Goal: Task Accomplishment & Management: Manage account settings

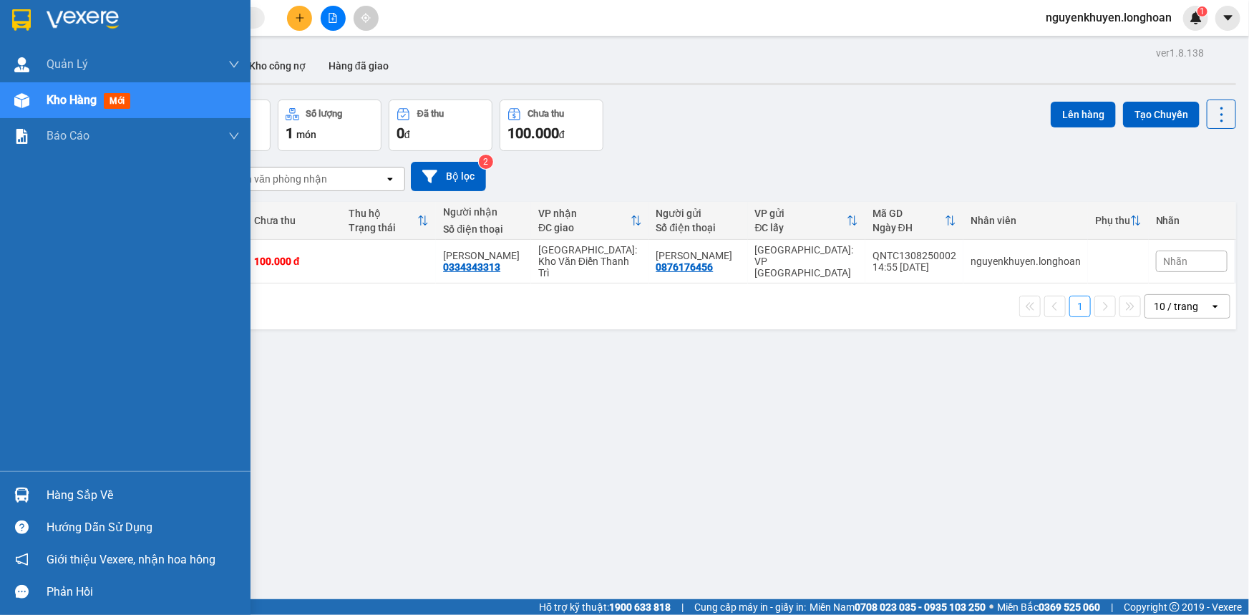
click at [72, 500] on div "Hàng sắp về" at bounding box center [143, 494] width 193 height 21
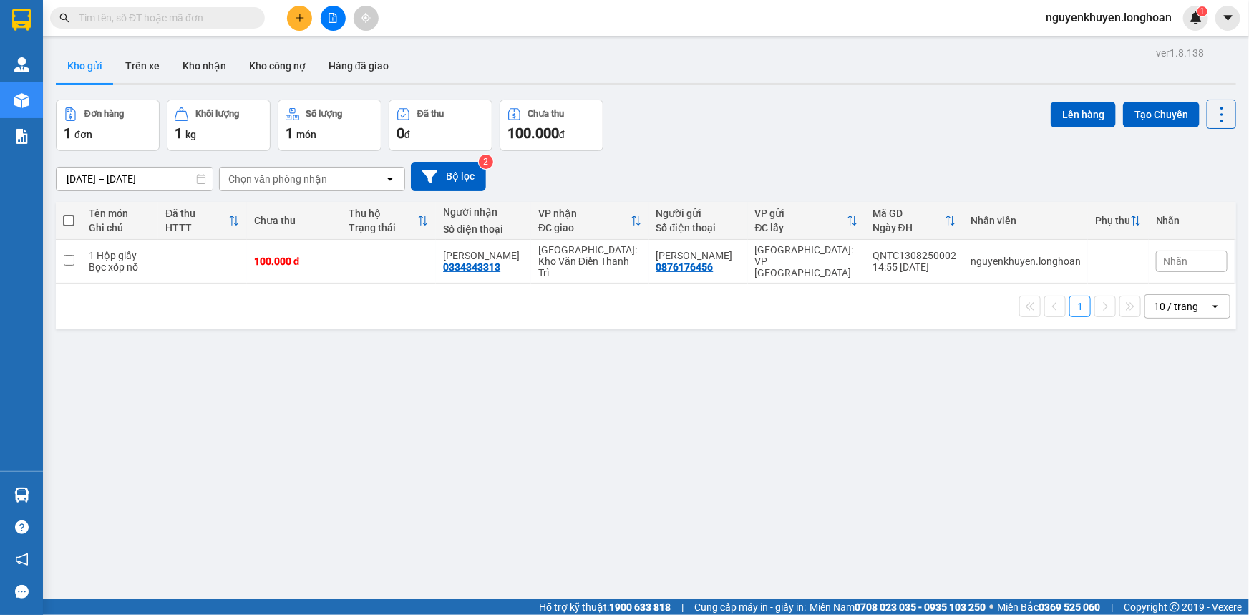
click at [715, 112] on section "Kết quả tìm kiếm ( 0 ) Bộ lọc No Data nguyenkhuyen.longhoan 1 Quản [PERSON_NAME…" at bounding box center [624, 307] width 1249 height 615
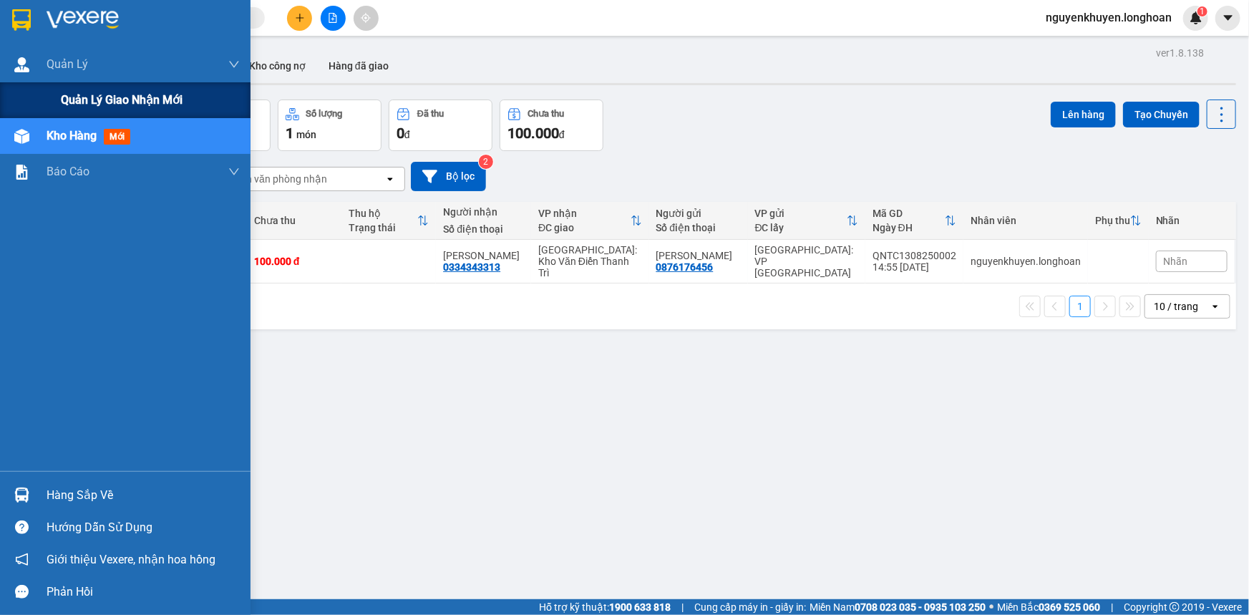
click at [104, 107] on span "Quản lý giao nhận mới" at bounding box center [122, 100] width 122 height 18
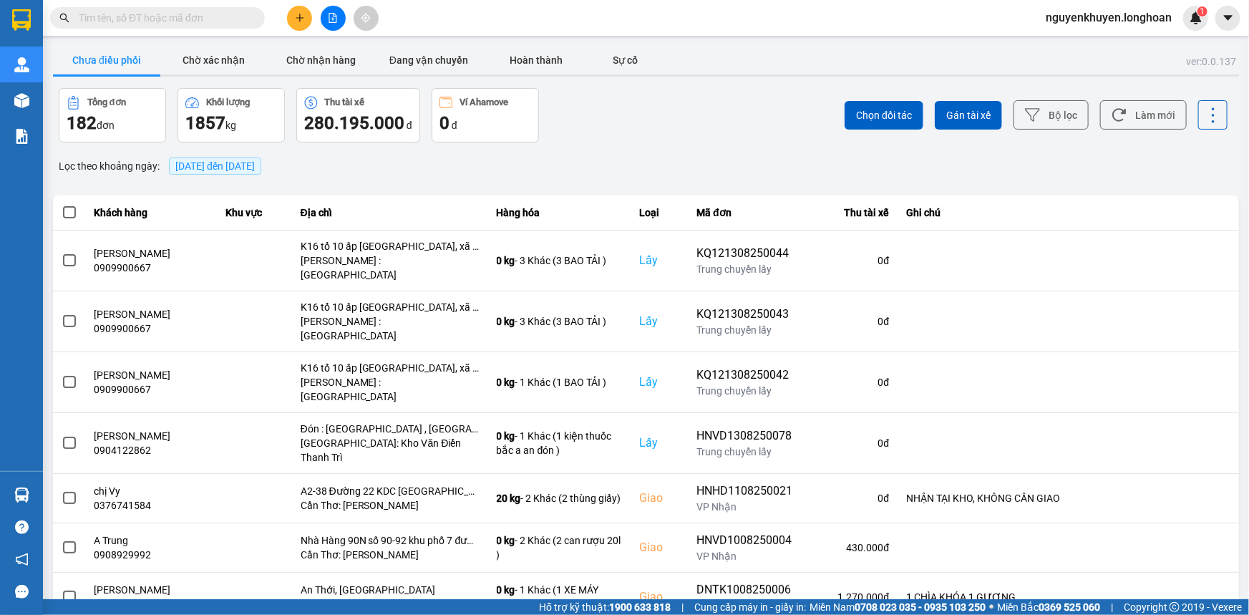
click at [255, 170] on span "[DATE] đến [DATE]" at bounding box center [214, 165] width 79 height 11
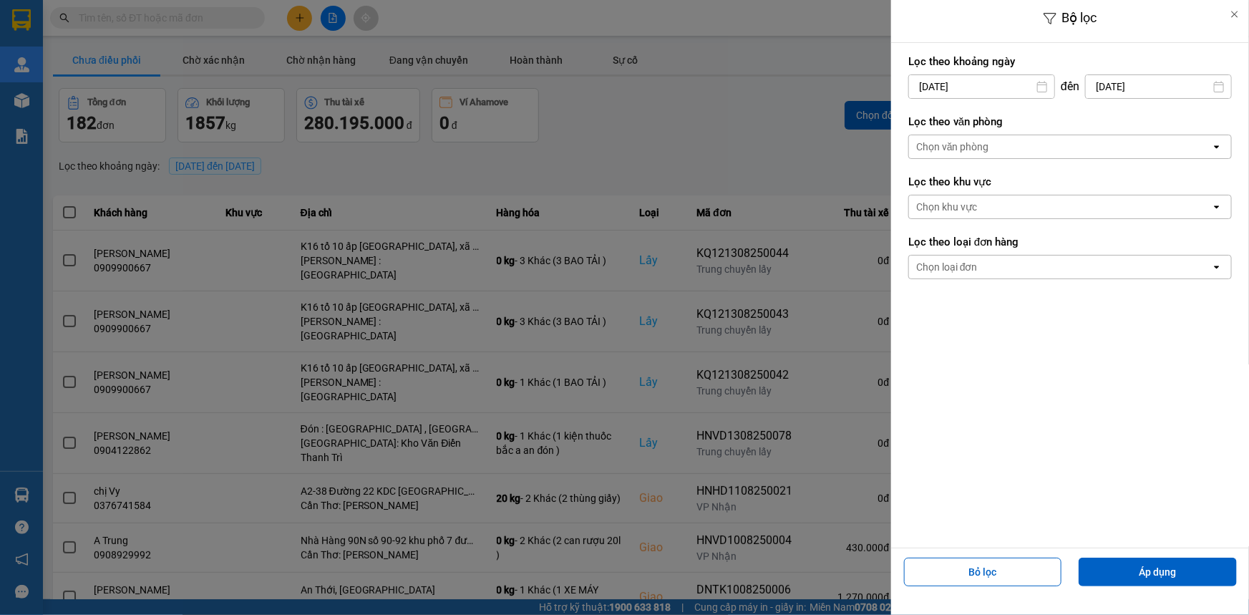
click at [1033, 148] on div "Chọn văn phòng" at bounding box center [1060, 146] width 302 height 23
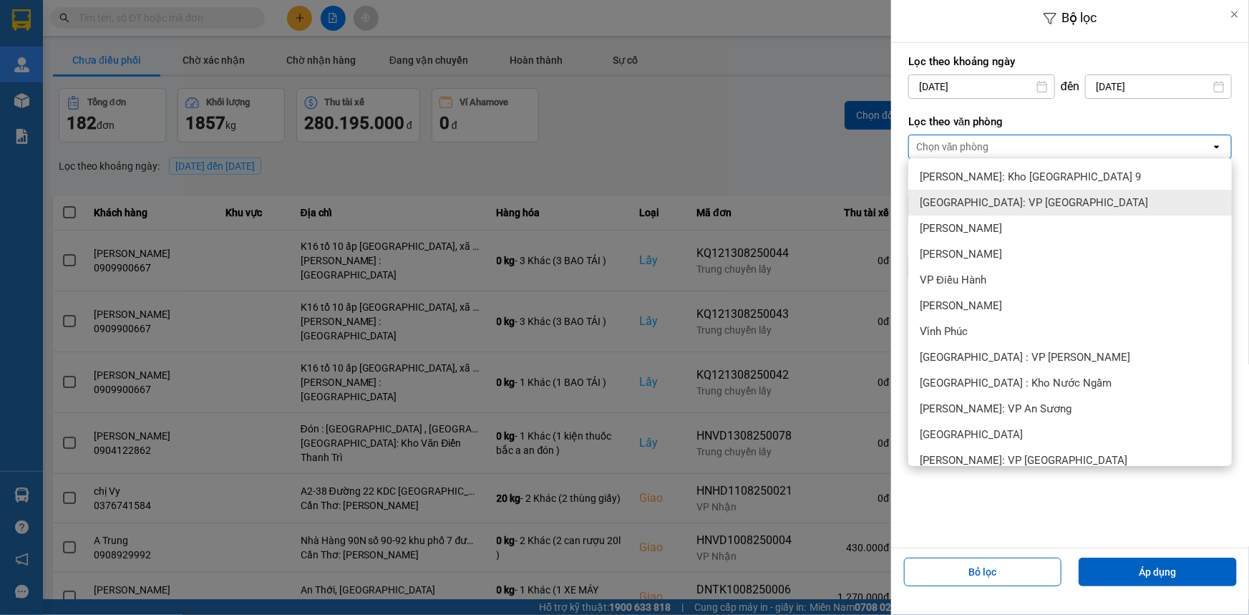
click at [994, 205] on span "[GEOGRAPHIC_DATA]: VP [GEOGRAPHIC_DATA]" at bounding box center [1034, 202] width 228 height 14
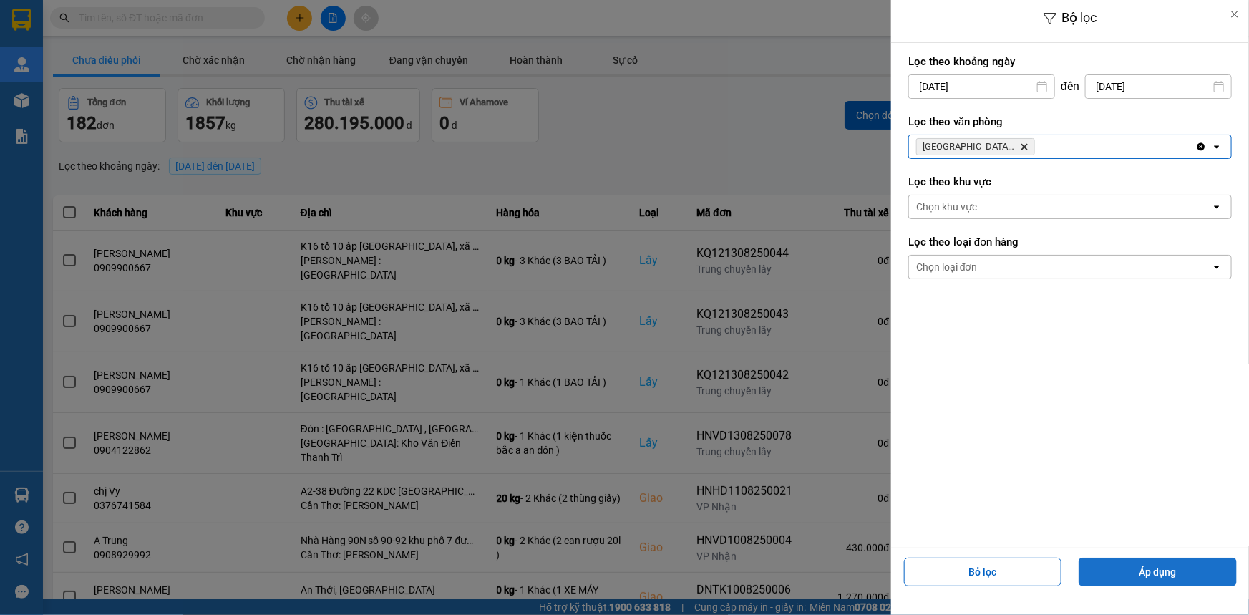
click at [1165, 565] on button "Áp dụng" at bounding box center [1157, 571] width 158 height 29
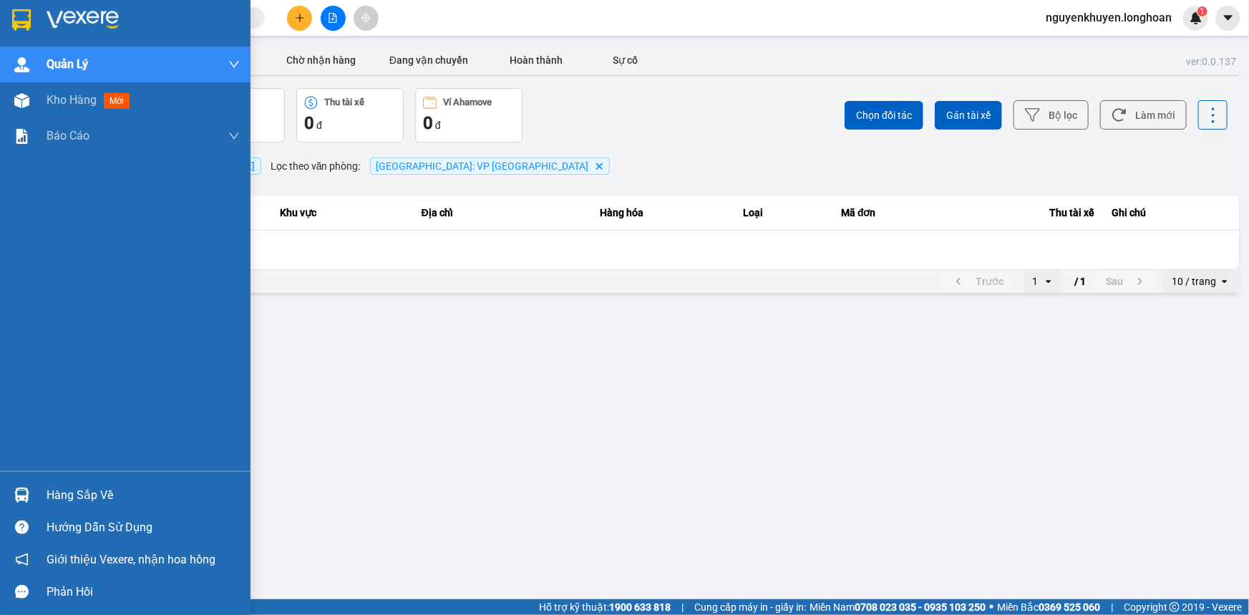
click at [93, 498] on div "Hàng sắp về" at bounding box center [143, 494] width 193 height 21
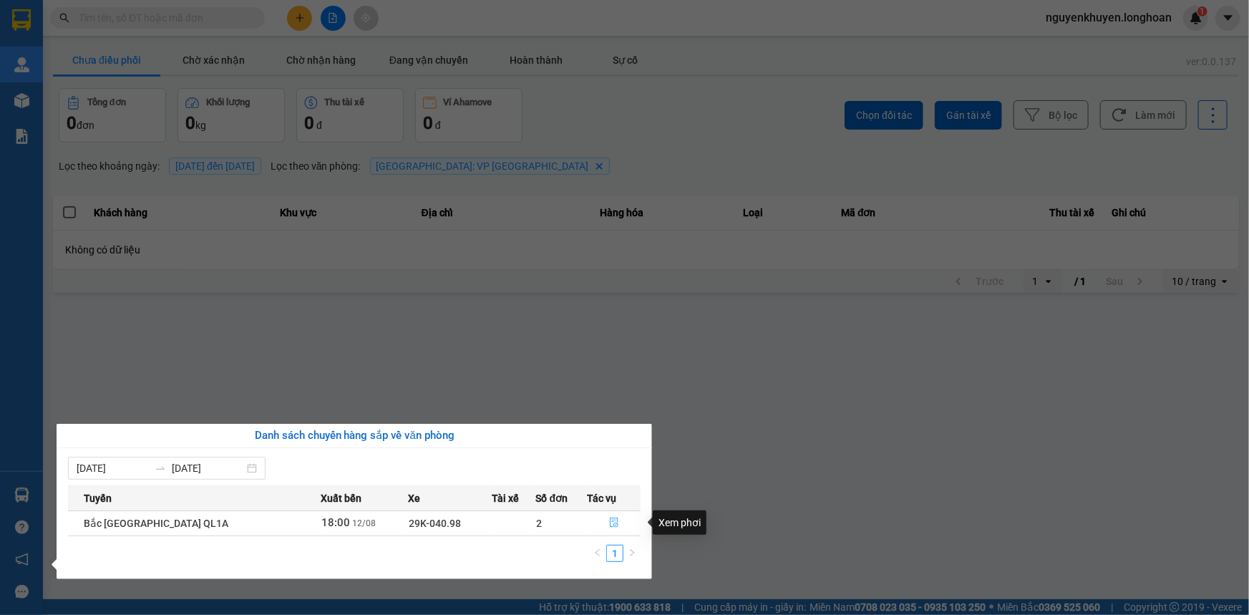
click at [609, 524] on icon "file-done" at bounding box center [614, 522] width 10 height 10
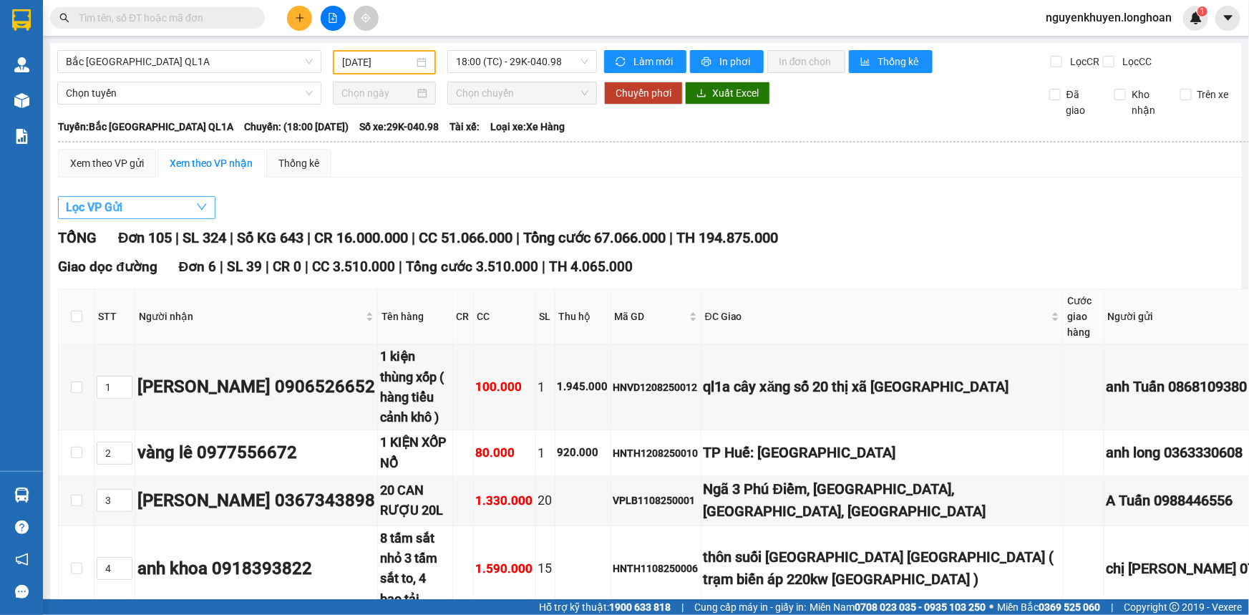
type input "[DATE]"
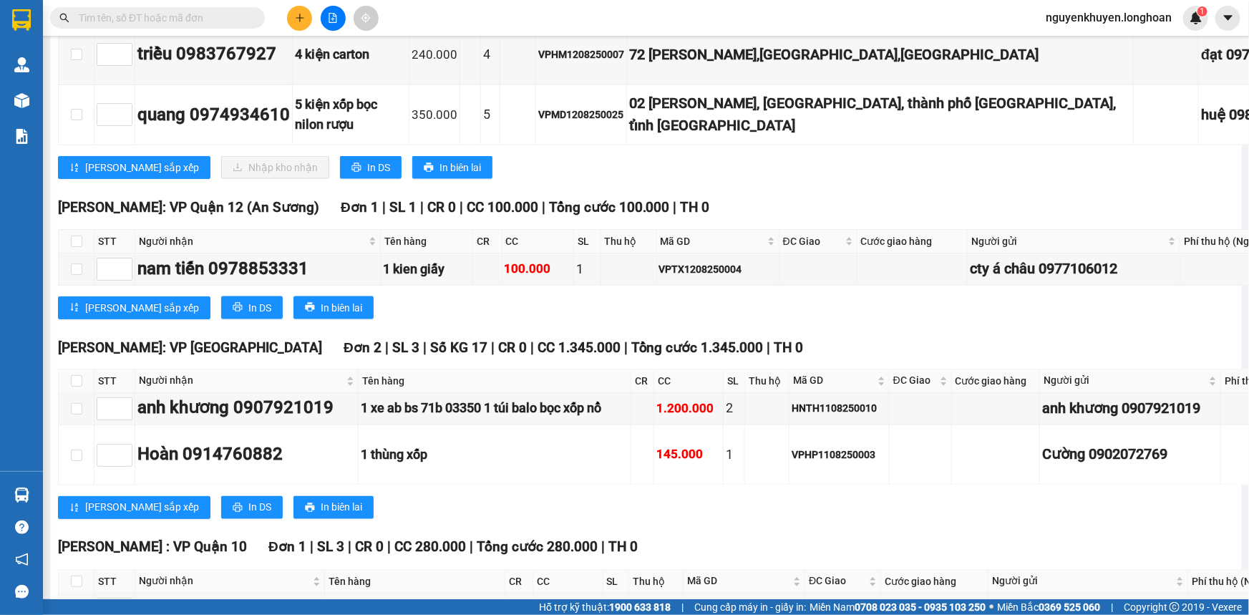
scroll to position [9303, 0]
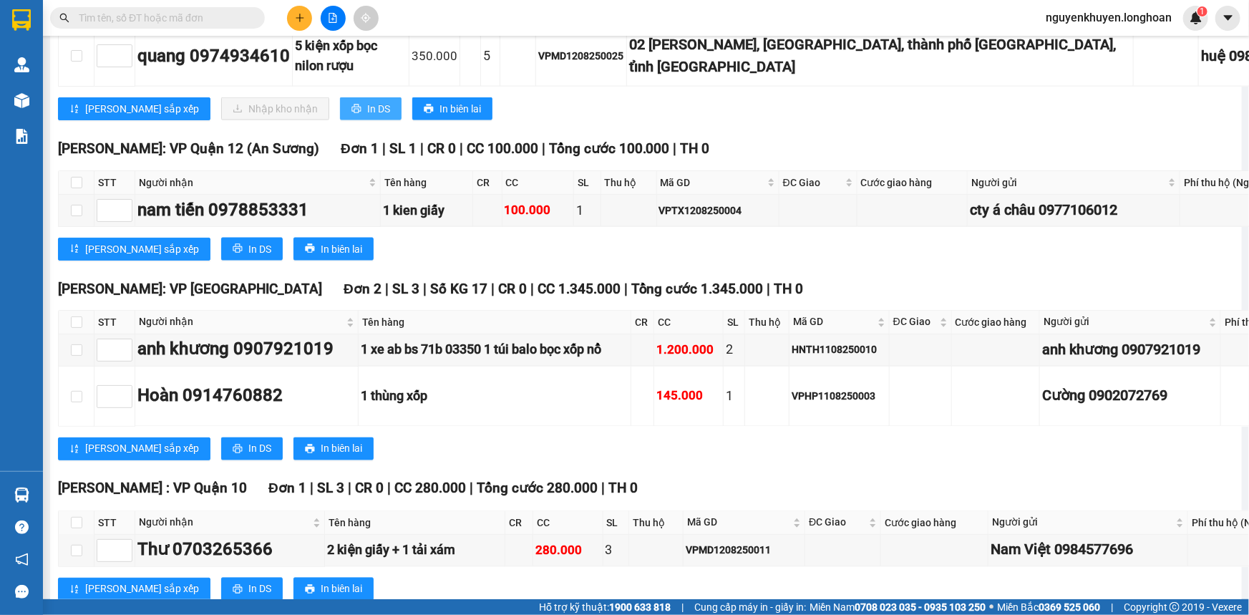
click at [367, 117] on span "In DS" at bounding box center [378, 109] width 23 height 16
checkbox input "true"
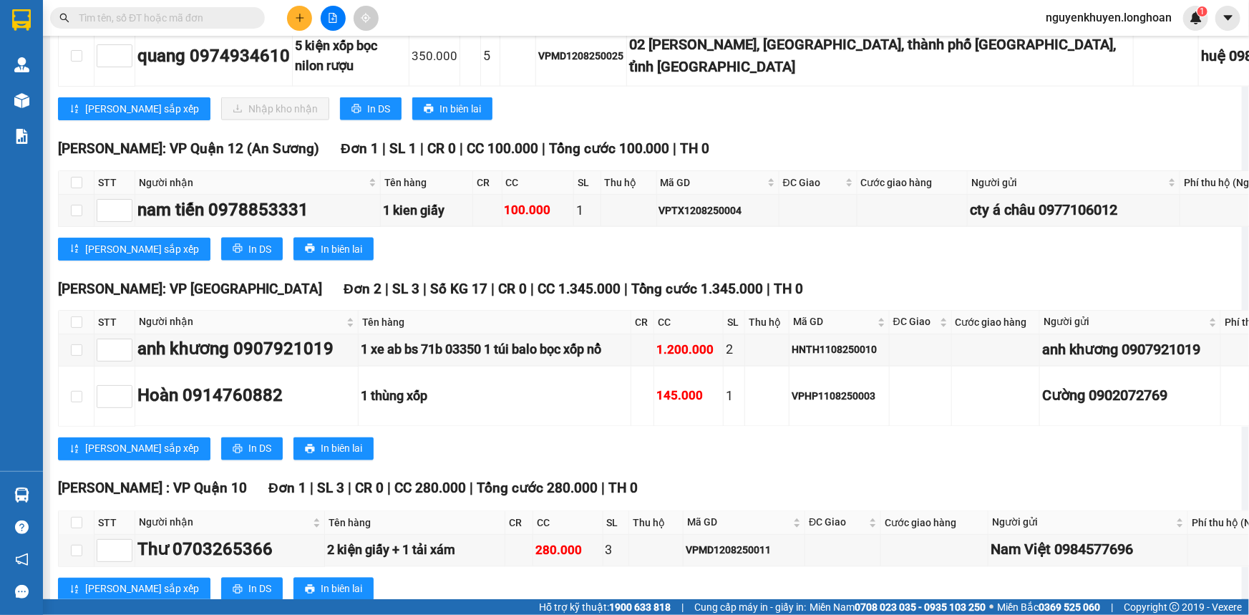
checkbox input "true"
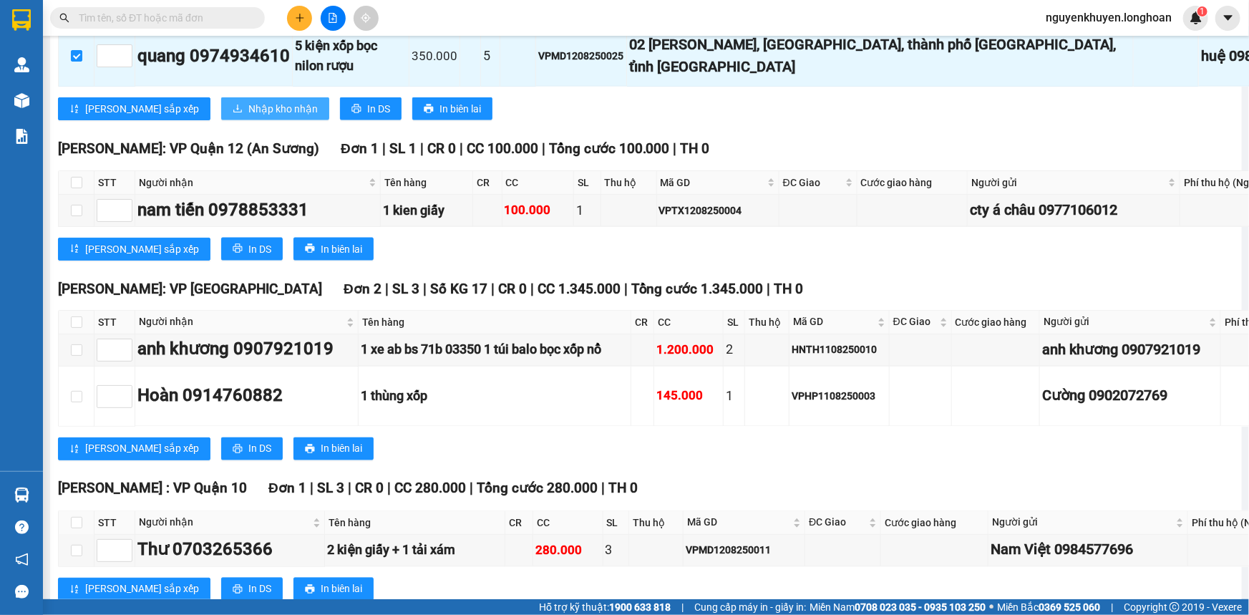
click at [248, 117] on span "Nhập kho nhận" at bounding box center [282, 109] width 69 height 16
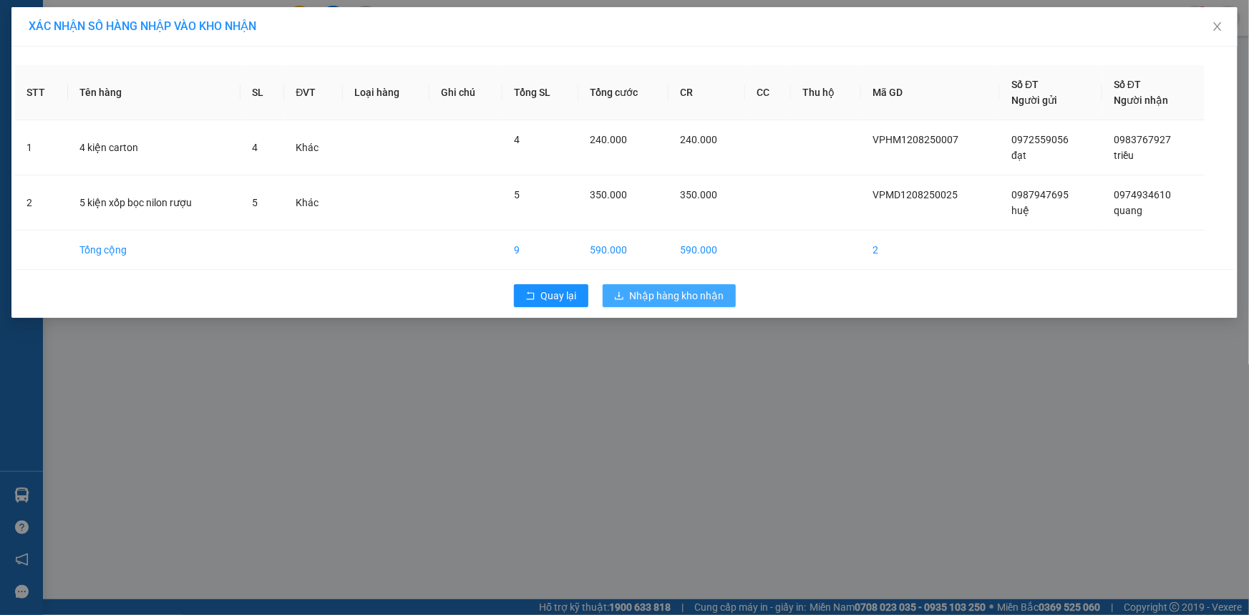
click at [665, 299] on span "Nhập hàng kho nhận" at bounding box center [677, 296] width 94 height 16
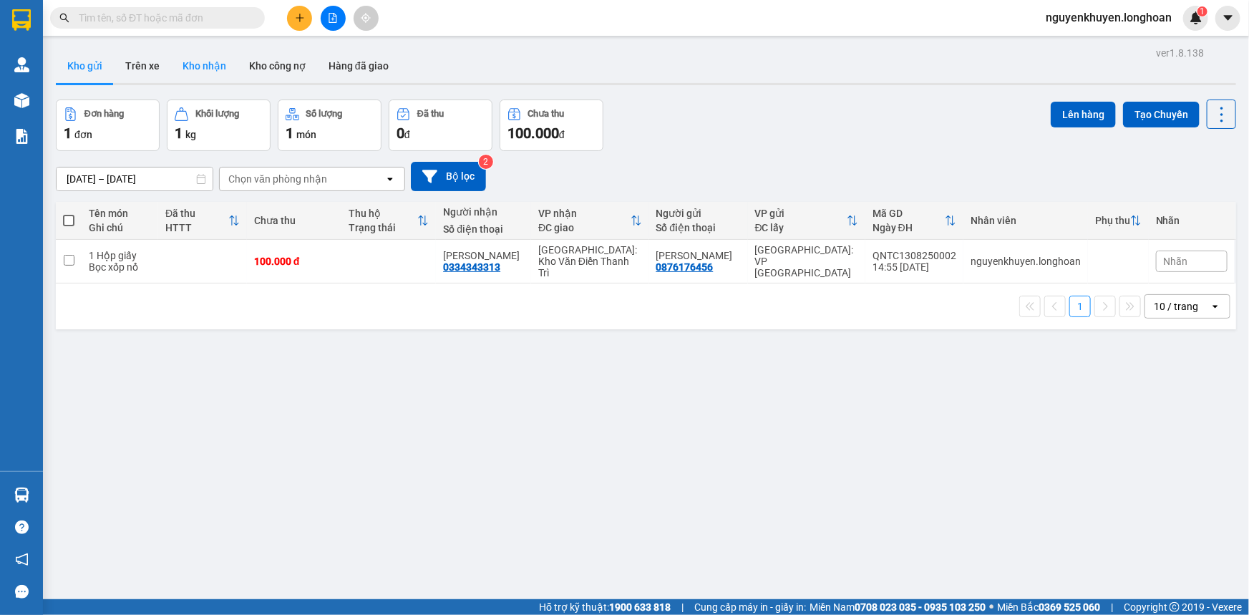
click at [195, 64] on button "Kho nhận" at bounding box center [204, 66] width 67 height 34
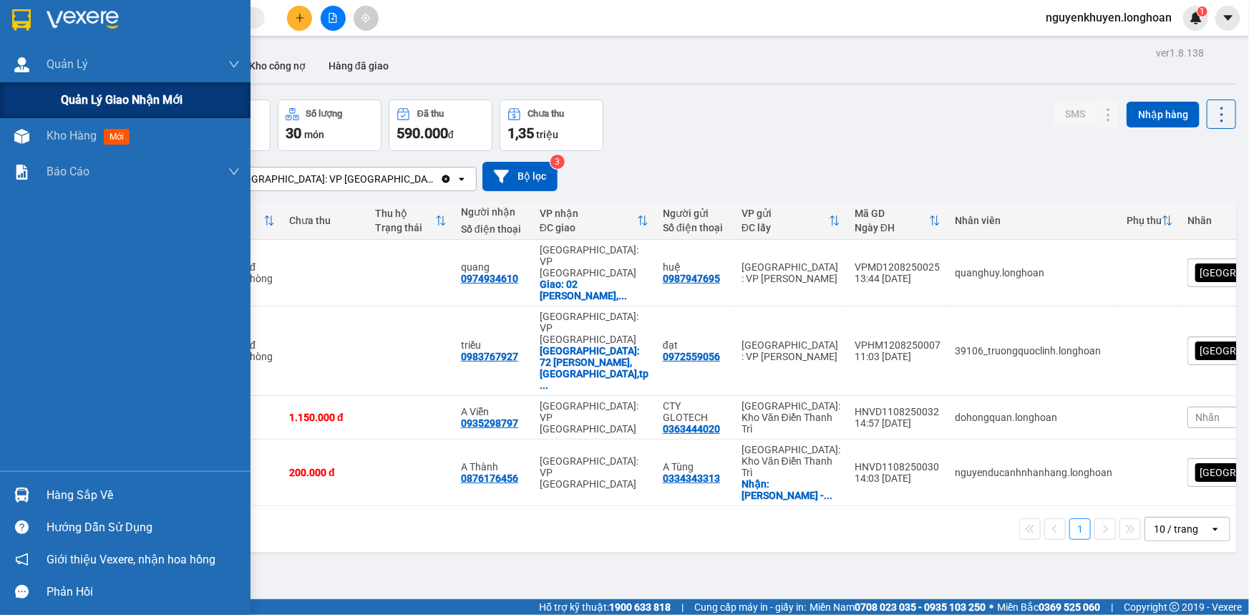
click at [94, 99] on span "Quản lý giao nhận mới" at bounding box center [122, 100] width 122 height 18
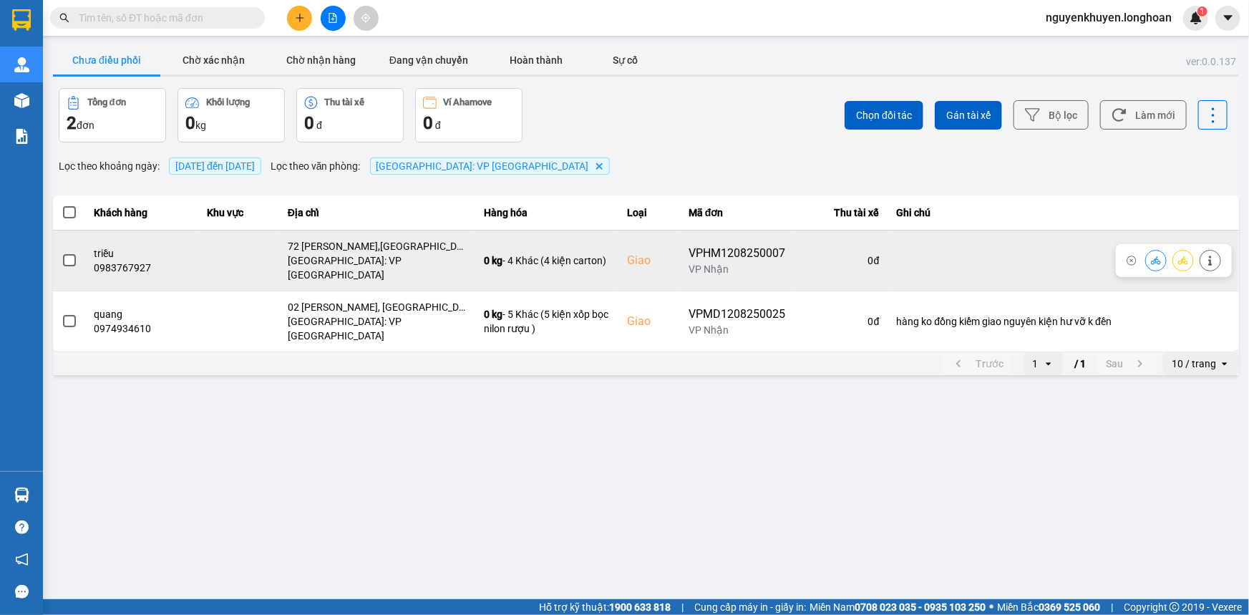
click at [64, 255] on span at bounding box center [69, 260] width 13 height 13
click at [62, 253] on input "checkbox" at bounding box center [62, 253] width 0 height 0
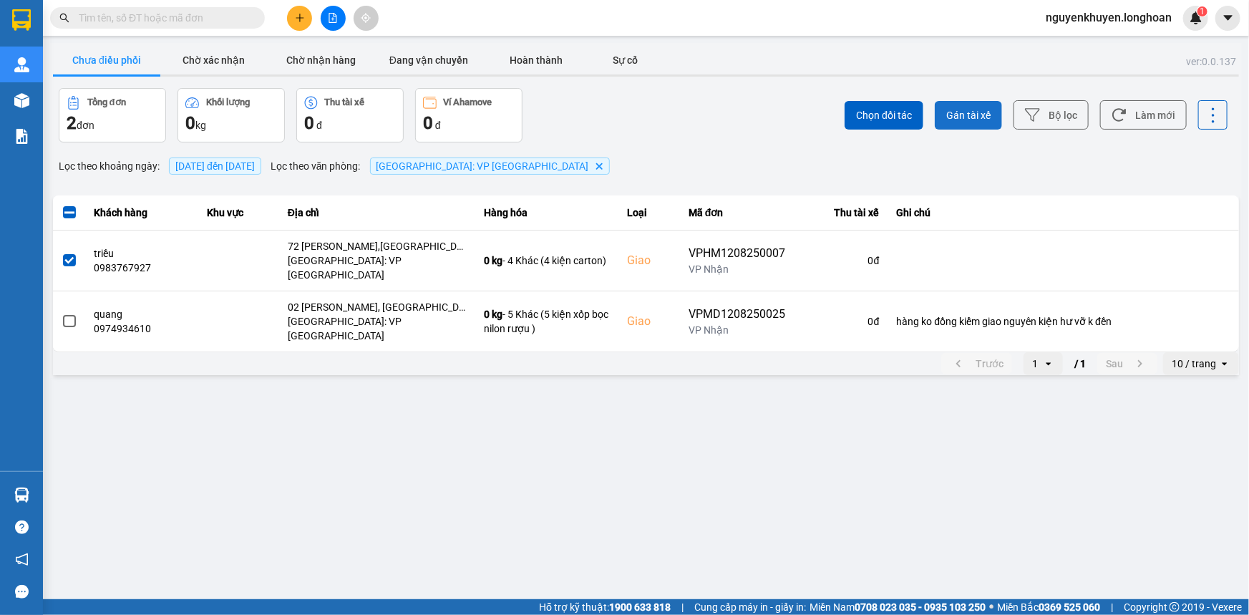
click at [970, 112] on span "Gán tài xế" at bounding box center [968, 115] width 44 height 14
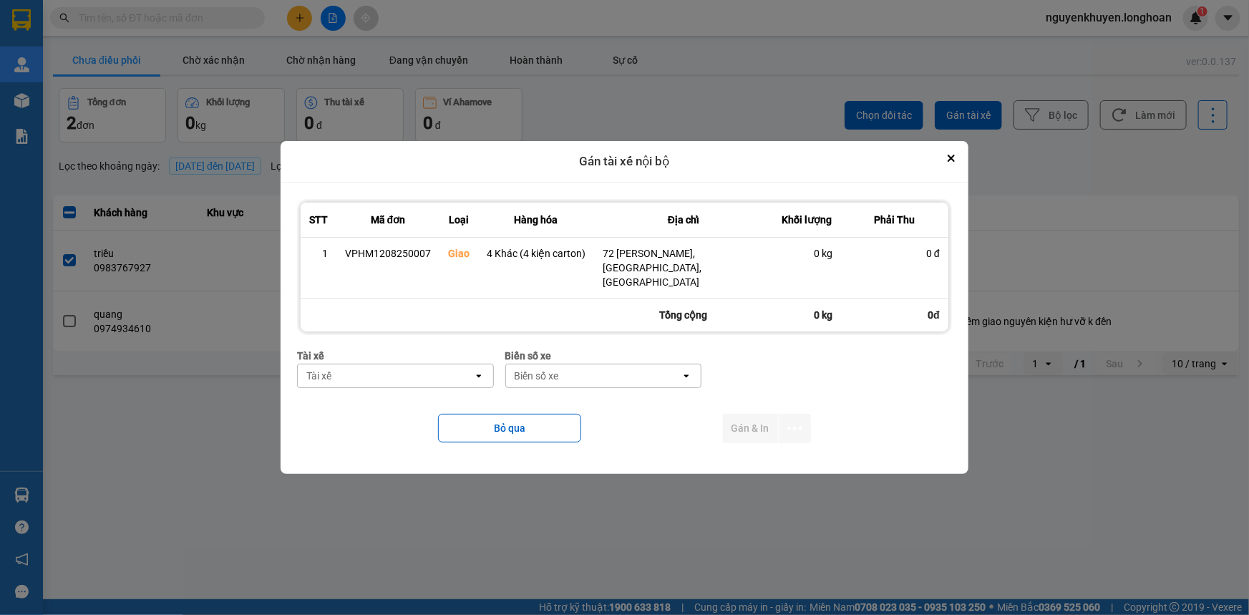
click at [357, 364] on div "Tài xế" at bounding box center [385, 375] width 175 height 23
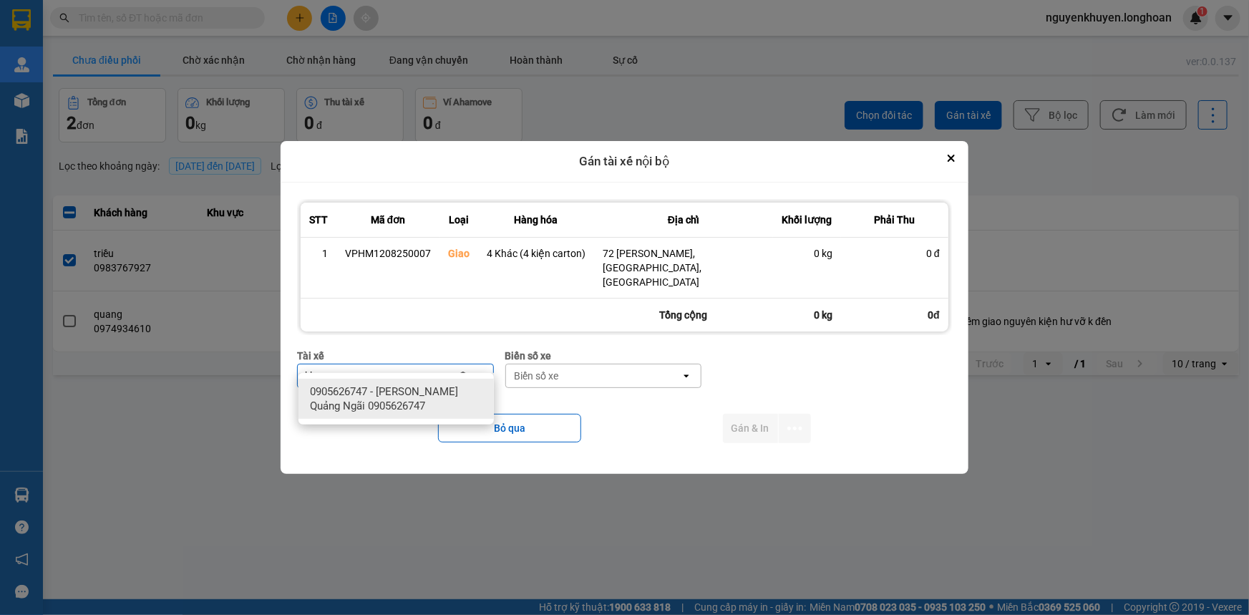
type input "khuyen"
click at [367, 394] on span "0905626747 - [PERSON_NAME] Quảng Ngãi 0905626747" at bounding box center [399, 398] width 178 height 29
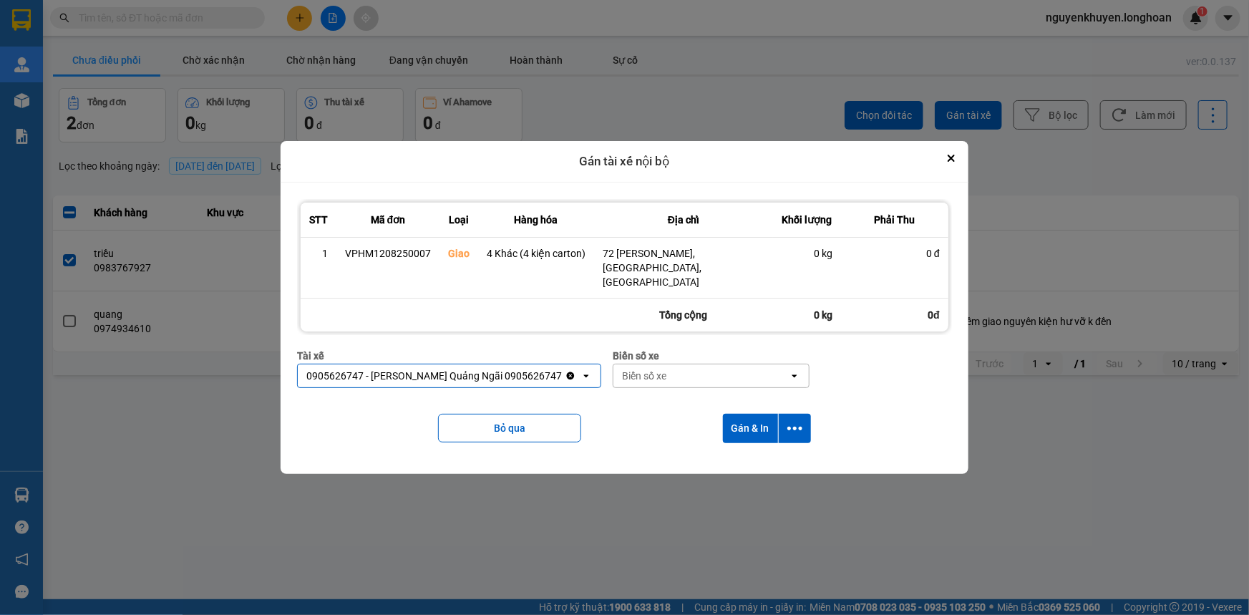
click at [649, 369] on div "Biển số xe" at bounding box center [644, 376] width 44 height 14
type input "92"
click at [651, 394] on span "29E-097.92" at bounding box center [642, 391] width 52 height 14
click at [747, 414] on button "Gán & In" at bounding box center [750, 428] width 55 height 29
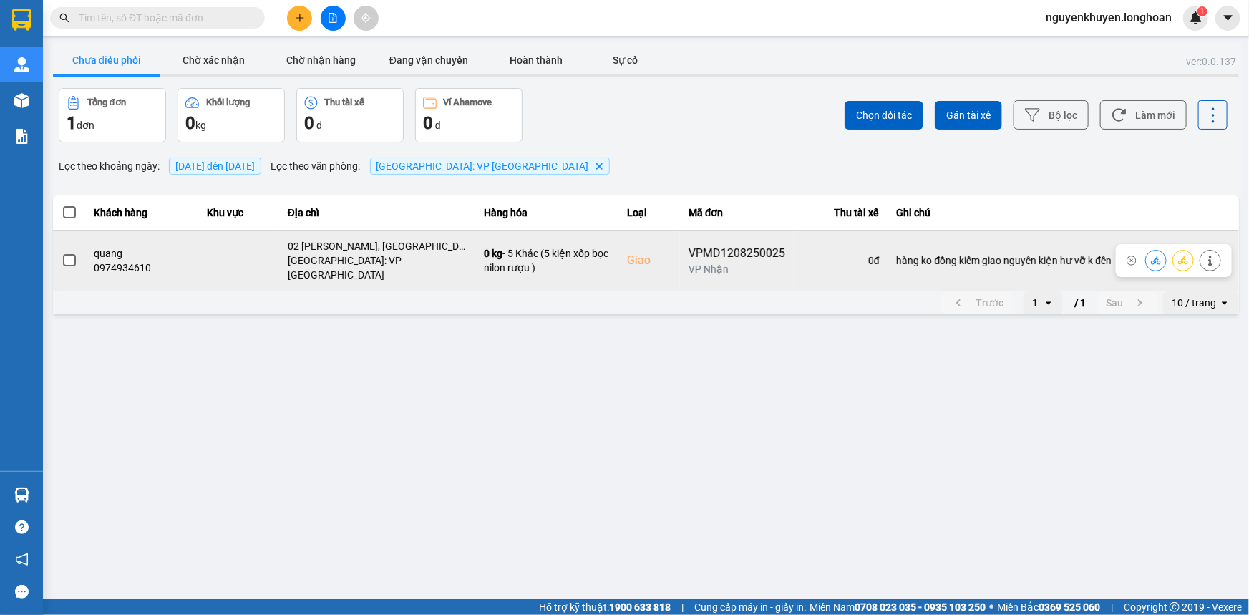
click at [67, 254] on span at bounding box center [69, 260] width 13 height 13
click at [62, 253] on input "checkbox" at bounding box center [62, 253] width 0 height 0
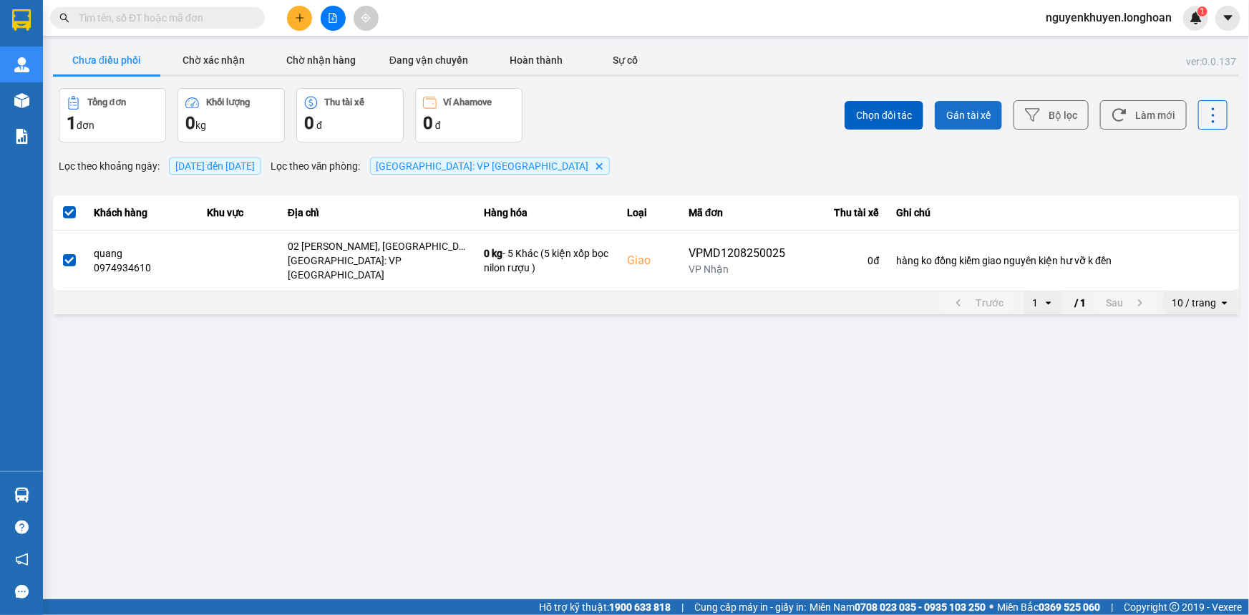
click at [975, 113] on span "Gán tài xế" at bounding box center [968, 115] width 44 height 14
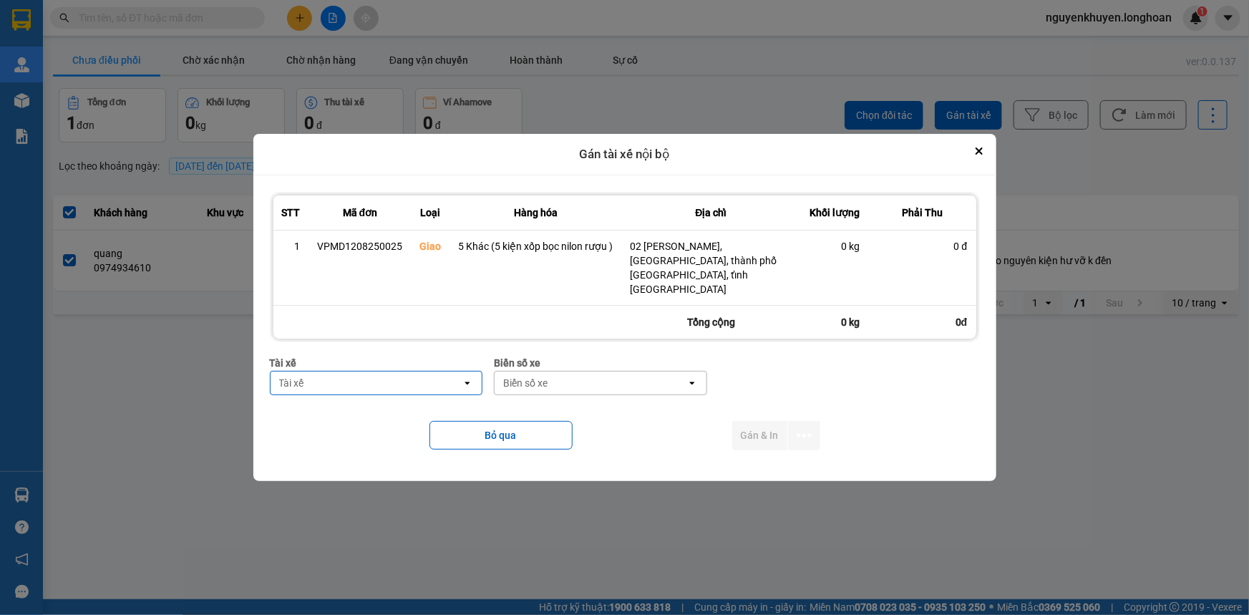
click at [354, 372] on div "Tài xế" at bounding box center [367, 382] width 192 height 23
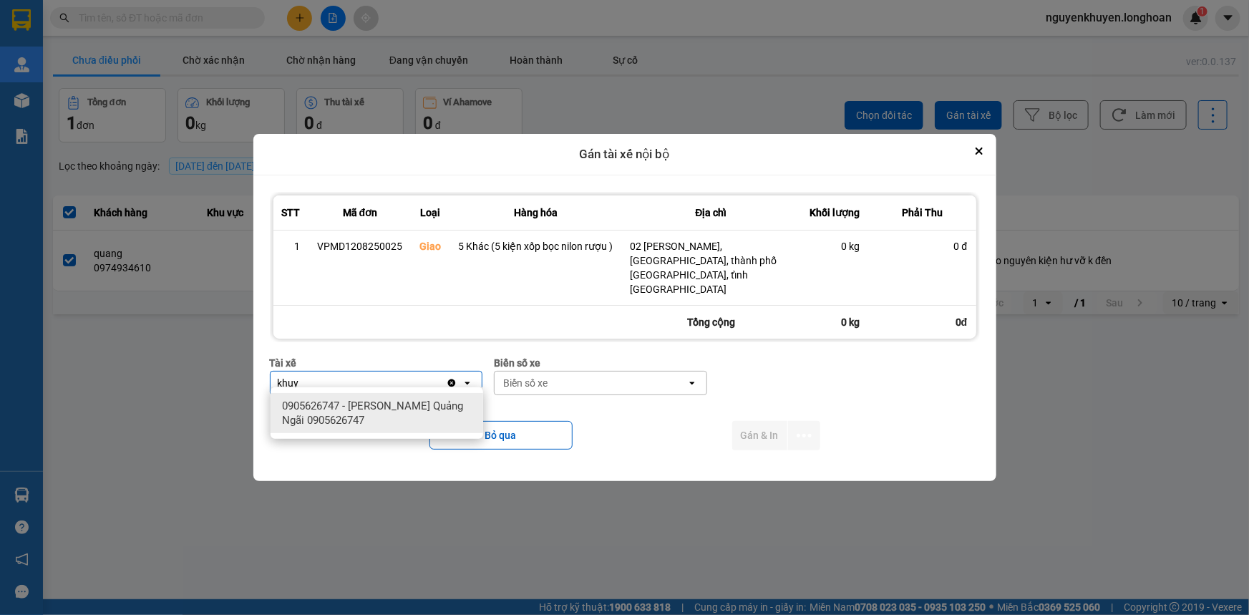
type input "khuy"
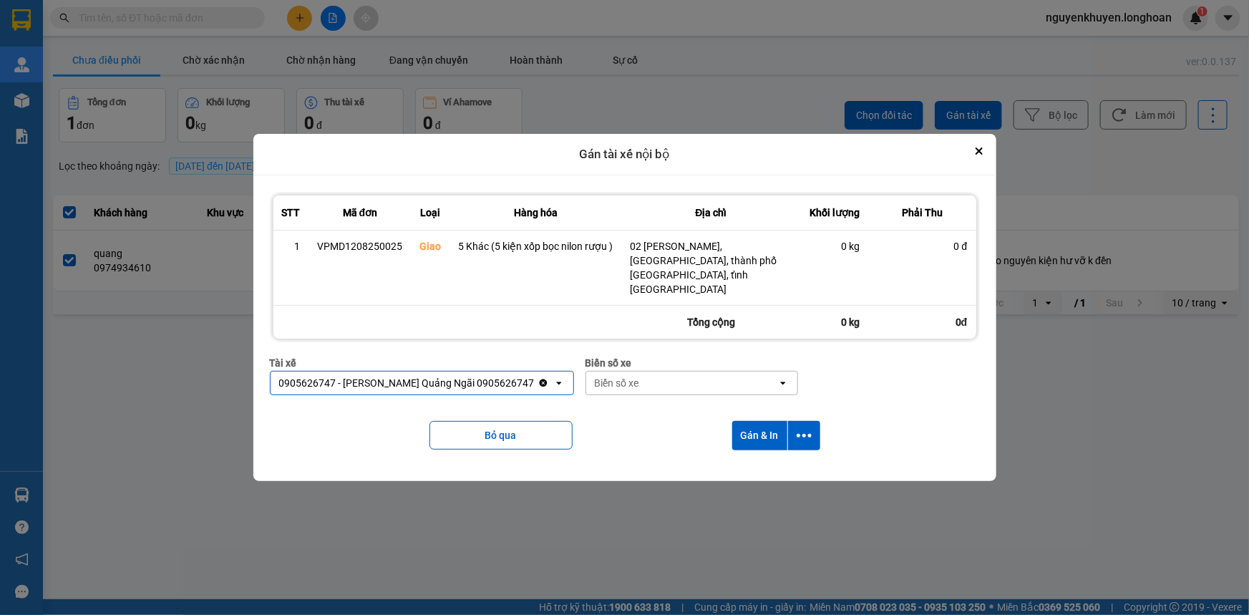
click at [633, 380] on div "Biển số xe" at bounding box center [682, 382] width 192 height 23
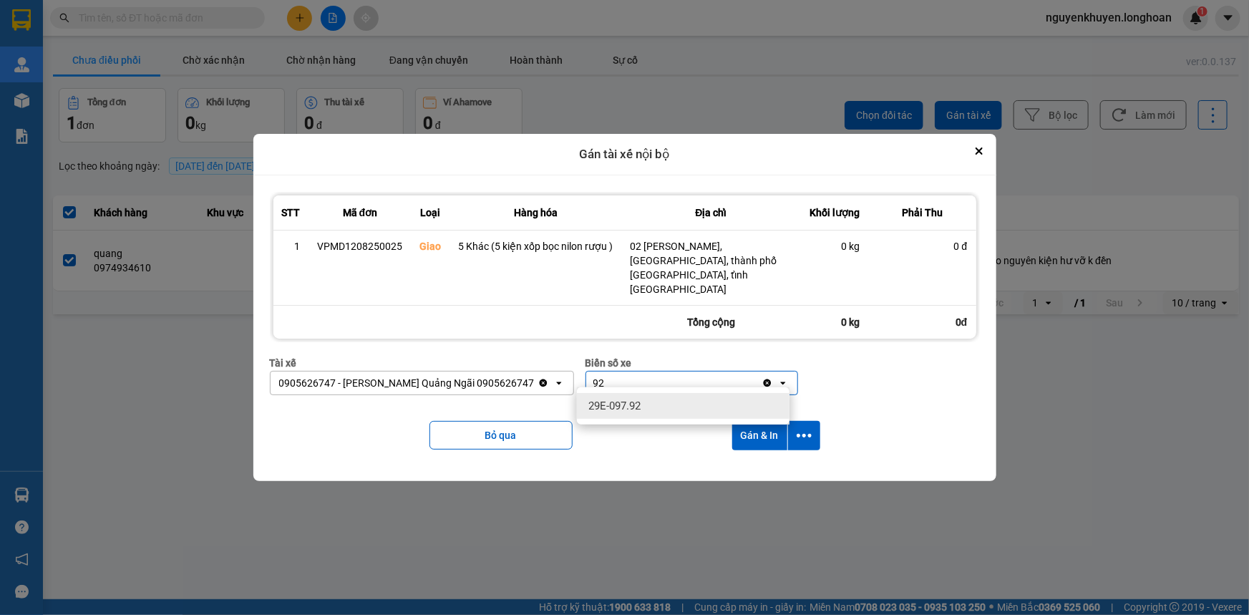
type input "92"
click at [765, 430] on button "Gán & In" at bounding box center [759, 435] width 55 height 29
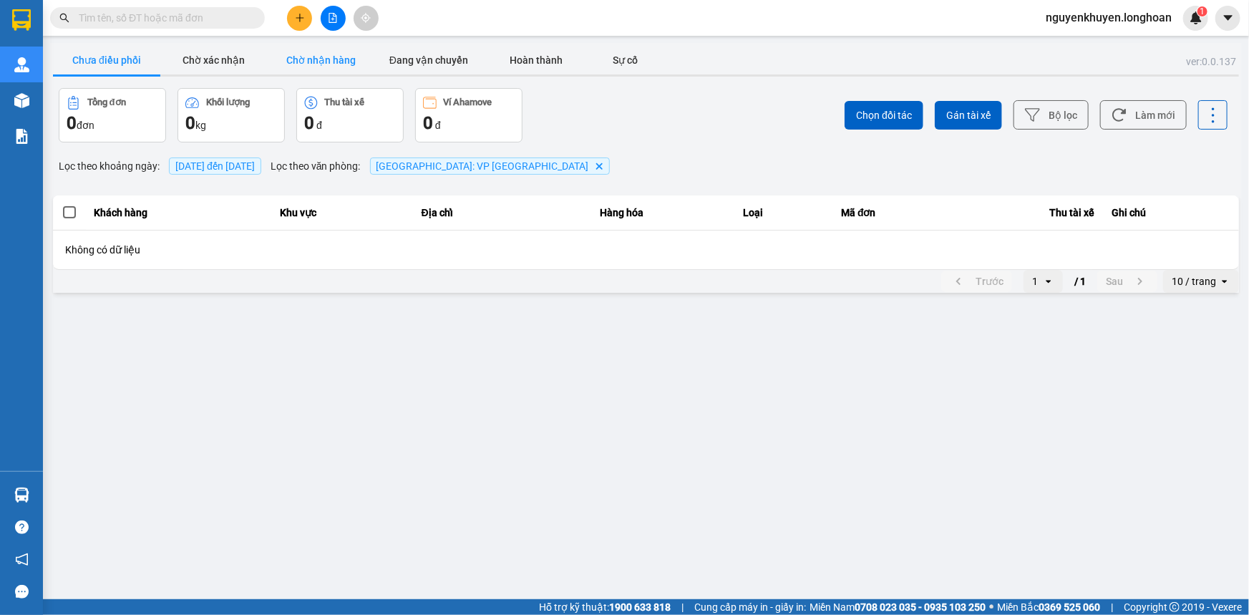
click at [306, 63] on button "Chờ nhận hàng" at bounding box center [321, 60] width 107 height 29
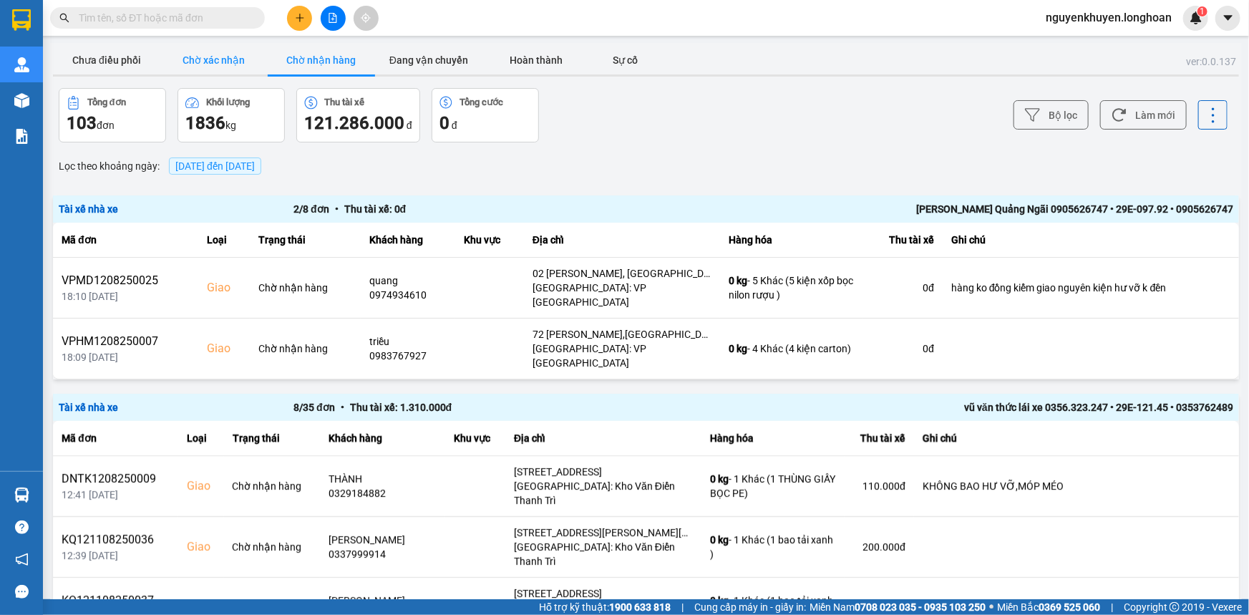
click at [222, 62] on button "Chờ xác nhận" at bounding box center [213, 60] width 107 height 29
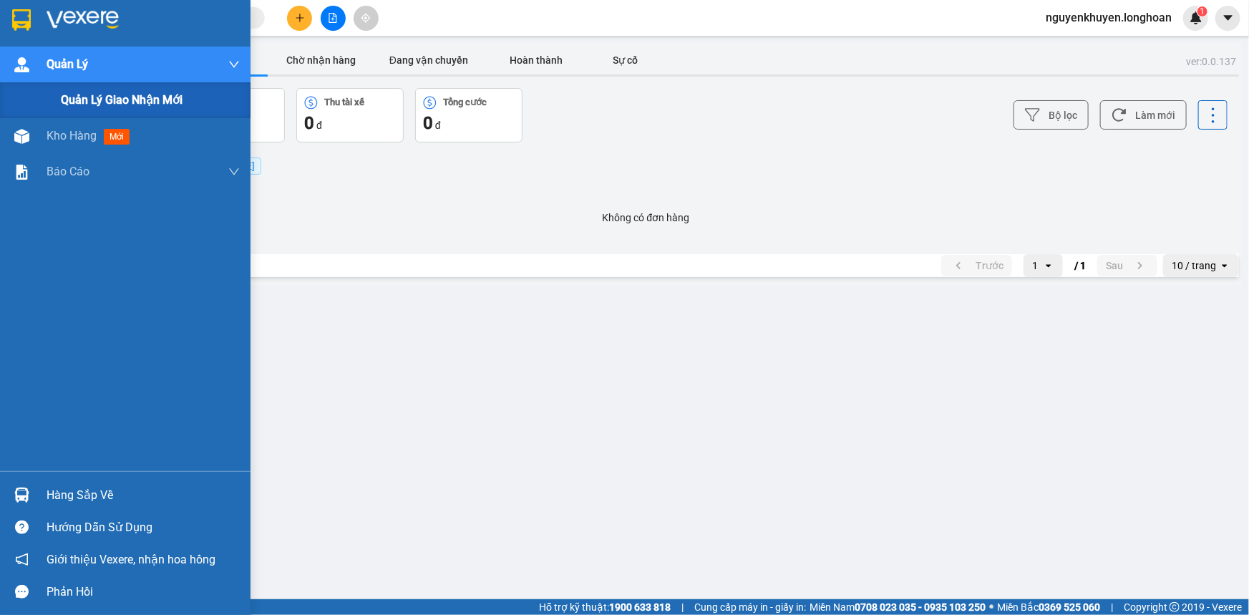
click at [107, 99] on span "Quản lý giao nhận mới" at bounding box center [122, 100] width 122 height 18
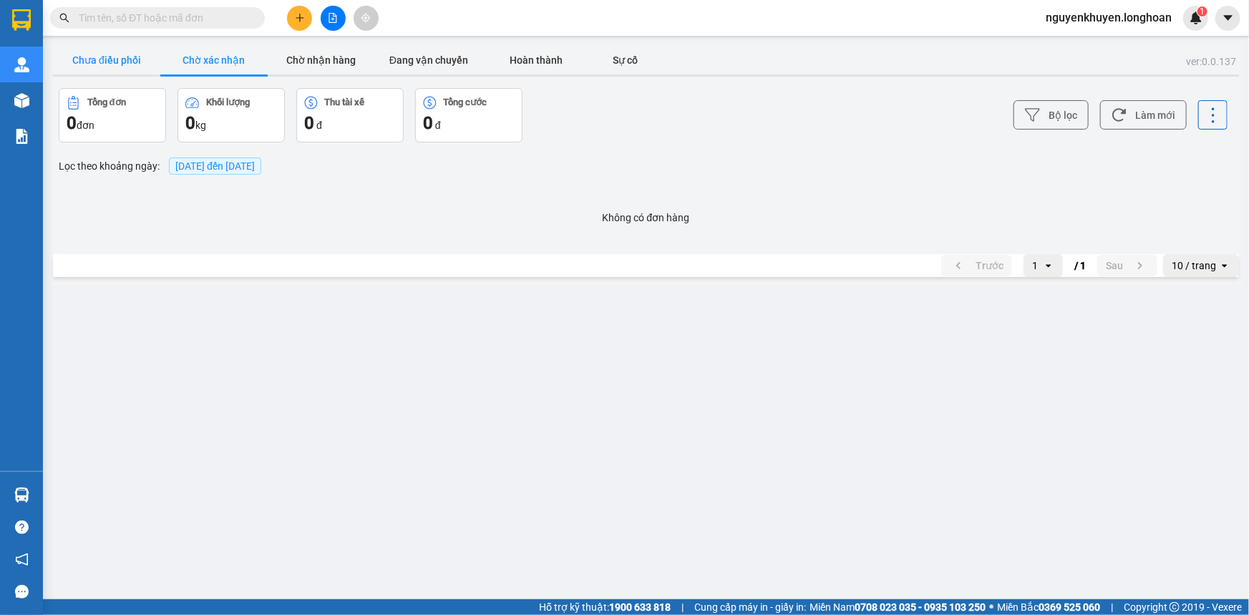
click at [104, 59] on button "Chưa điều phối" at bounding box center [106, 60] width 107 height 29
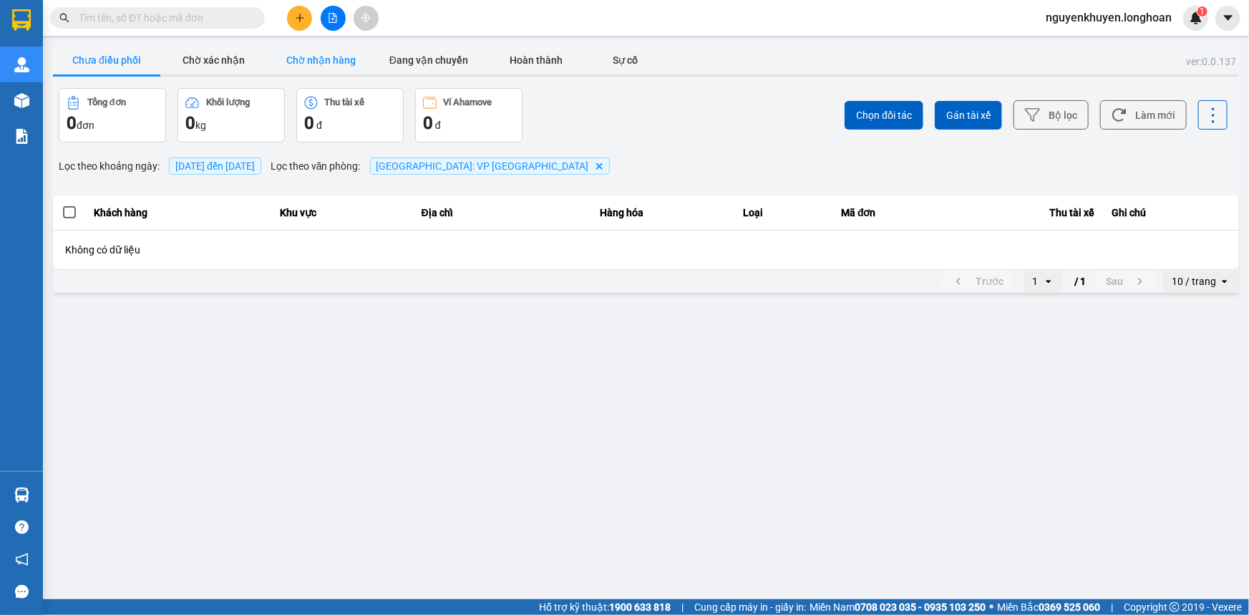
click at [303, 64] on button "Chờ nhận hàng" at bounding box center [321, 60] width 107 height 29
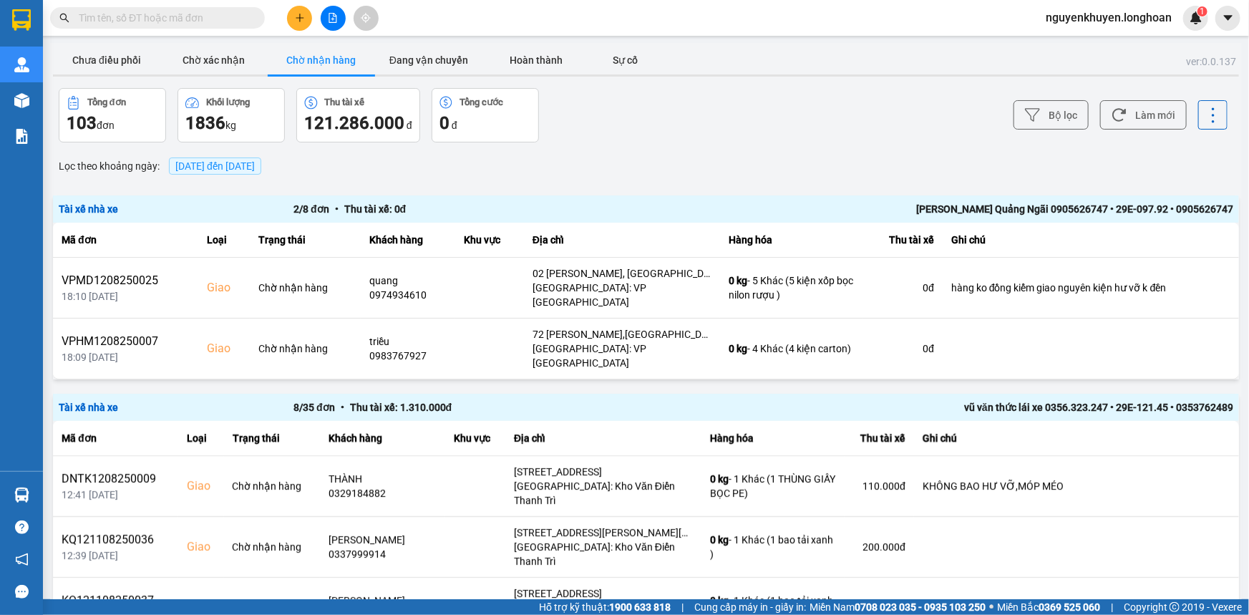
click at [235, 168] on span "[DATE] đến [DATE]" at bounding box center [214, 165] width 79 height 11
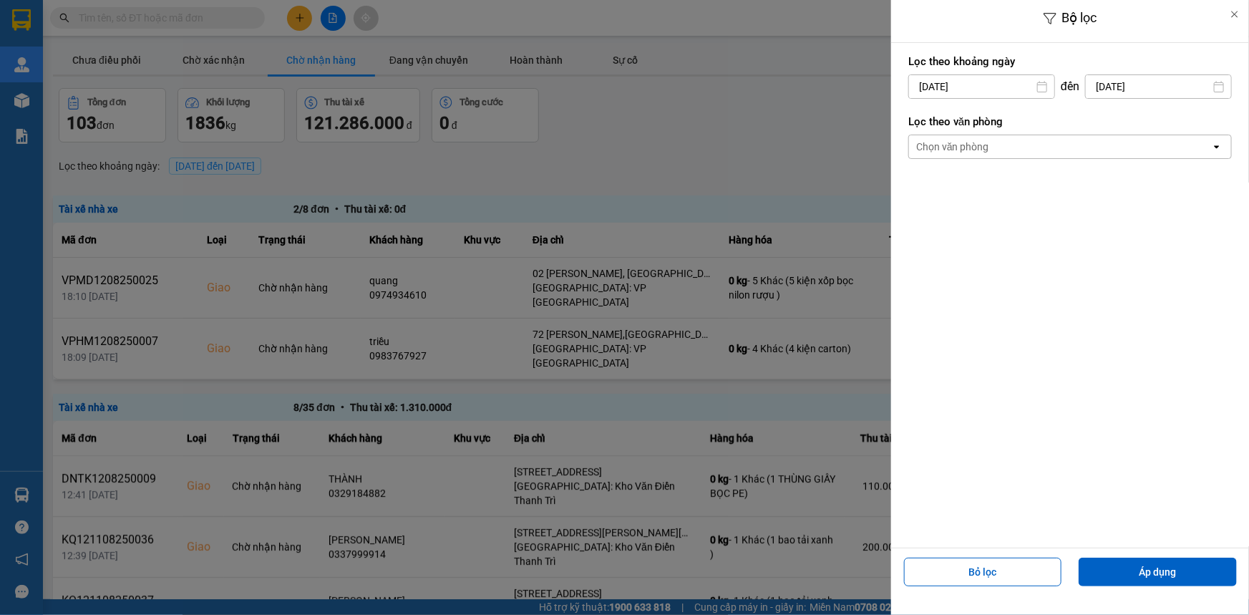
click at [992, 144] on div "Chọn văn phòng" at bounding box center [1060, 146] width 302 height 23
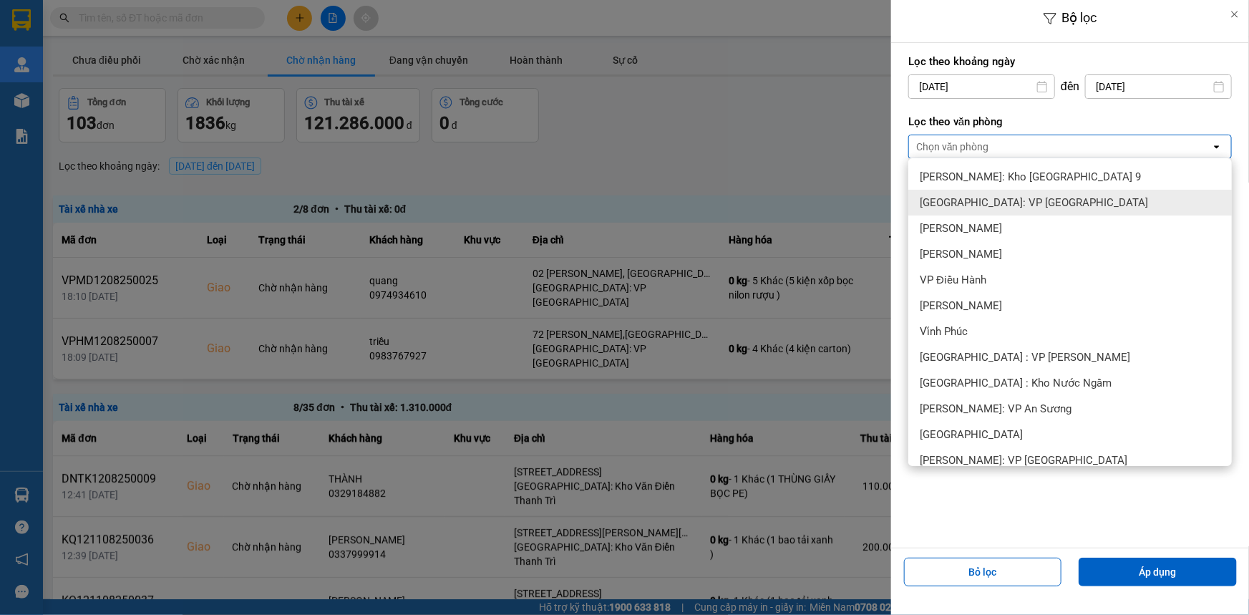
click at [983, 203] on span "[GEOGRAPHIC_DATA]: VP [GEOGRAPHIC_DATA]" at bounding box center [1034, 202] width 228 height 14
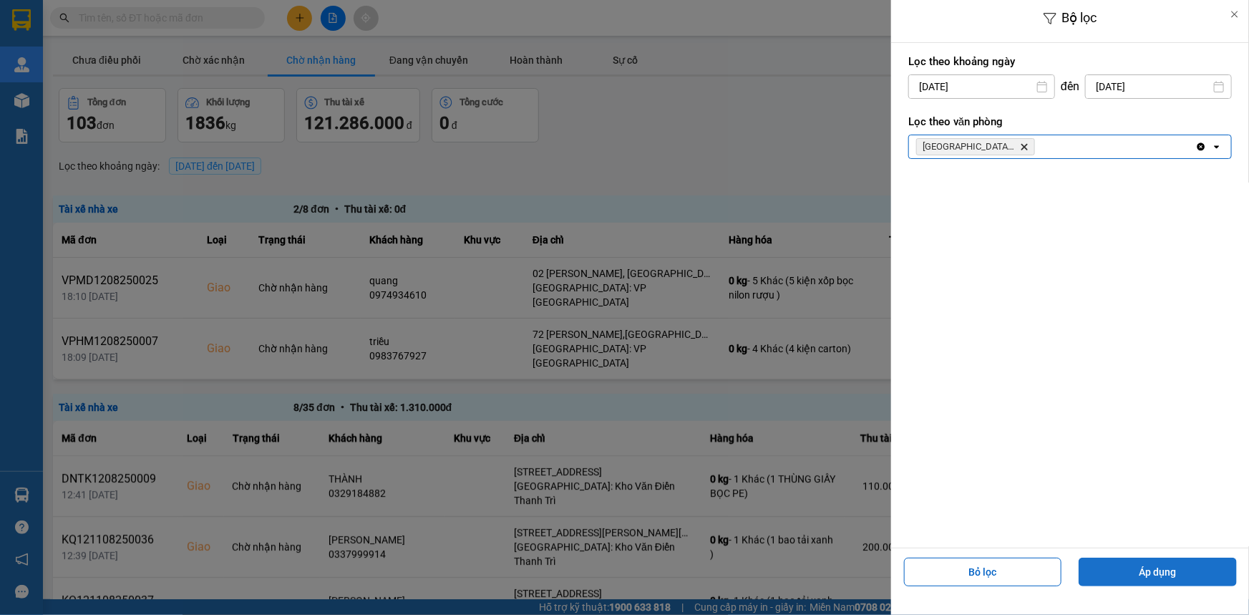
click at [1188, 572] on button "Áp dụng" at bounding box center [1157, 571] width 158 height 29
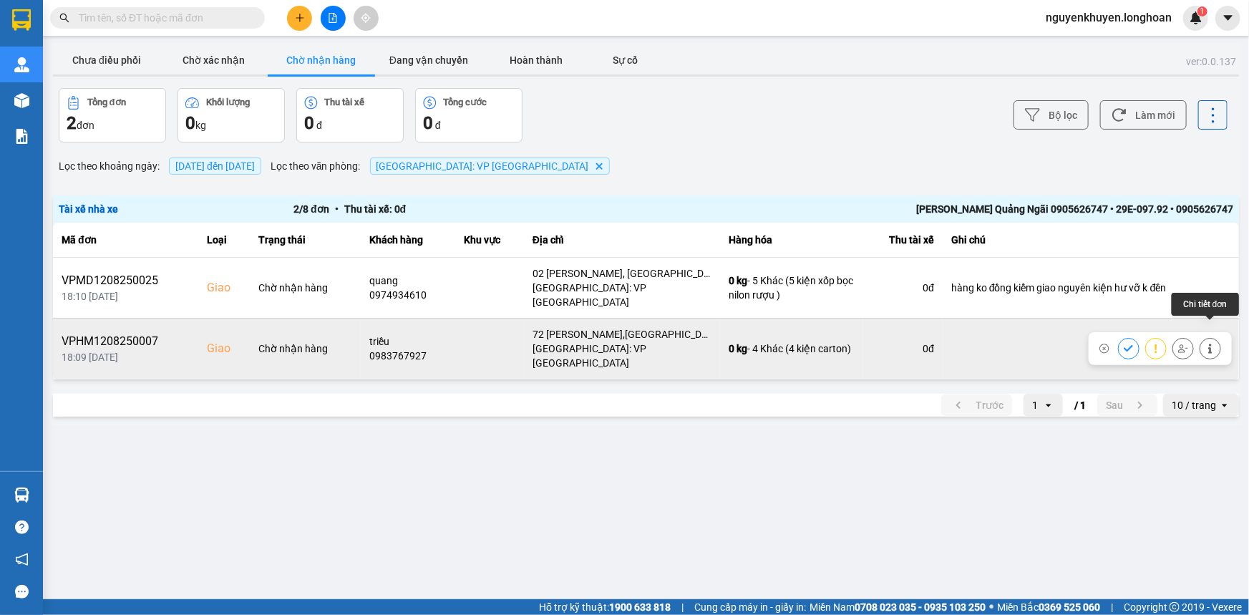
click at [1212, 336] on button at bounding box center [1210, 348] width 20 height 25
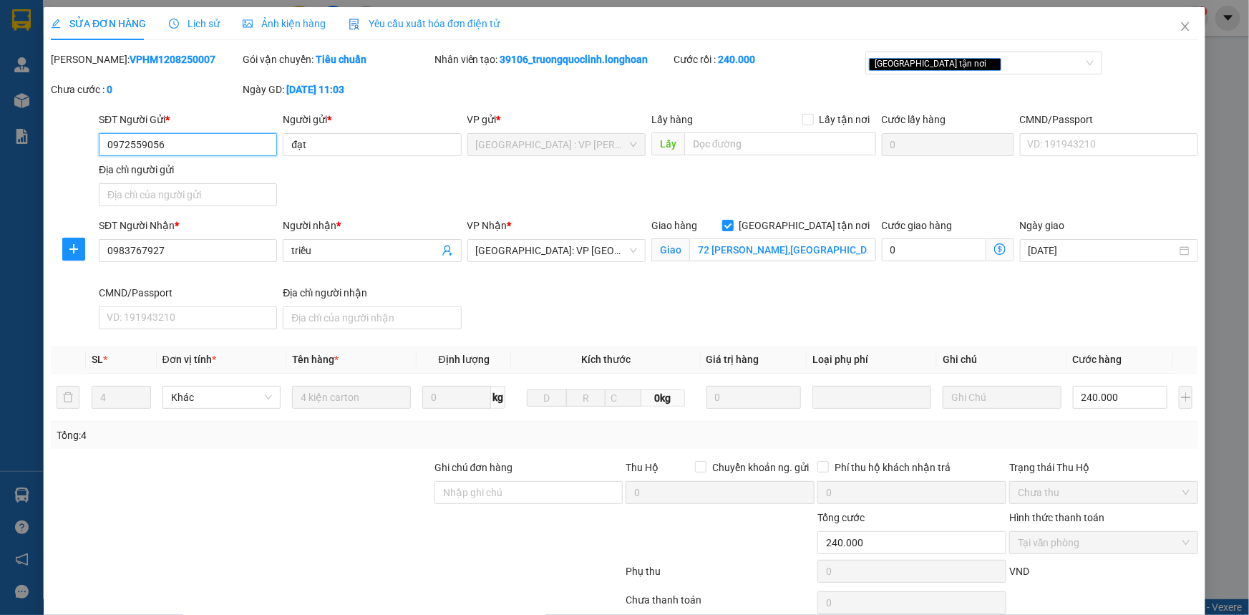
type input "0972559056"
type input "đạt"
type input "0983767927"
type input "triều"
checkbox input "true"
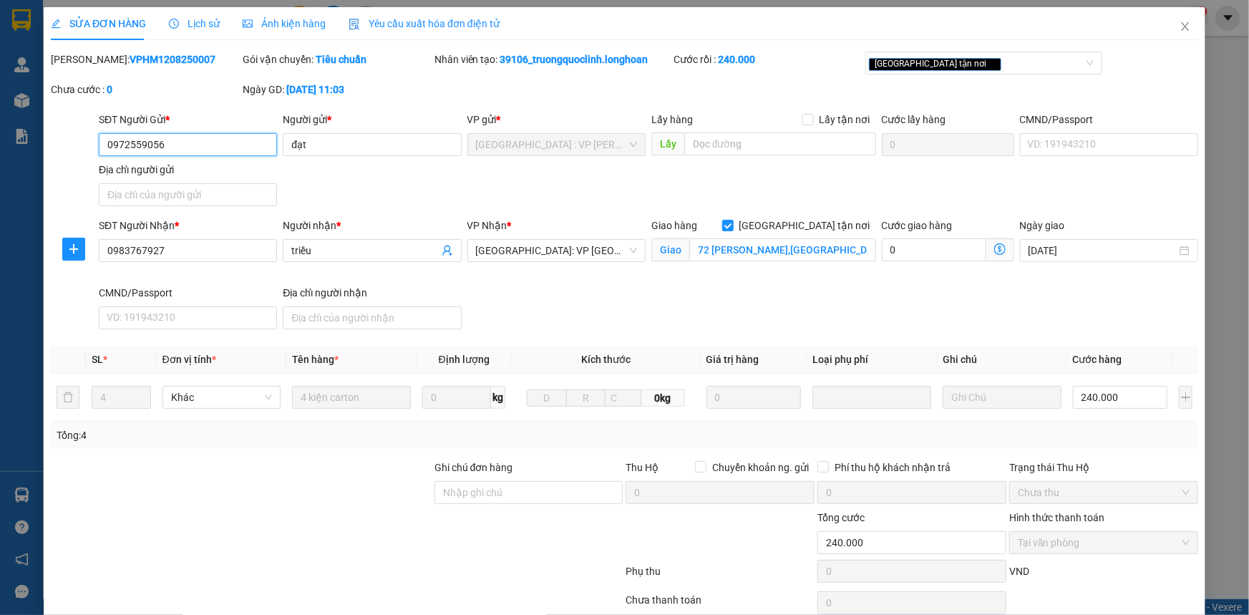
type input "72 [PERSON_NAME],[GEOGRAPHIC_DATA],[GEOGRAPHIC_DATA]"
type input "240.000"
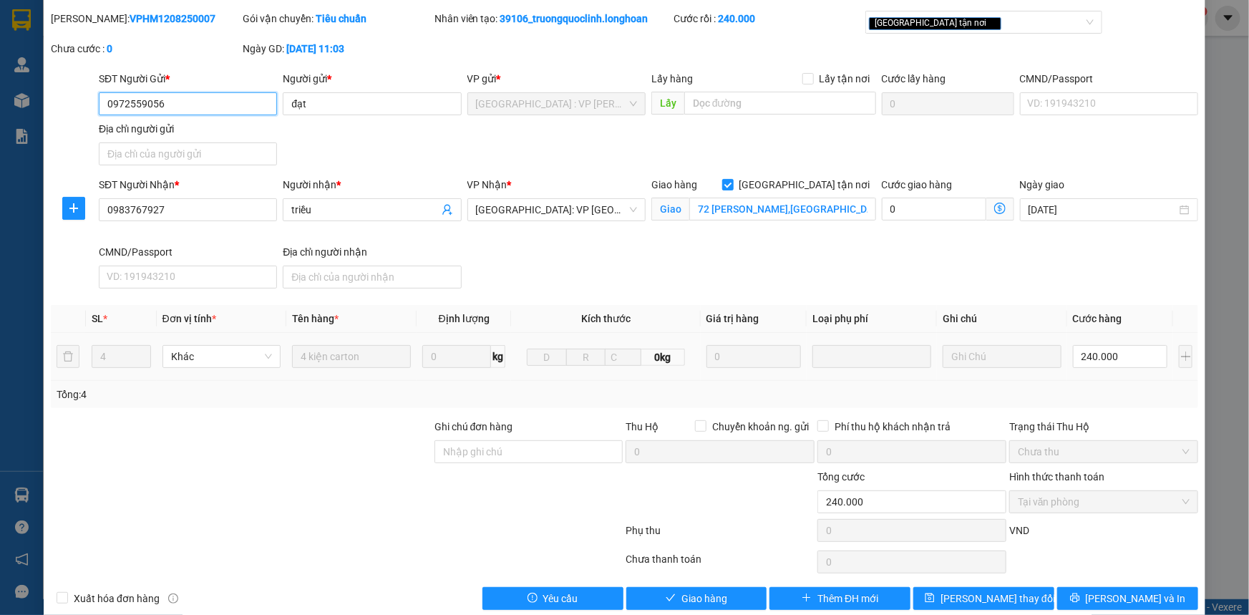
scroll to position [62, 0]
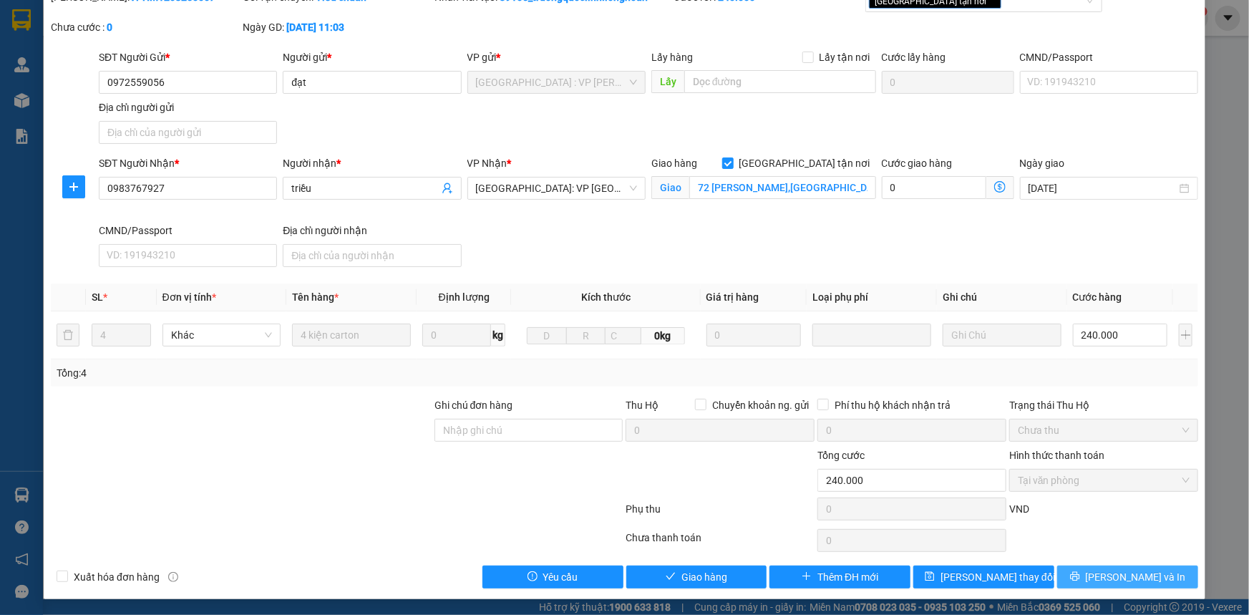
click at [1121, 574] on span "[PERSON_NAME] và In" at bounding box center [1136, 577] width 100 height 16
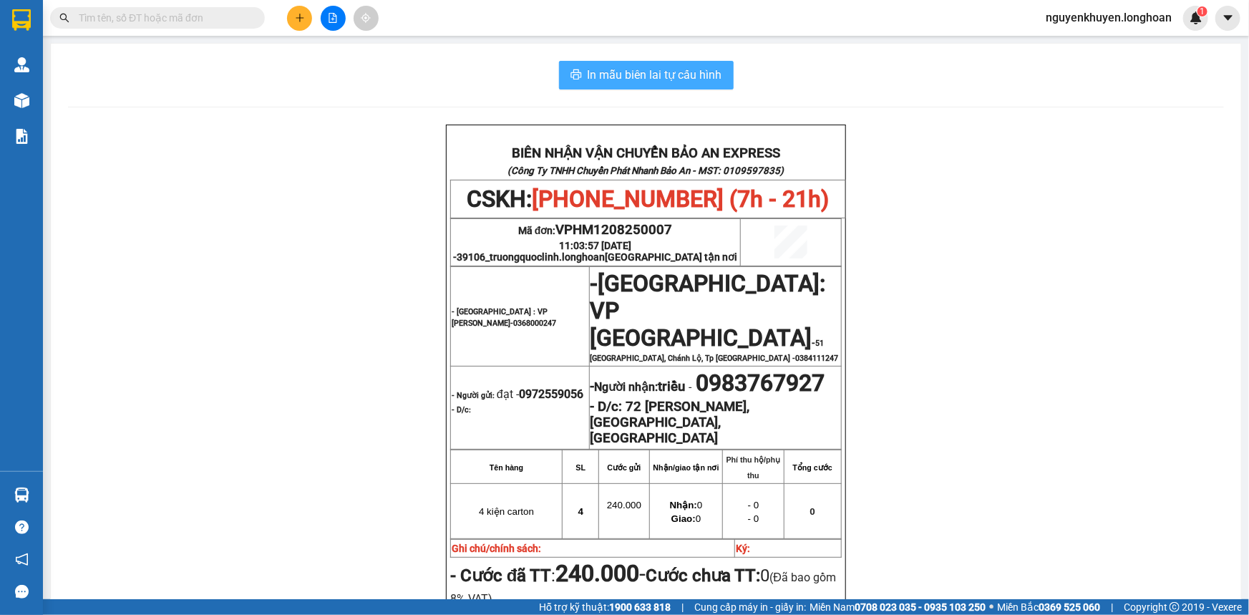
click at [650, 73] on span "In mẫu biên lai tự cấu hình" at bounding box center [655, 75] width 135 height 18
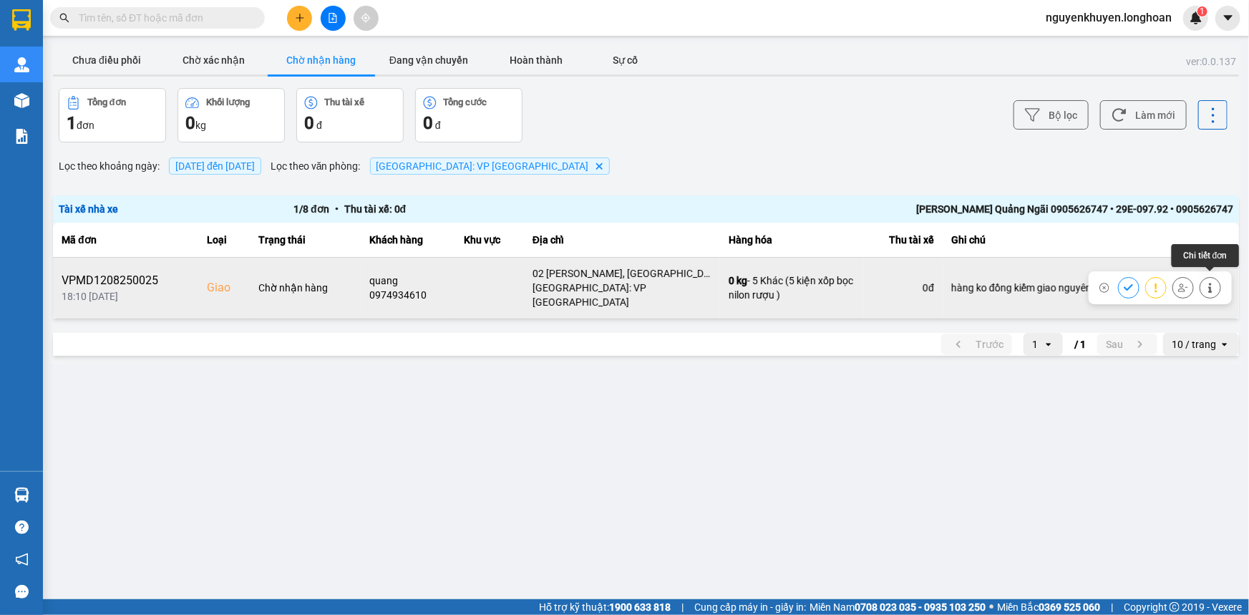
click at [1217, 282] on button at bounding box center [1210, 287] width 20 height 25
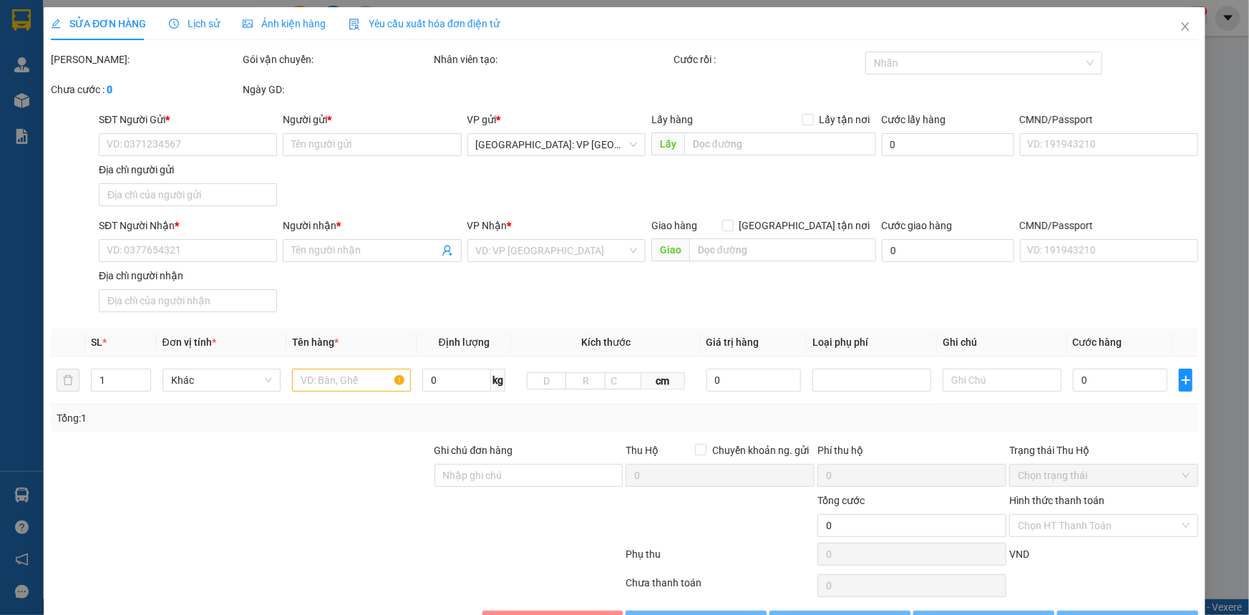
type input "0987947695"
type input "huệ"
type input "0974934610"
type input "quang"
checkbox input "true"
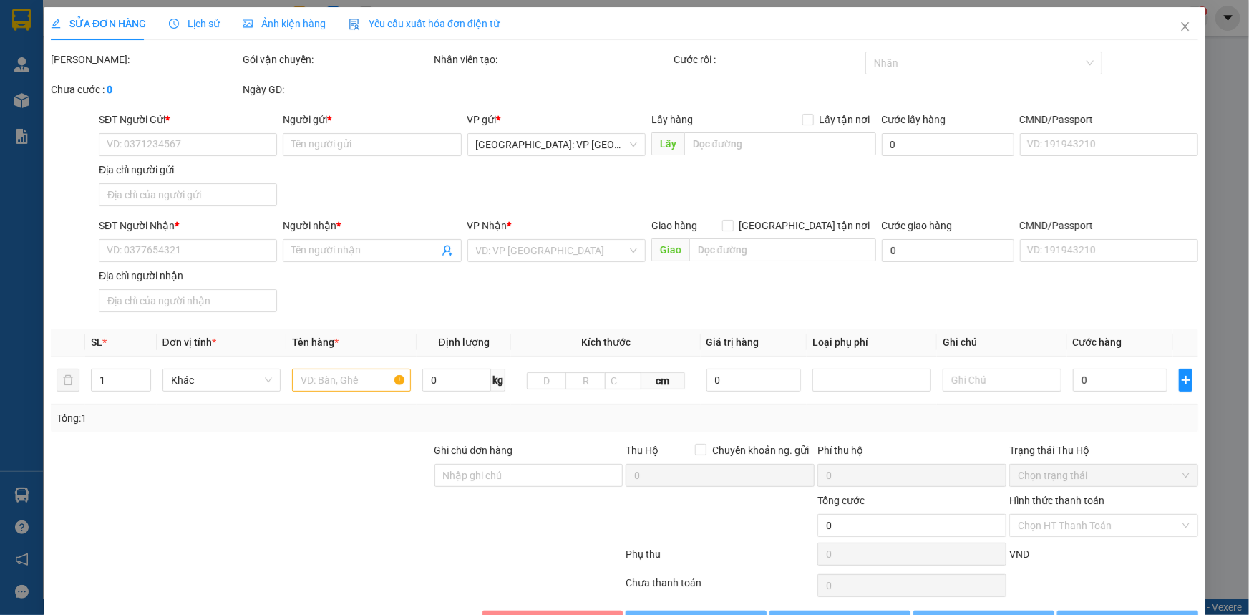
type input "02 [PERSON_NAME], [GEOGRAPHIC_DATA], thành phố [GEOGRAPHIC_DATA], tỉnh [GEOGRAP…"
type input "hàng ko đồng kiểm giao nguyên kiện hư vỡ k đền"
type input "350.000"
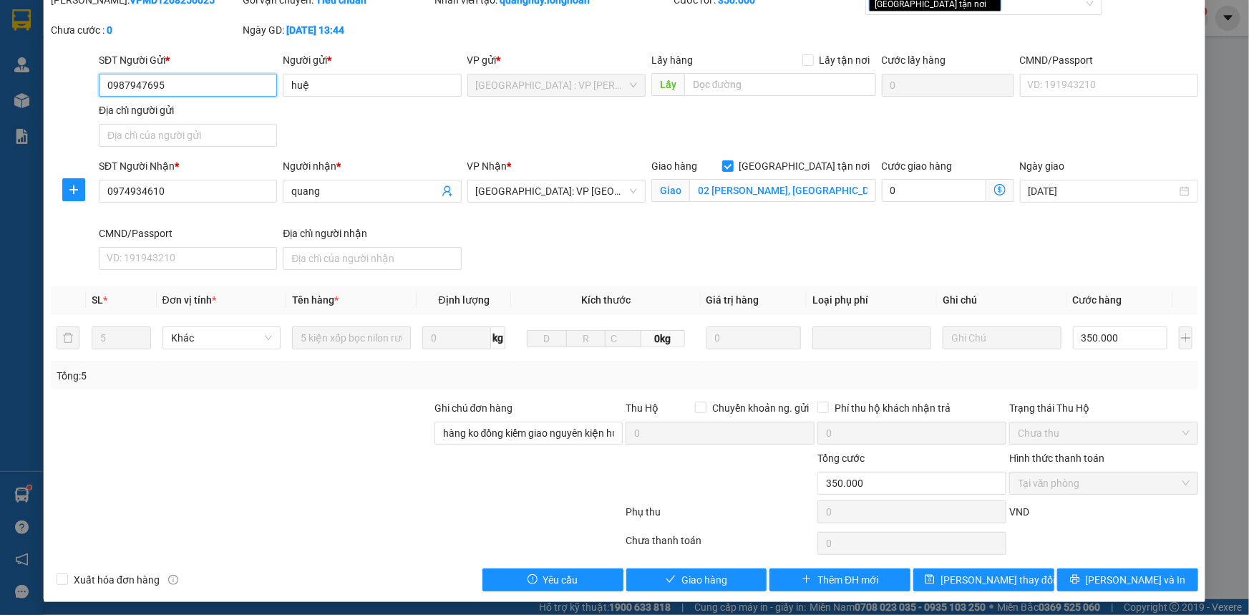
scroll to position [62, 0]
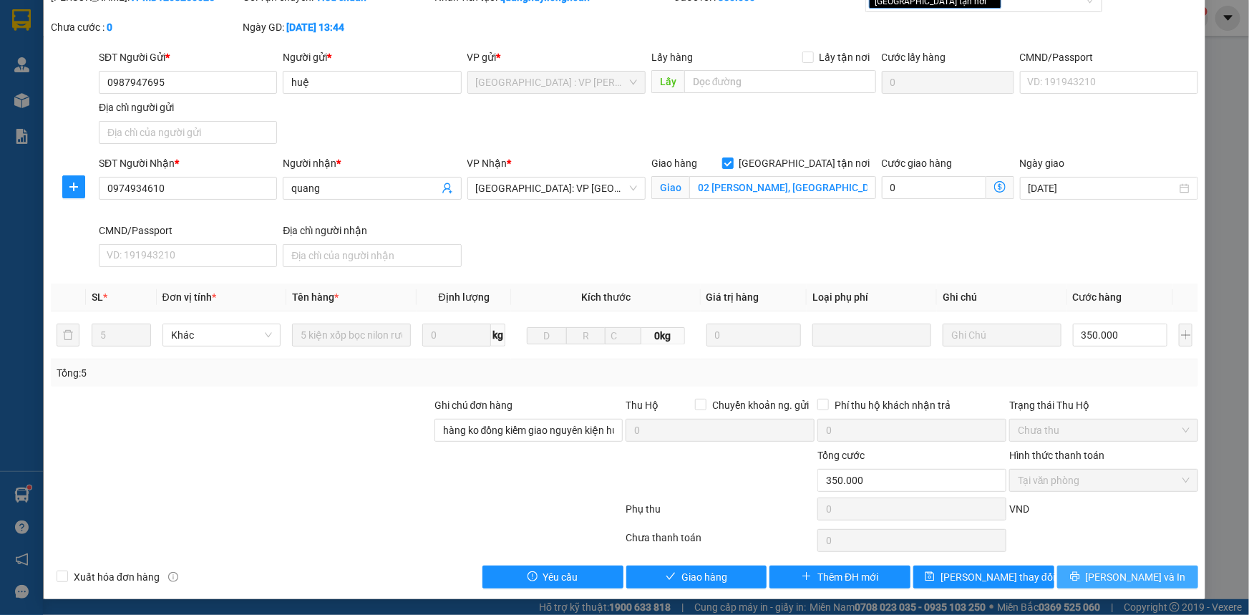
click at [1103, 578] on button "[PERSON_NAME] và In" at bounding box center [1127, 576] width 141 height 23
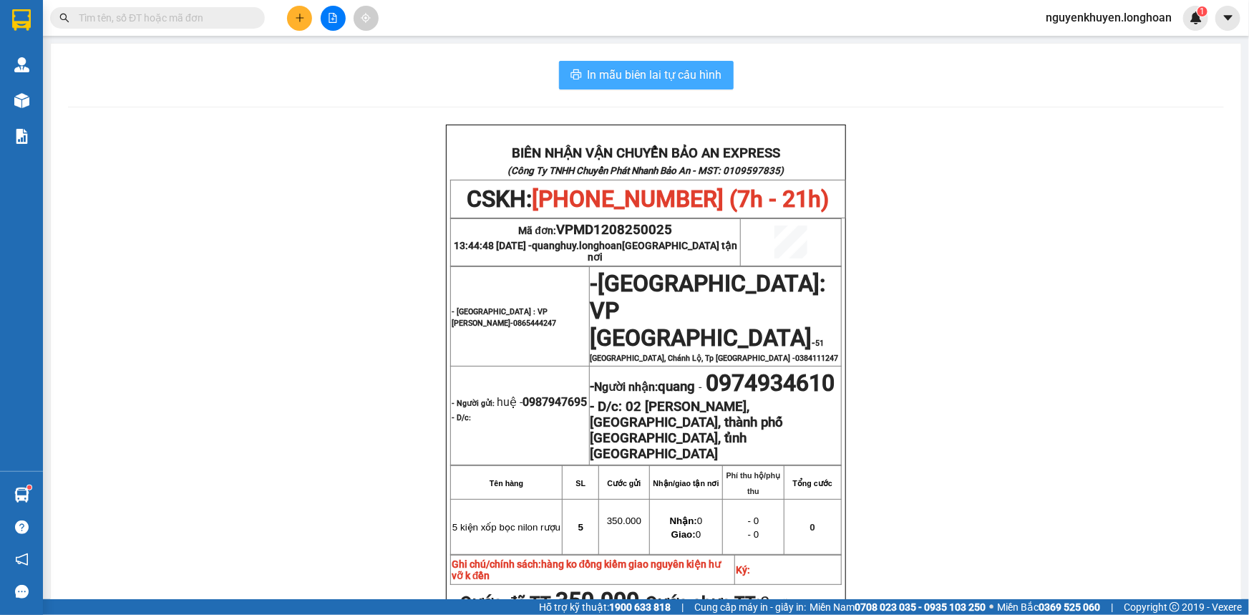
click at [614, 76] on span "In mẫu biên lai tự cấu hình" at bounding box center [655, 75] width 135 height 18
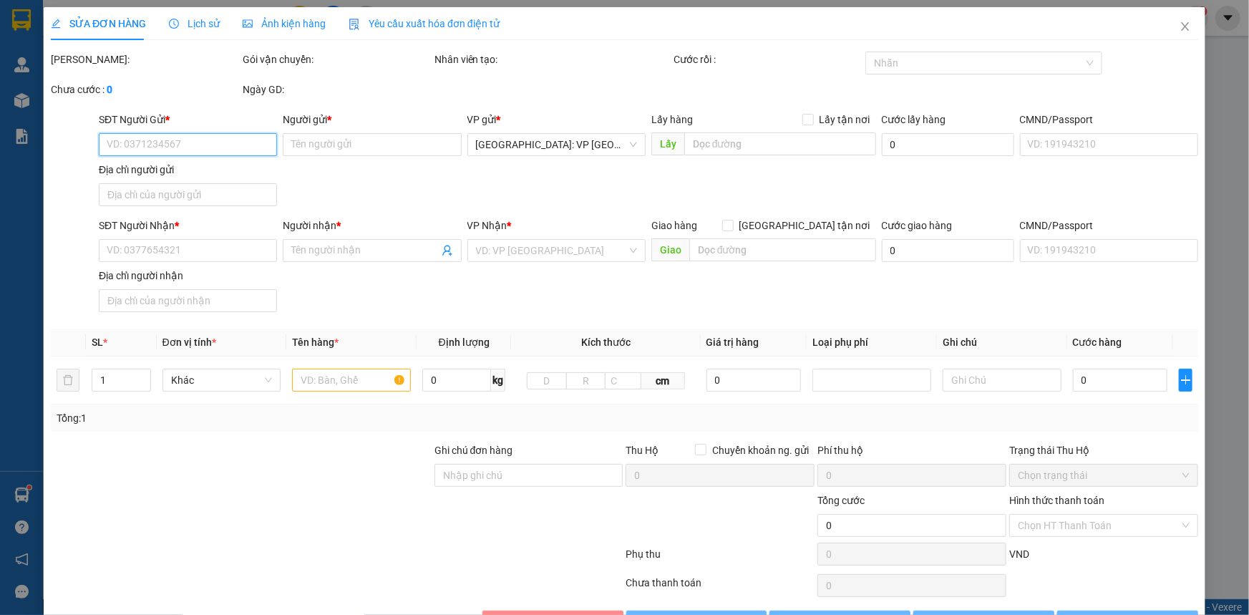
type input "0987947695"
type input "huệ"
type input "0974934610"
type input "quang"
checkbox input "true"
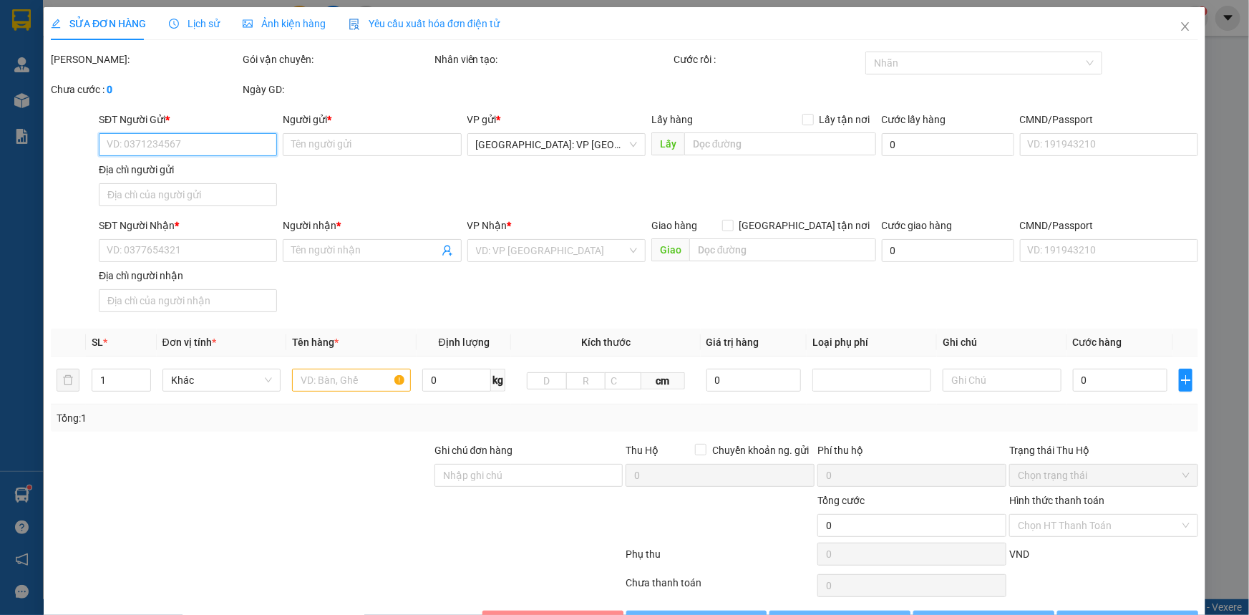
type input "02 [PERSON_NAME], [GEOGRAPHIC_DATA], thành phố [GEOGRAPHIC_DATA], tỉnh [GEOGRAP…"
type input "hàng ko đồng kiểm giao nguyên kiện hư vỡ k đền"
type input "350.000"
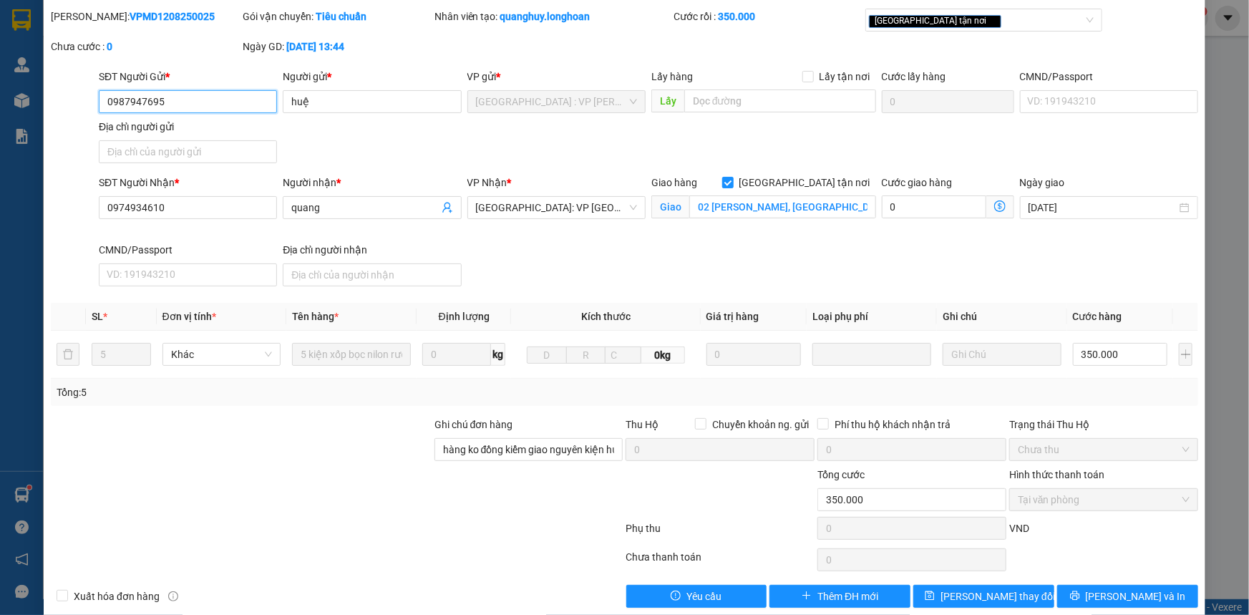
scroll to position [62, 0]
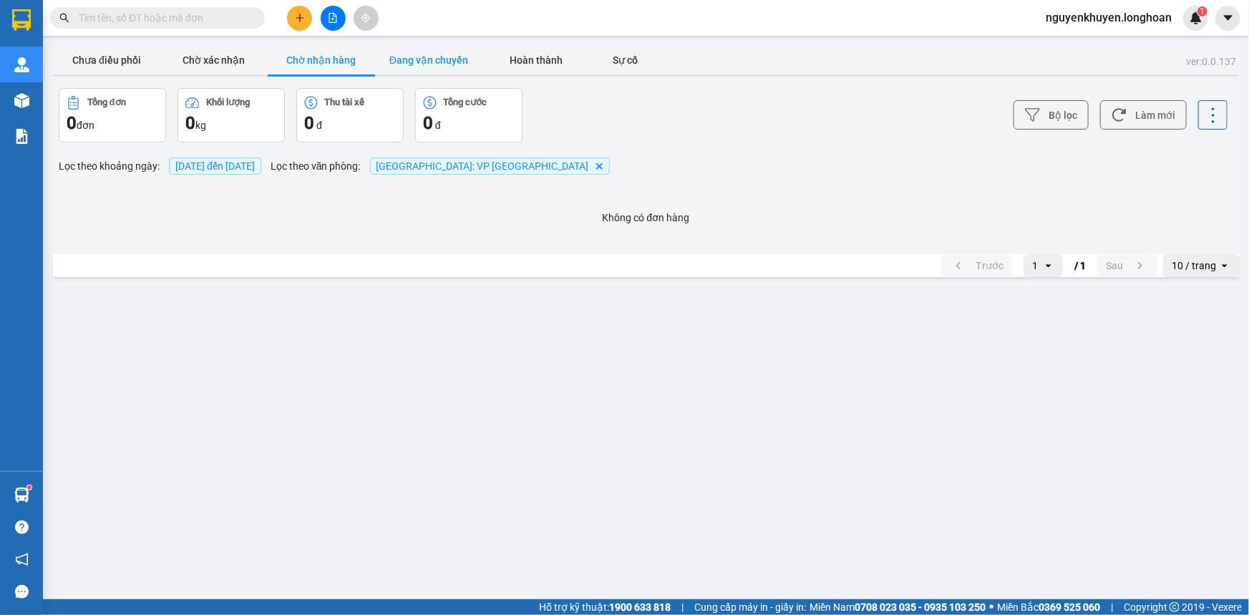
click at [435, 60] on button "Đang vận chuyển" at bounding box center [428, 60] width 107 height 29
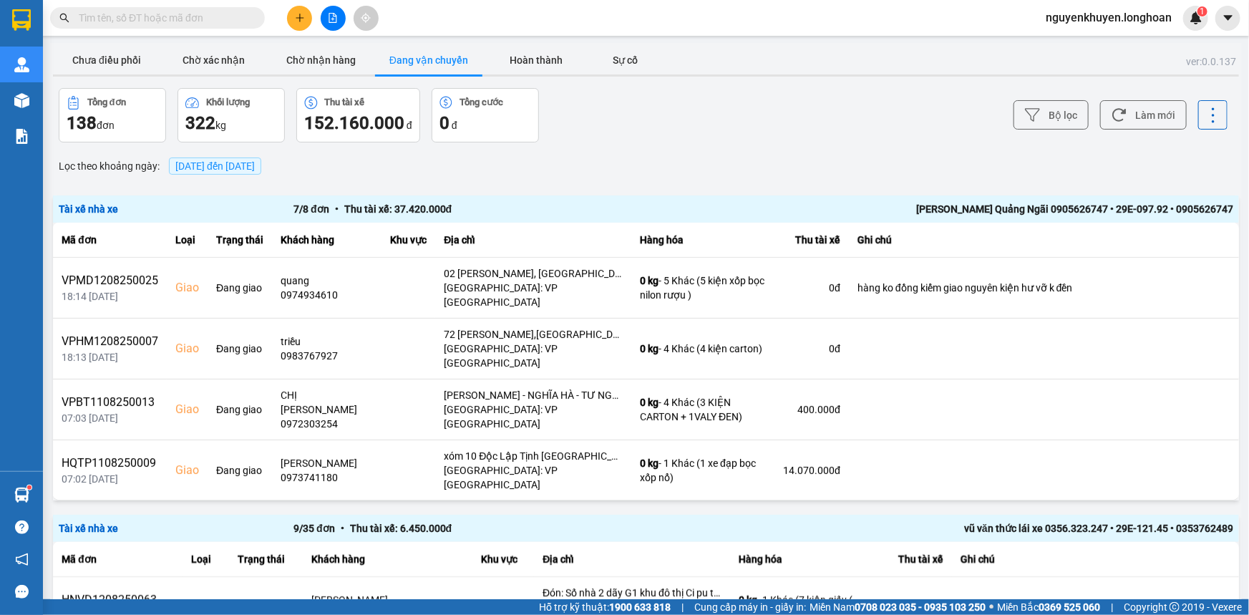
click at [241, 163] on span "[DATE] đến [DATE]" at bounding box center [214, 165] width 79 height 11
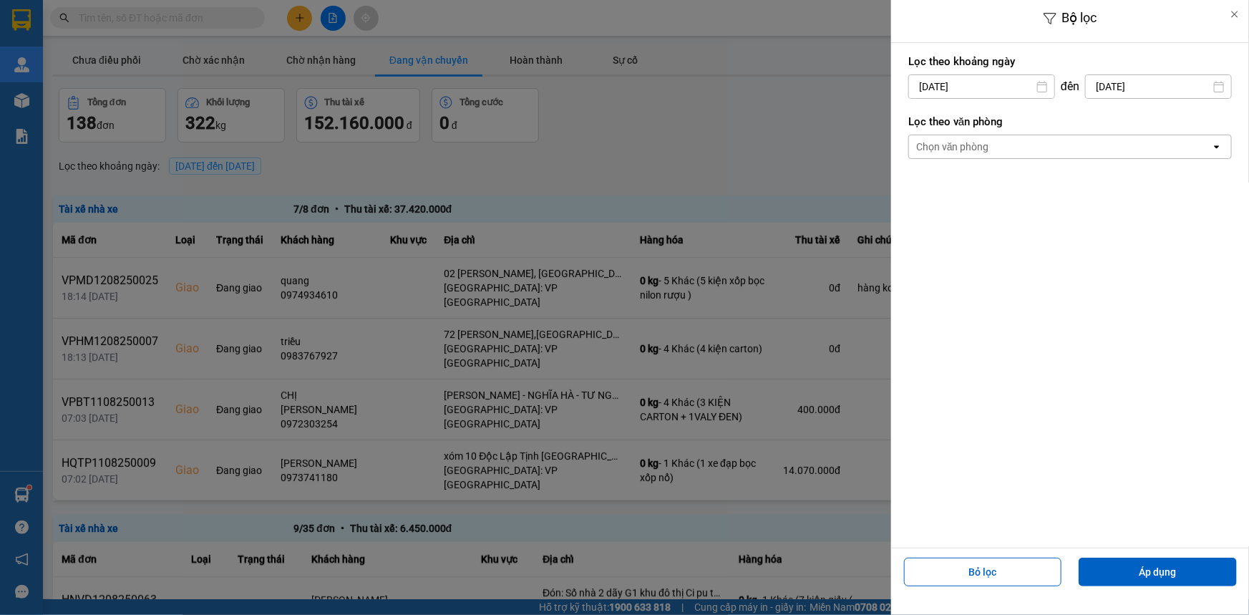
click at [960, 143] on div "Chọn văn phòng" at bounding box center [952, 147] width 73 height 14
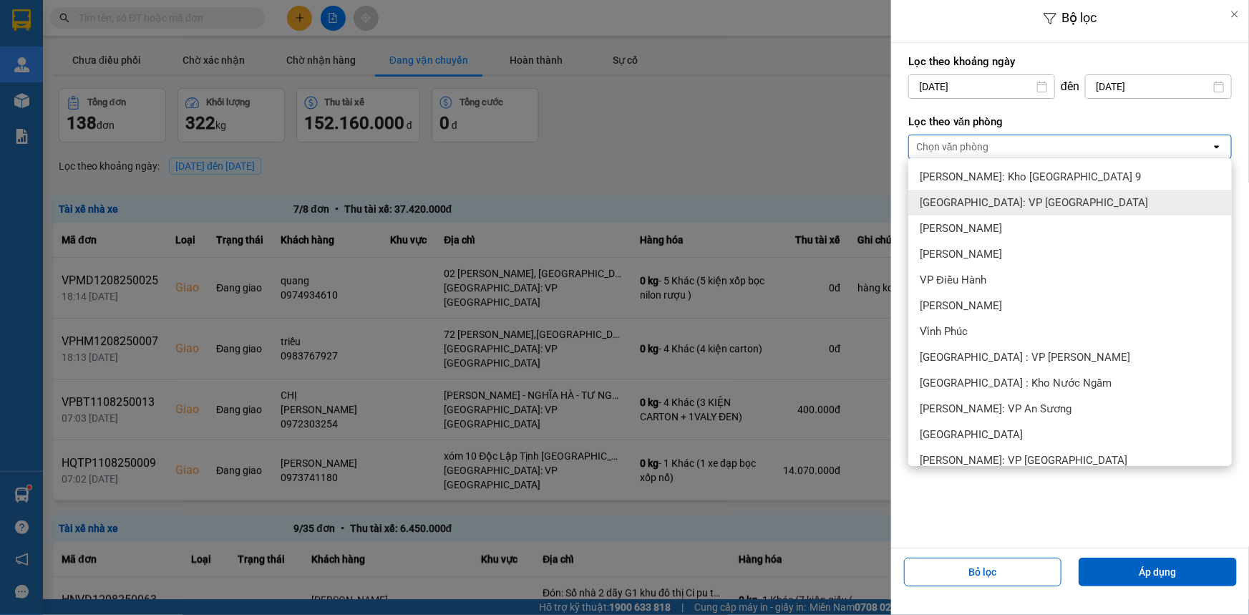
click at [967, 209] on span "[GEOGRAPHIC_DATA]: VP [GEOGRAPHIC_DATA]" at bounding box center [1034, 202] width 228 height 14
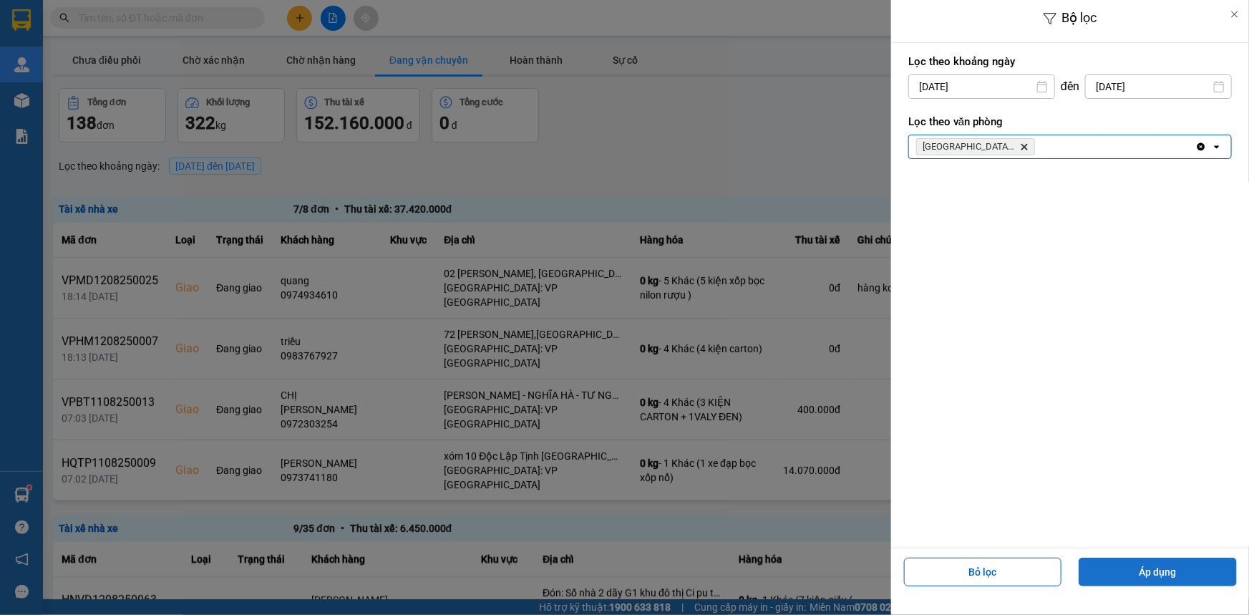
click at [1152, 574] on button "Áp dụng" at bounding box center [1157, 571] width 158 height 29
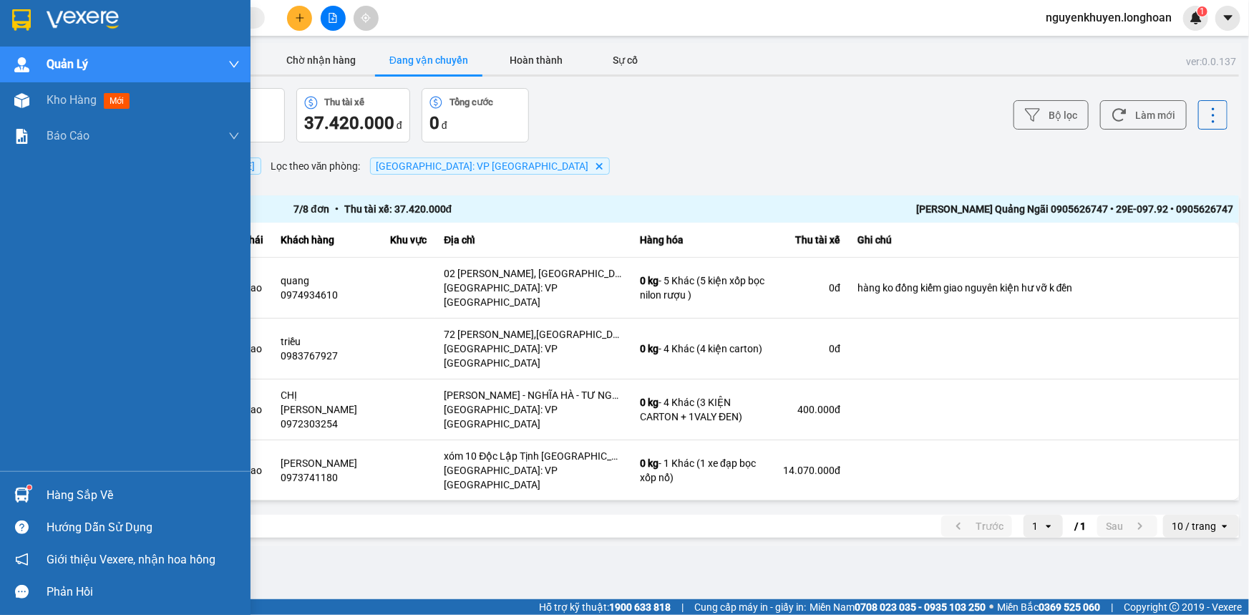
click at [118, 489] on div "Hàng sắp về" at bounding box center [143, 494] width 193 height 21
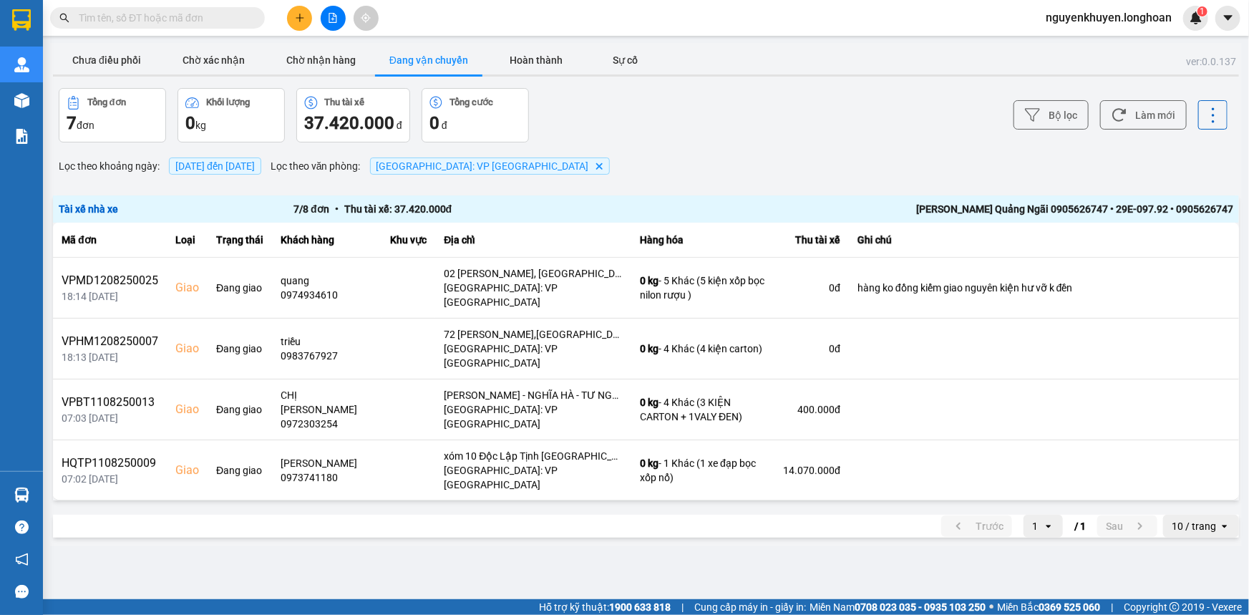
click at [723, 102] on section "Kết quả tìm kiếm ( 0 ) Bộ lọc No Data nguyenkhuyen.longhoan 1 Quản [PERSON_NAME…" at bounding box center [624, 307] width 1249 height 615
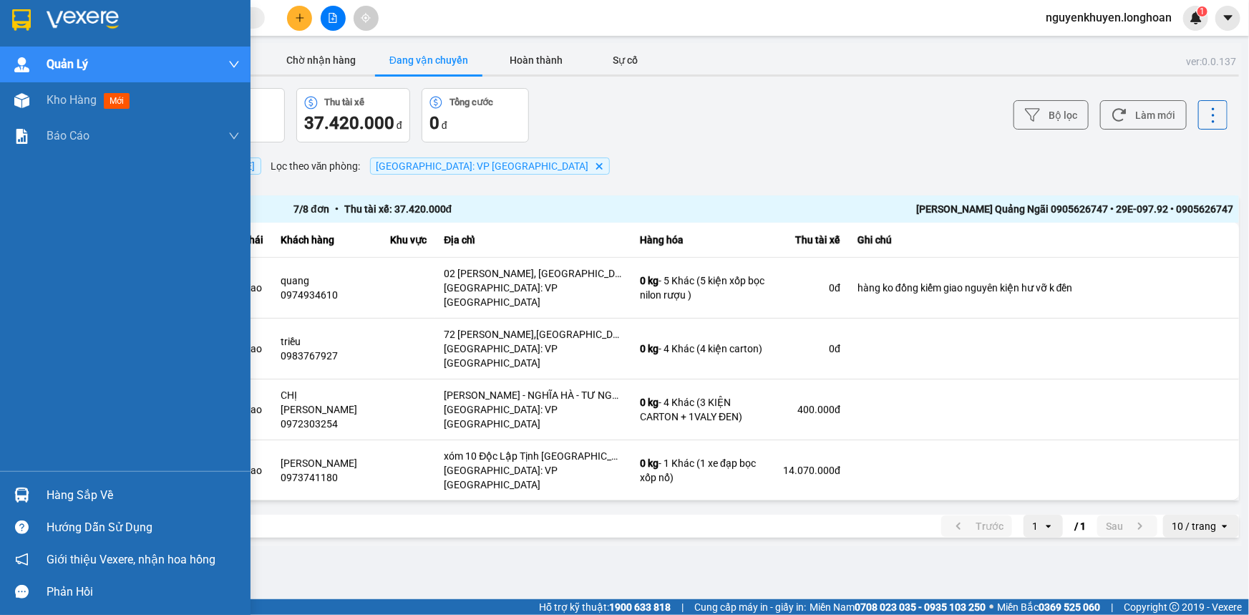
click at [79, 497] on div "Hàng sắp về" at bounding box center [143, 494] width 193 height 21
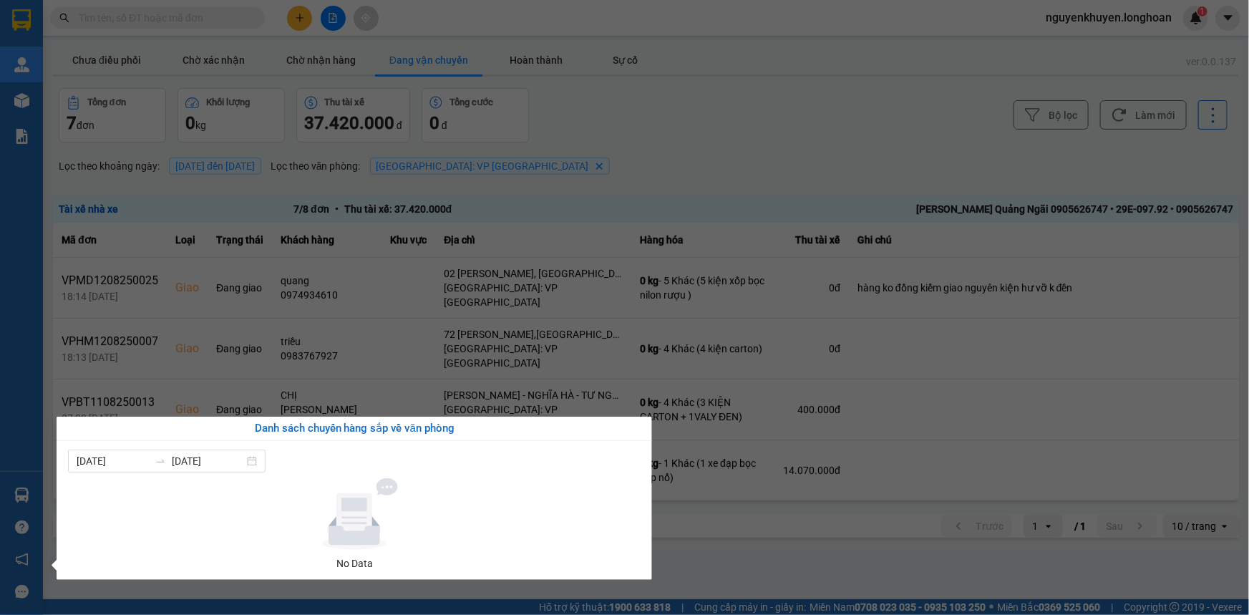
click at [679, 99] on section "Kết quả tìm kiếm ( 0 ) Bộ lọc No Data nguyenkhuyen.longhoan 1 Quản [PERSON_NAME…" at bounding box center [624, 307] width 1249 height 615
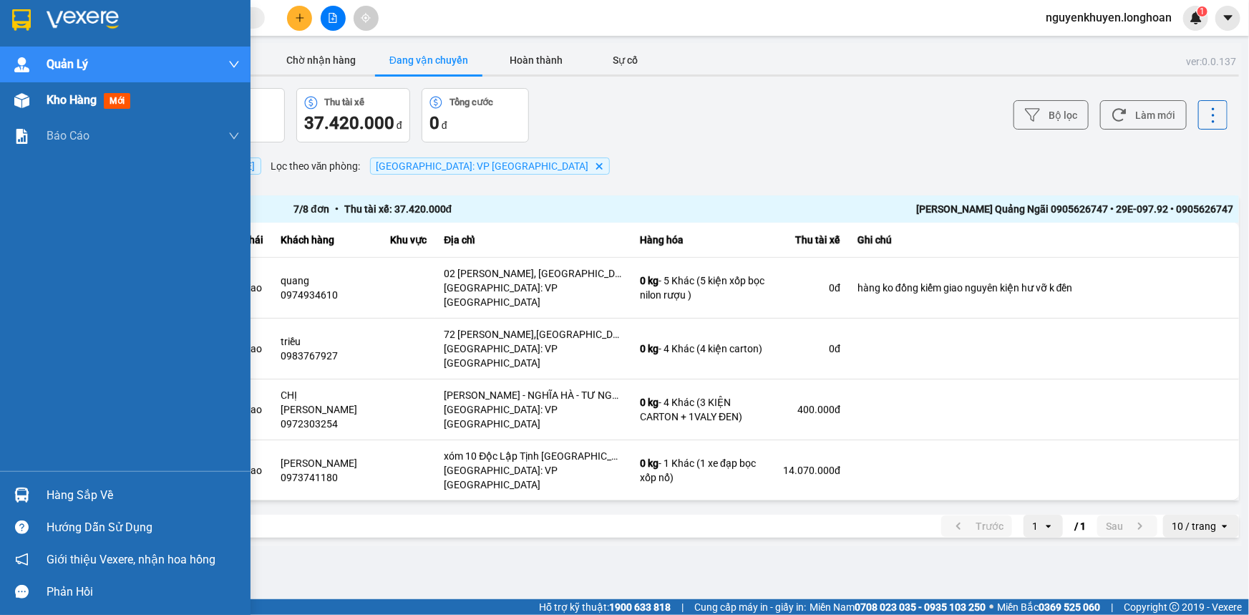
click at [62, 93] on span "Kho hàng" at bounding box center [72, 100] width 50 height 14
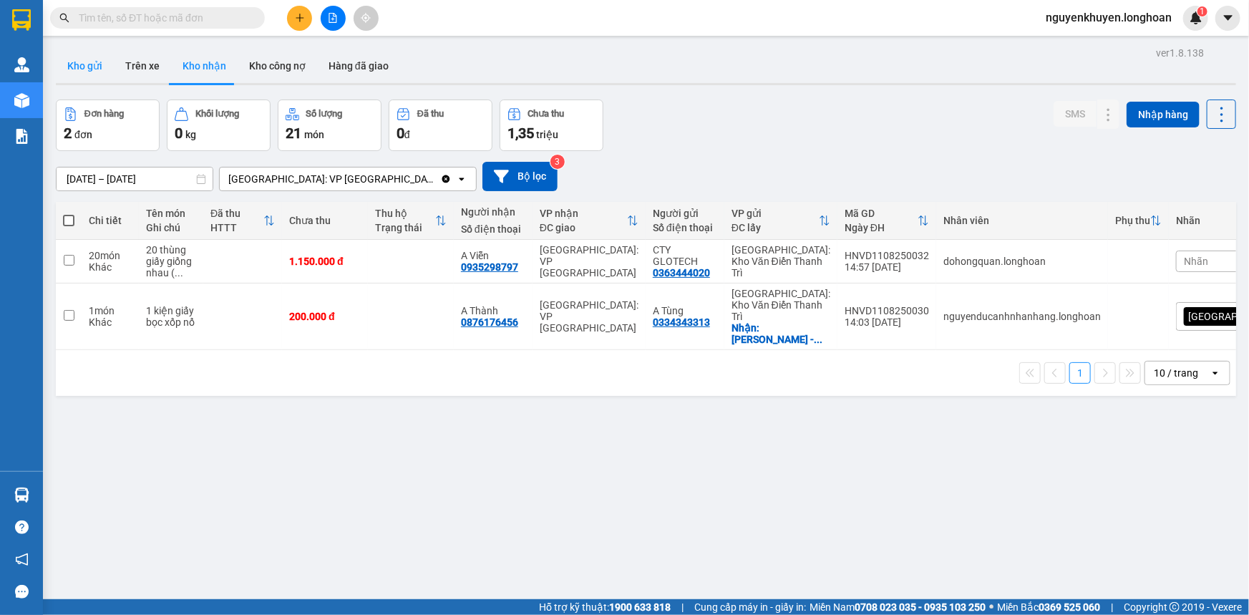
click at [80, 59] on button "Kho gửi" at bounding box center [85, 66] width 58 height 34
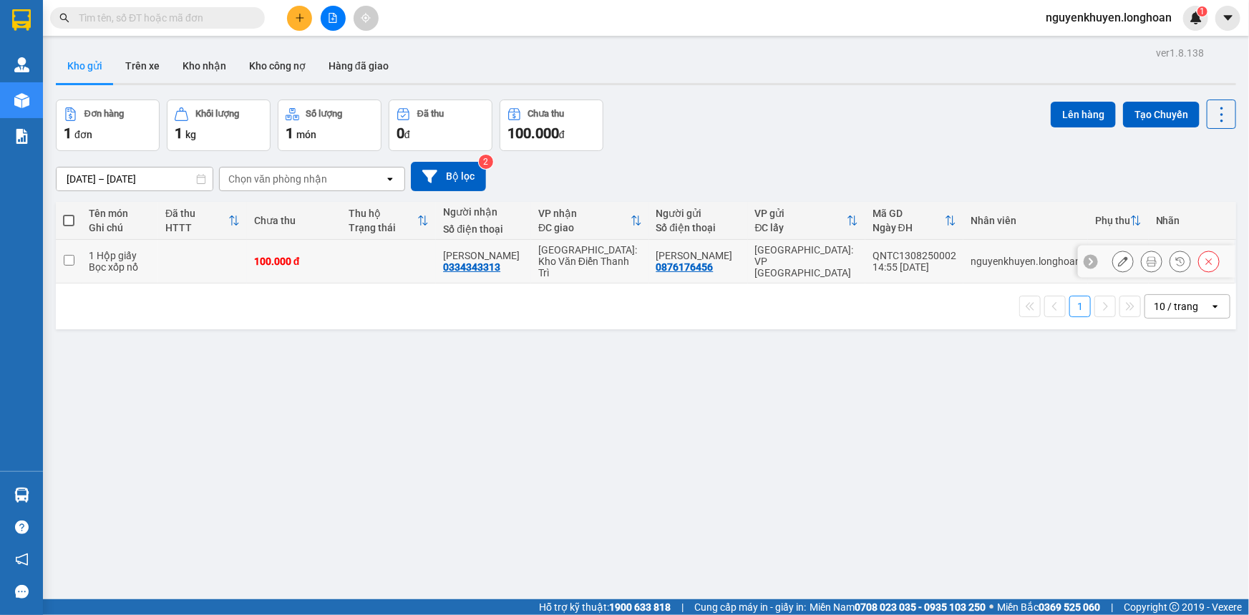
click at [67, 258] on input "checkbox" at bounding box center [69, 260] width 11 height 11
checkbox input "true"
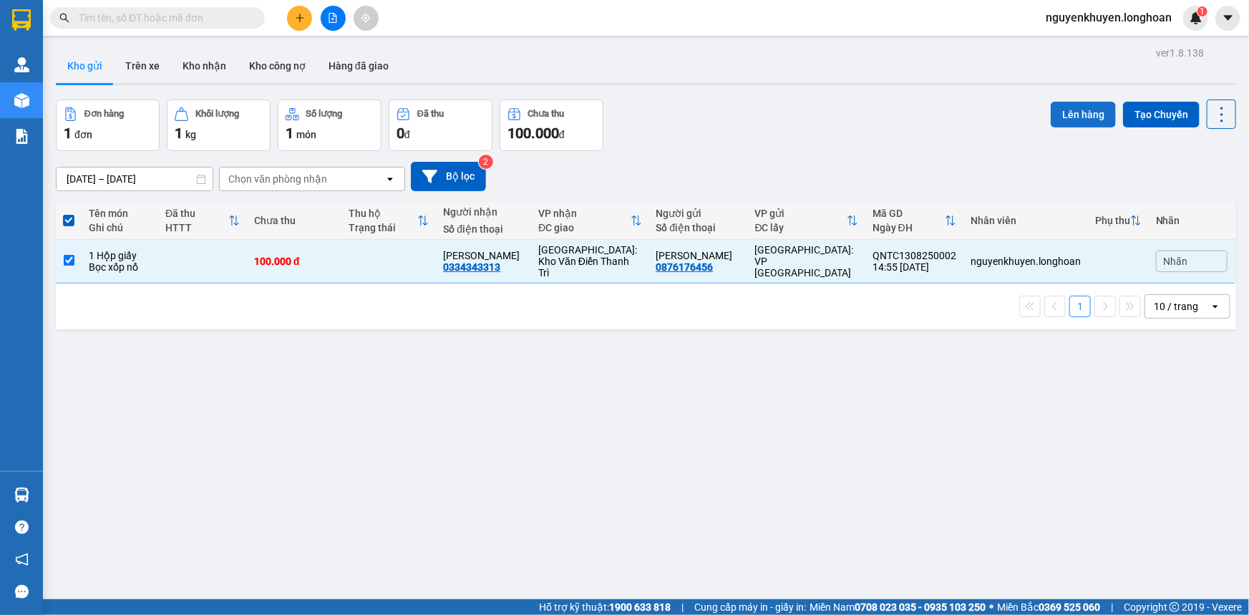
click at [1081, 114] on button "Lên hàng" at bounding box center [1083, 115] width 65 height 26
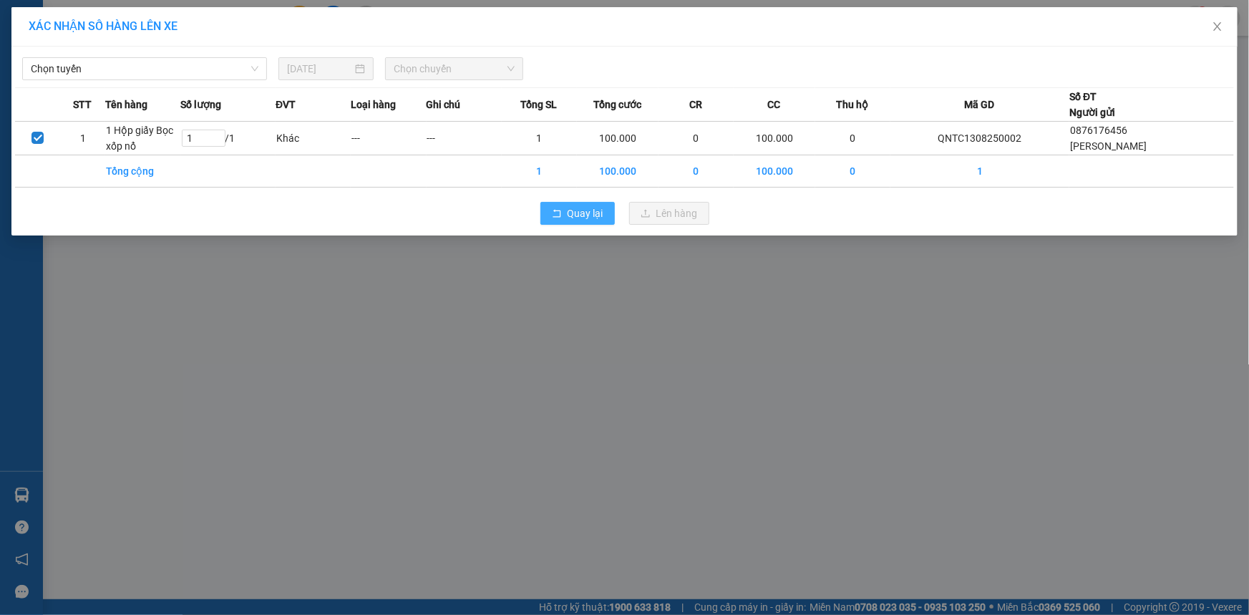
click at [584, 212] on span "Quay lại" at bounding box center [585, 213] width 36 height 16
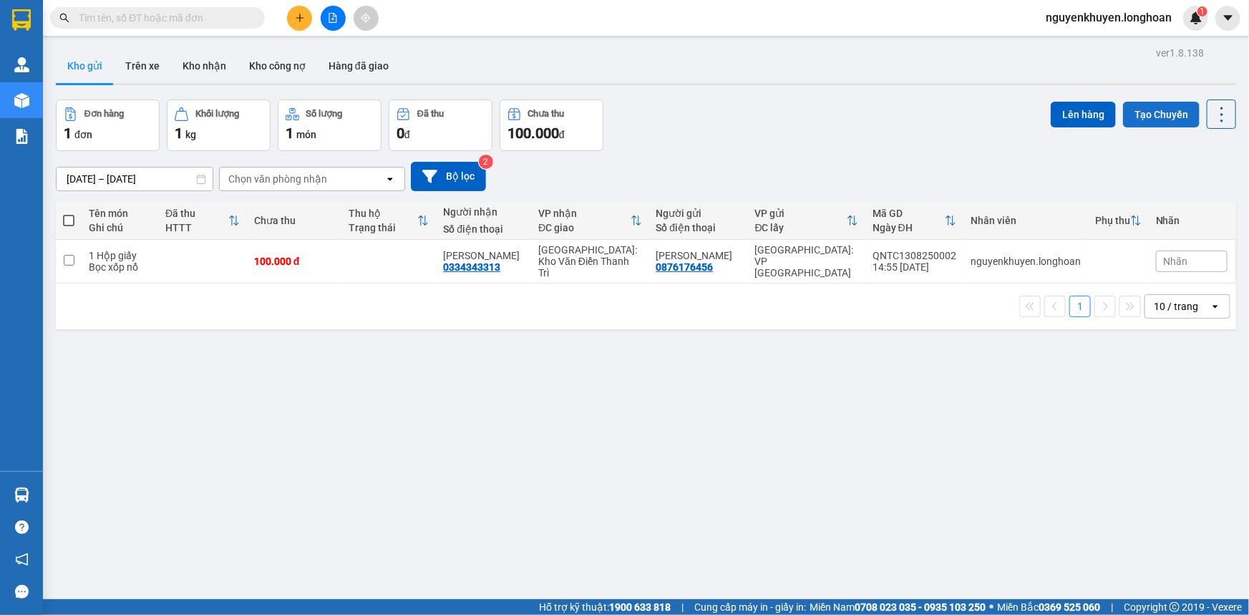
click at [1163, 111] on button "Tạo Chuyến" at bounding box center [1161, 115] width 77 height 26
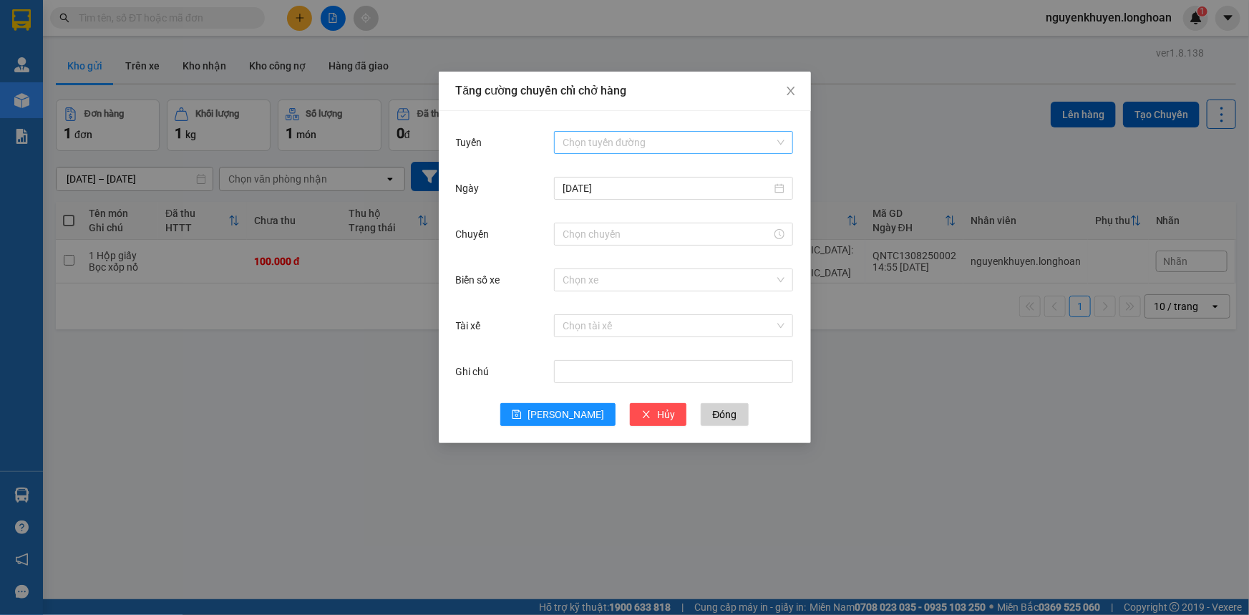
click at [604, 139] on input "Tuyến" at bounding box center [668, 142] width 212 height 21
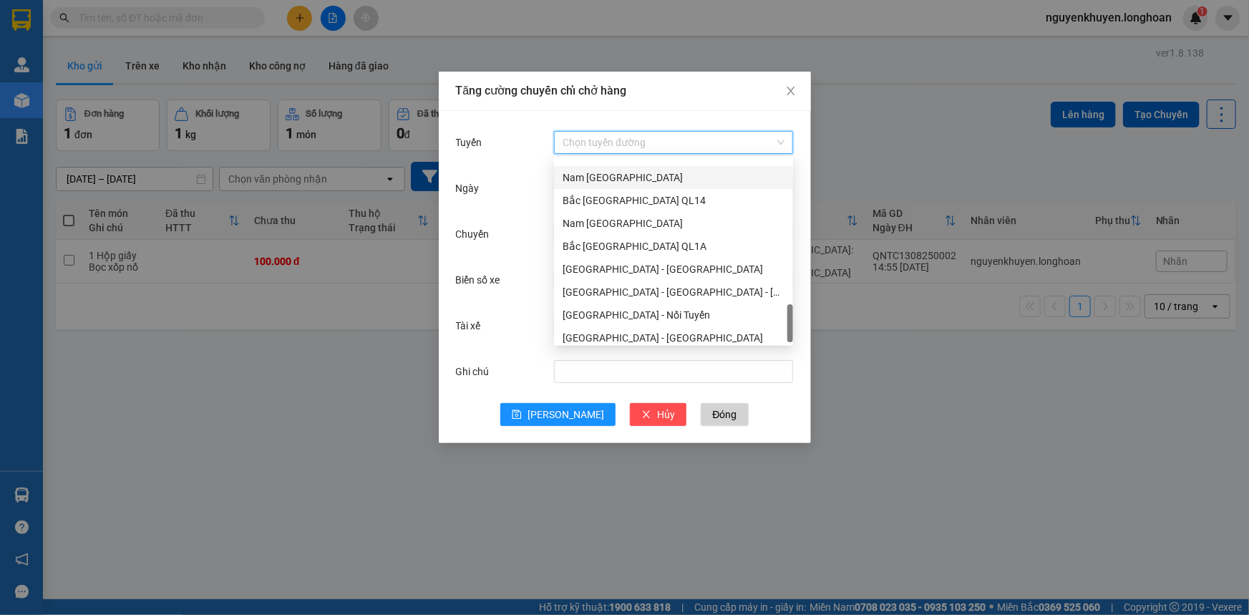
scroll to position [916, 0]
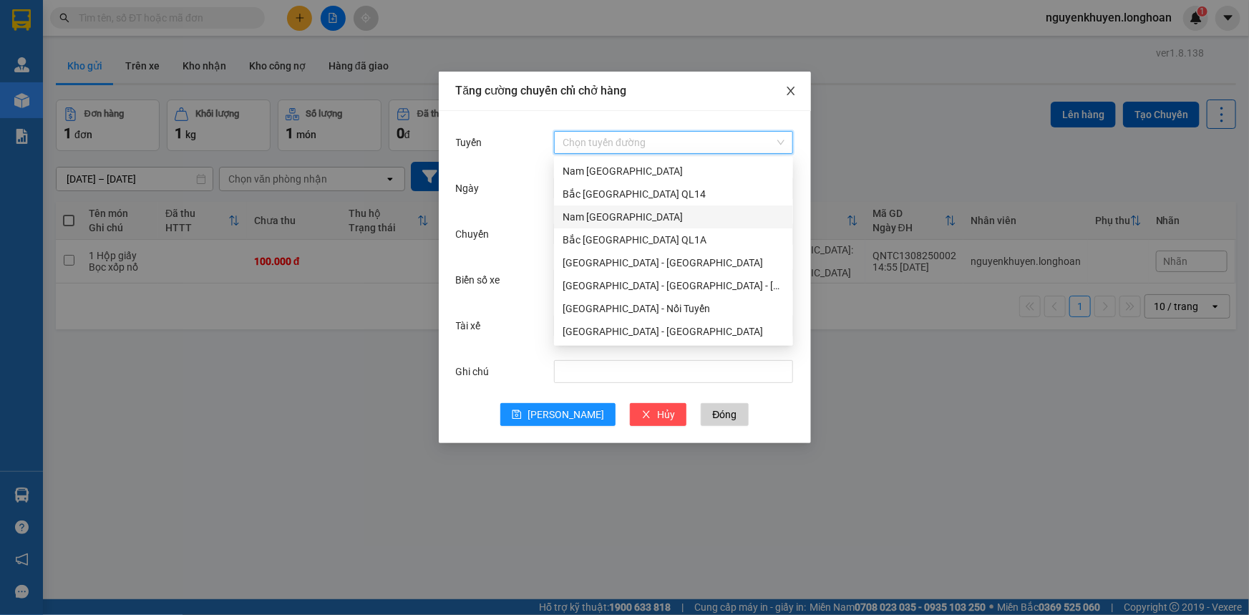
click at [795, 92] on icon "close" at bounding box center [790, 90] width 11 height 11
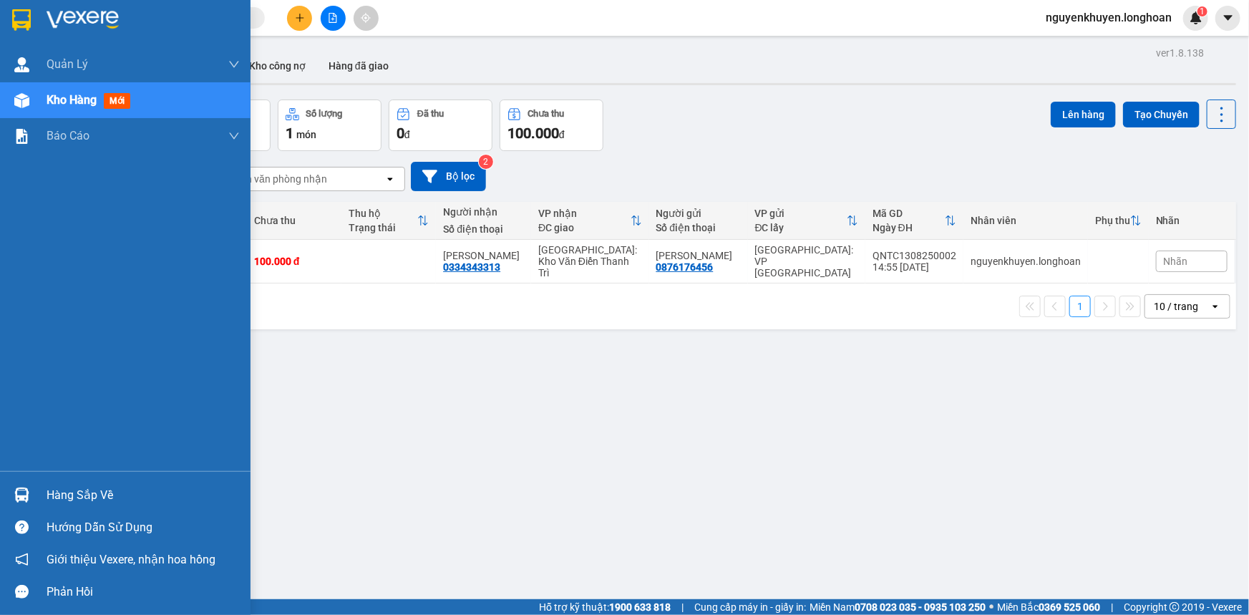
click at [173, 99] on div "Kho hàng mới" at bounding box center [143, 100] width 193 height 36
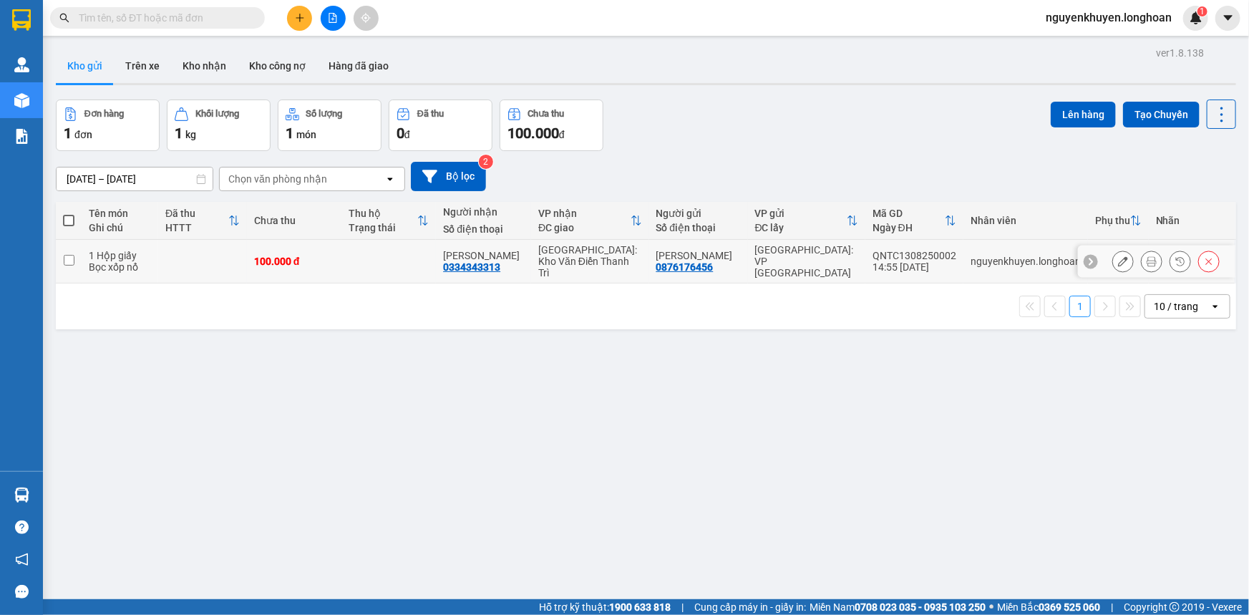
click at [64, 257] on input "checkbox" at bounding box center [69, 260] width 11 height 11
checkbox input "true"
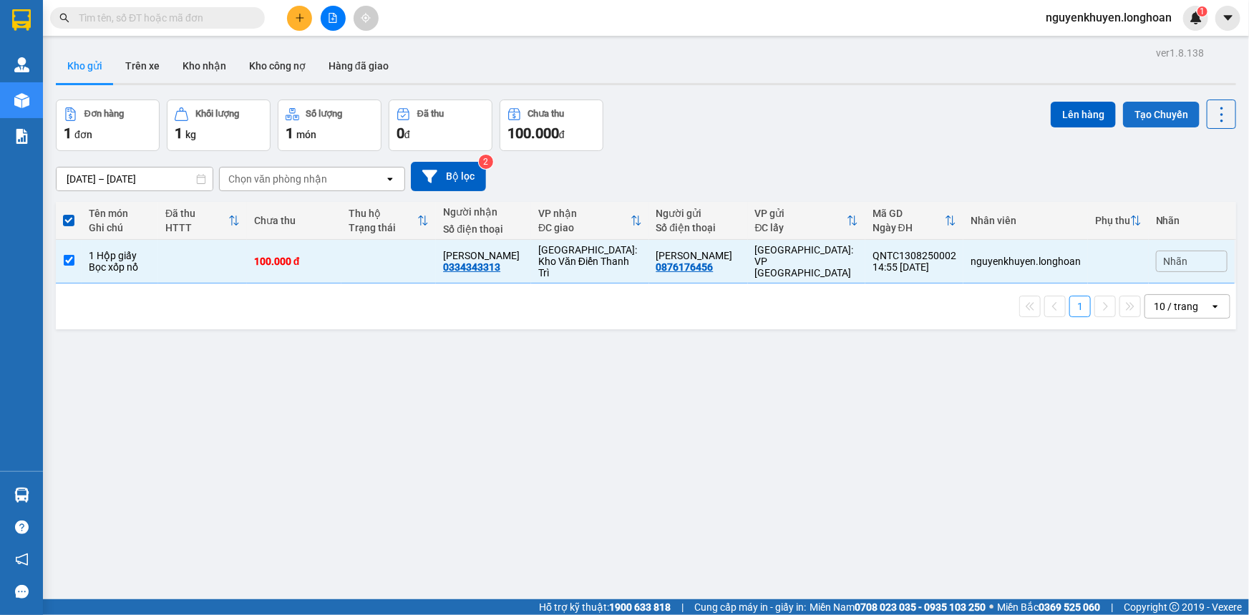
click at [1141, 112] on button "Tạo Chuyến" at bounding box center [1161, 115] width 77 height 26
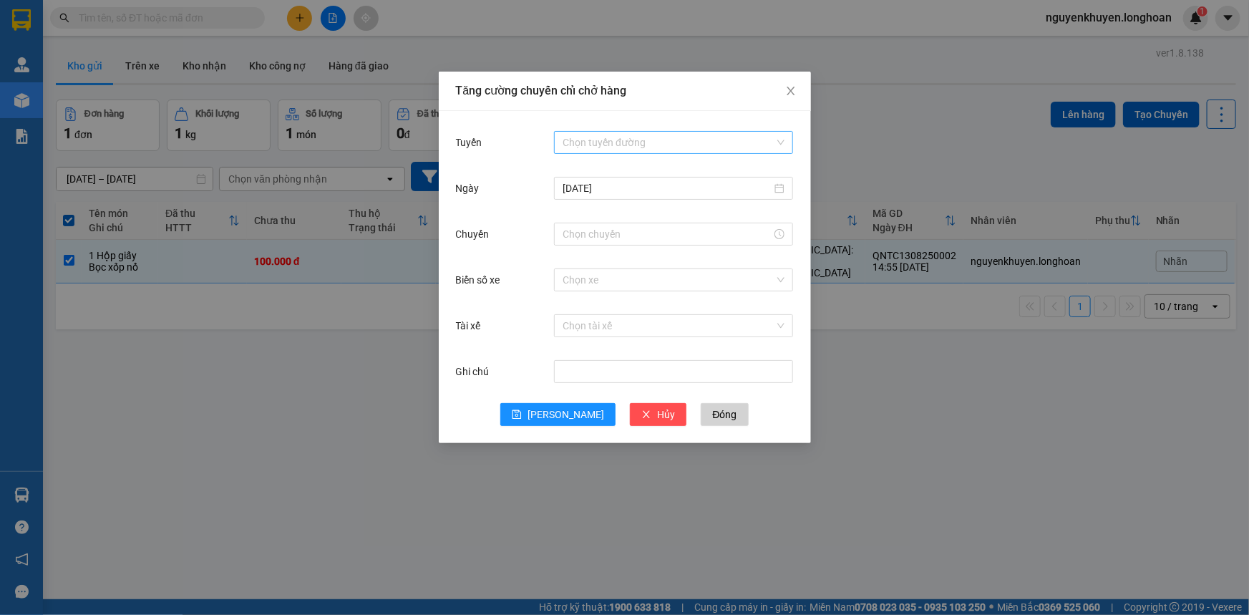
click at [614, 138] on input "Tuyến" at bounding box center [668, 142] width 212 height 21
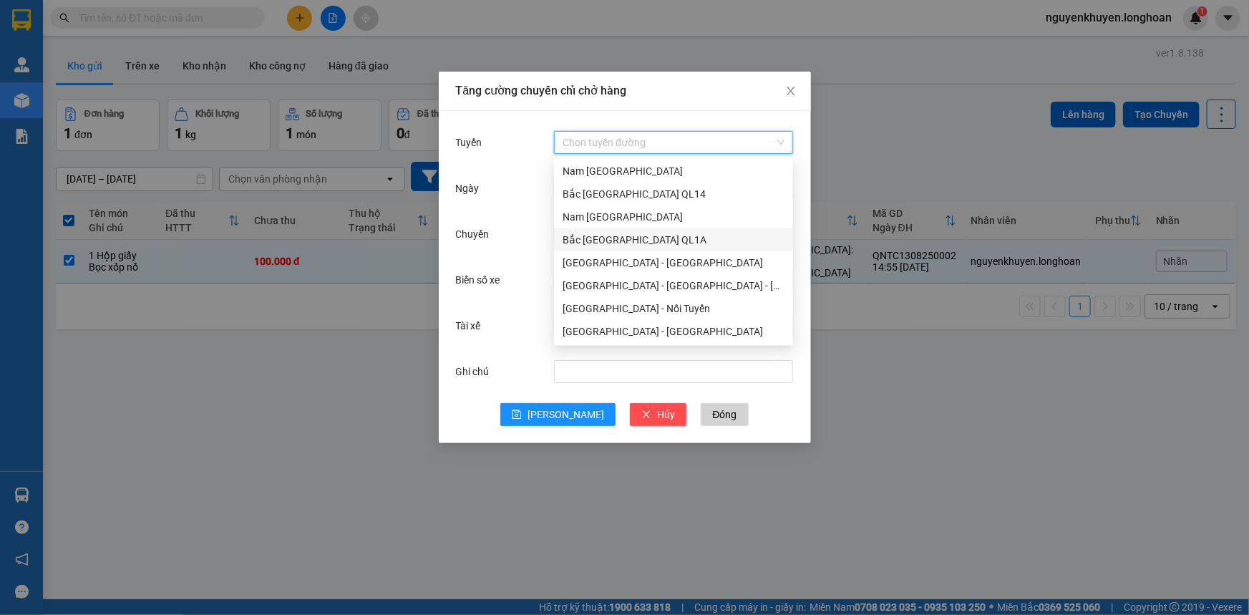
click at [599, 243] on div "Bắc [GEOGRAPHIC_DATA] QL1A" at bounding box center [673, 240] width 222 height 16
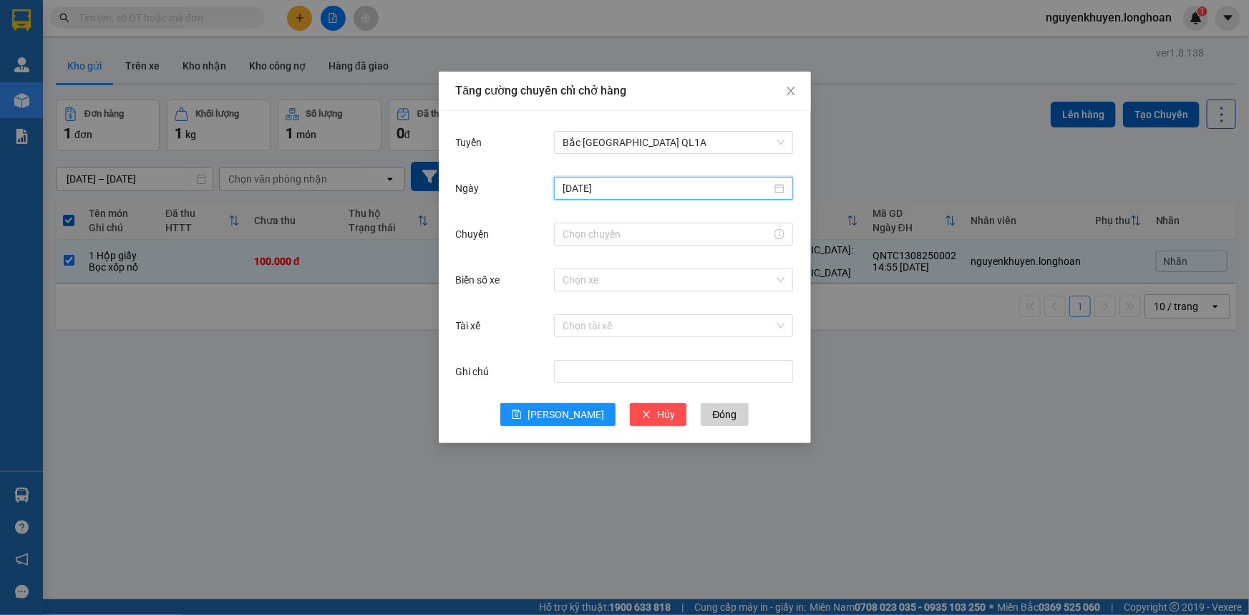
click at [648, 187] on input "[DATE]" at bounding box center [666, 188] width 209 height 16
type input "[DATE]"
click at [631, 313] on div "12" at bounding box center [626, 314] width 17 height 17
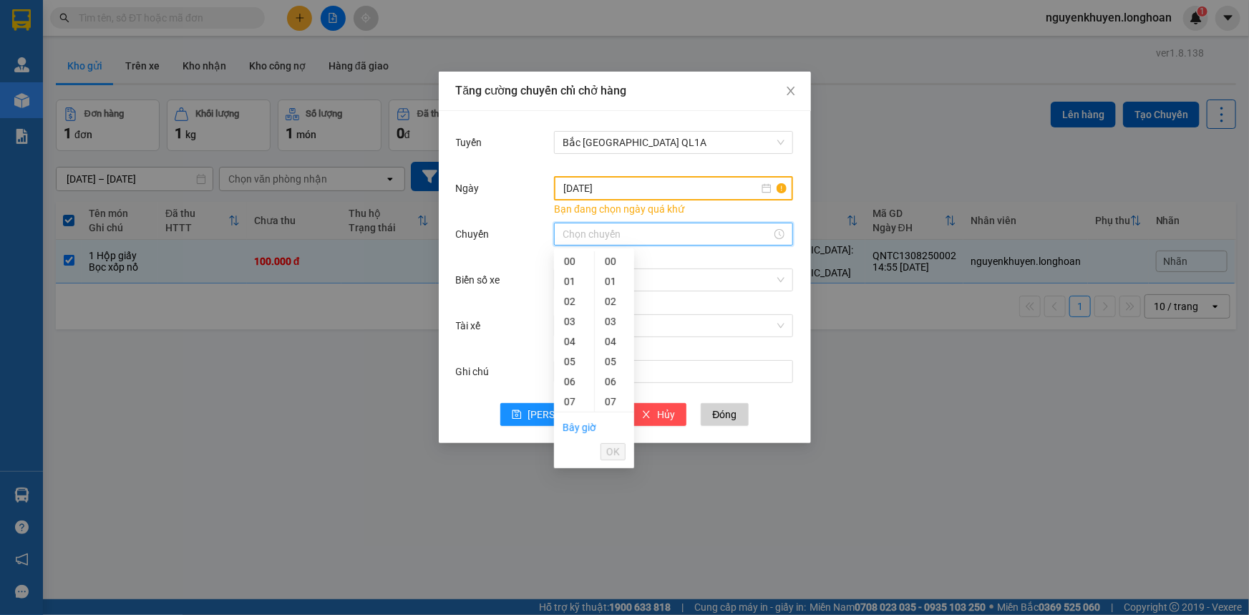
click at [639, 234] on input "Chuyến" at bounding box center [666, 234] width 209 height 16
click at [570, 384] on div "06" at bounding box center [574, 381] width 40 height 20
type input "06:00"
click at [613, 454] on span "OK" at bounding box center [613, 452] width 14 height 16
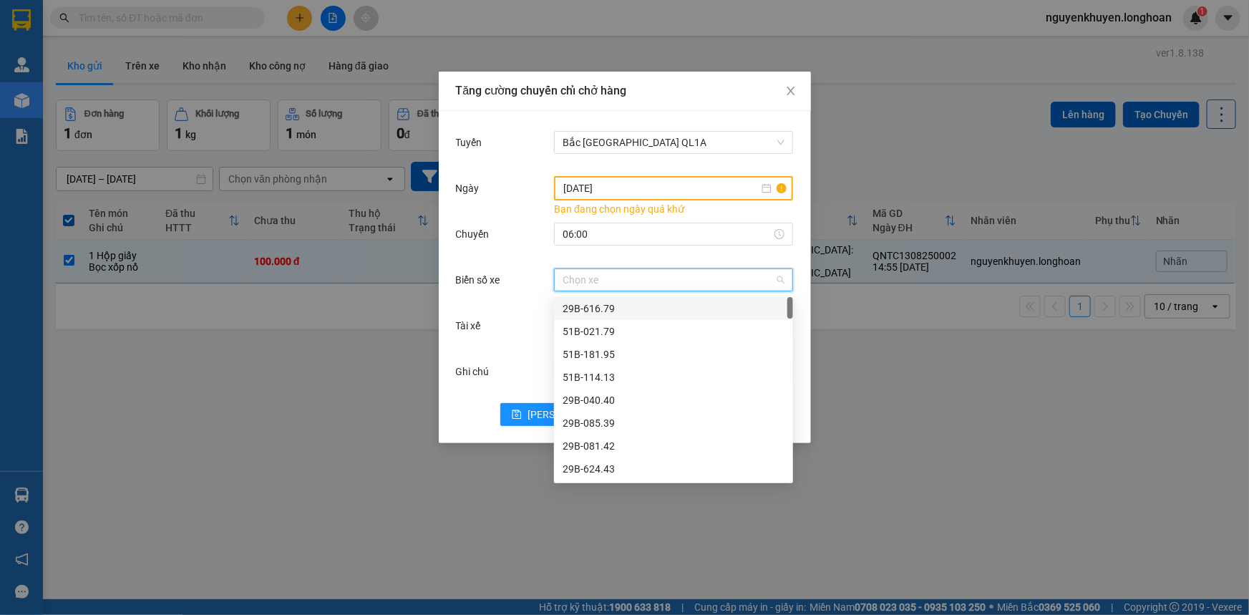
click at [586, 279] on input "Biển số xe" at bounding box center [668, 279] width 212 height 21
click at [591, 427] on div "37H-119.61" at bounding box center [673, 423] width 222 height 16
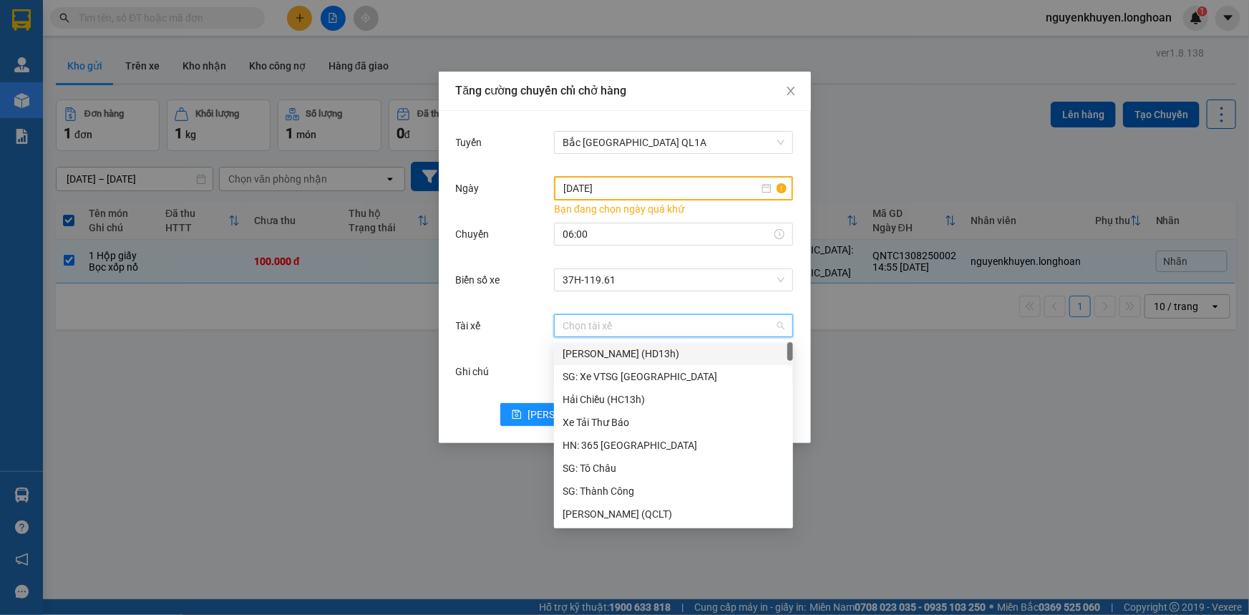
click at [575, 326] on input "Tài xế" at bounding box center [668, 325] width 212 height 21
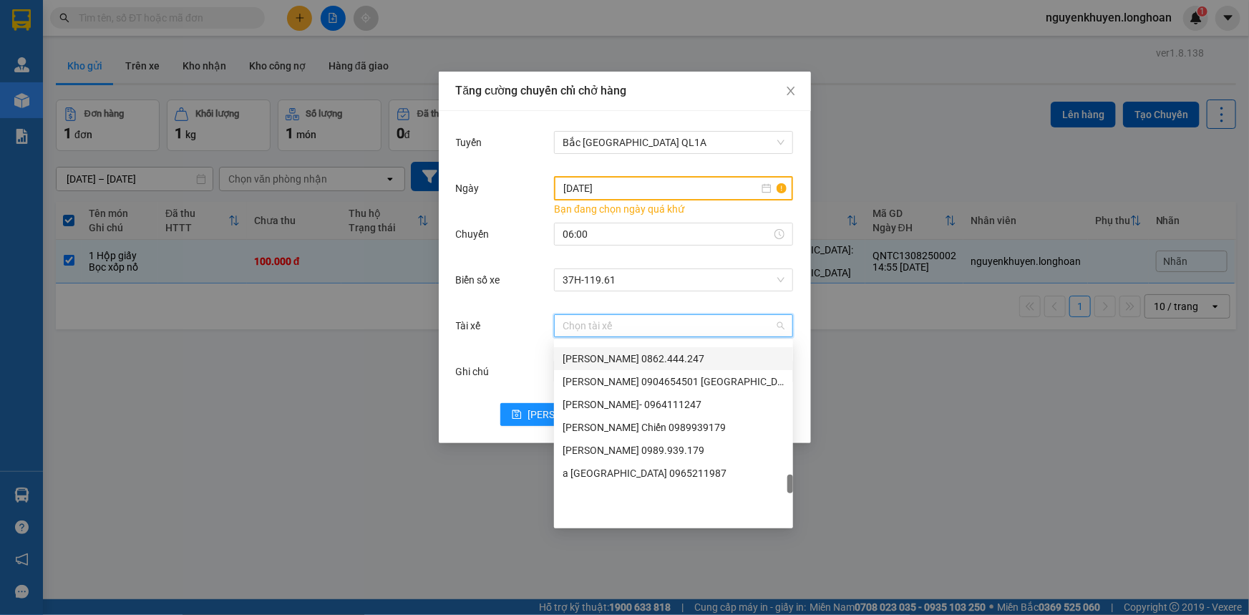
scroll to position [1602, 0]
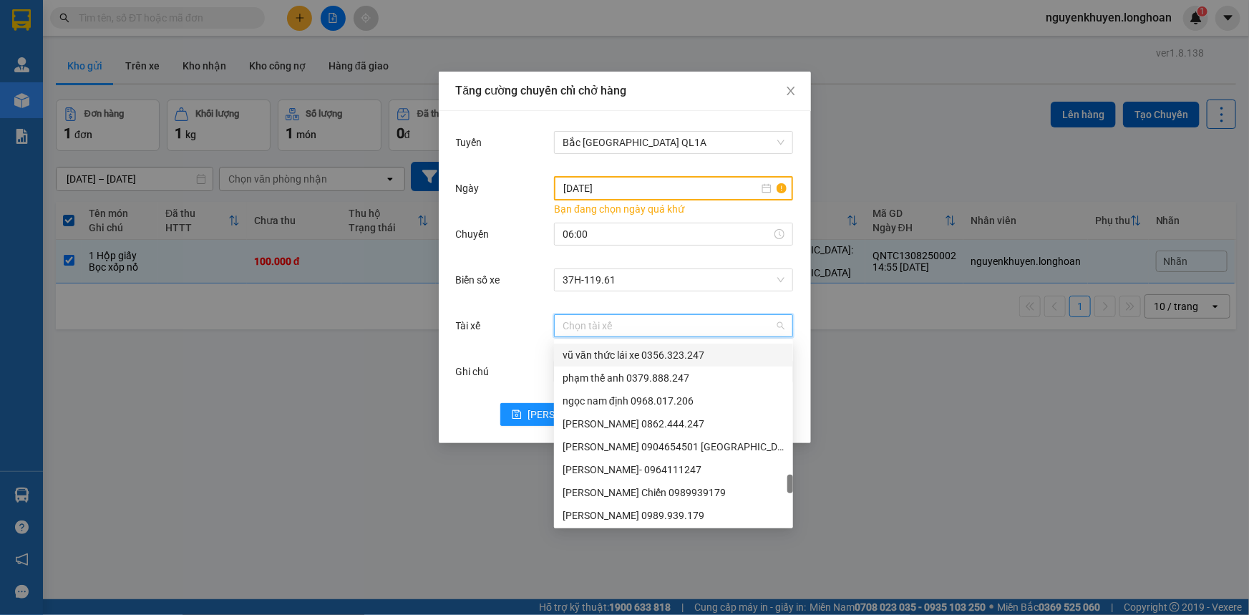
click at [589, 325] on input "Tài xế" at bounding box center [668, 325] width 212 height 21
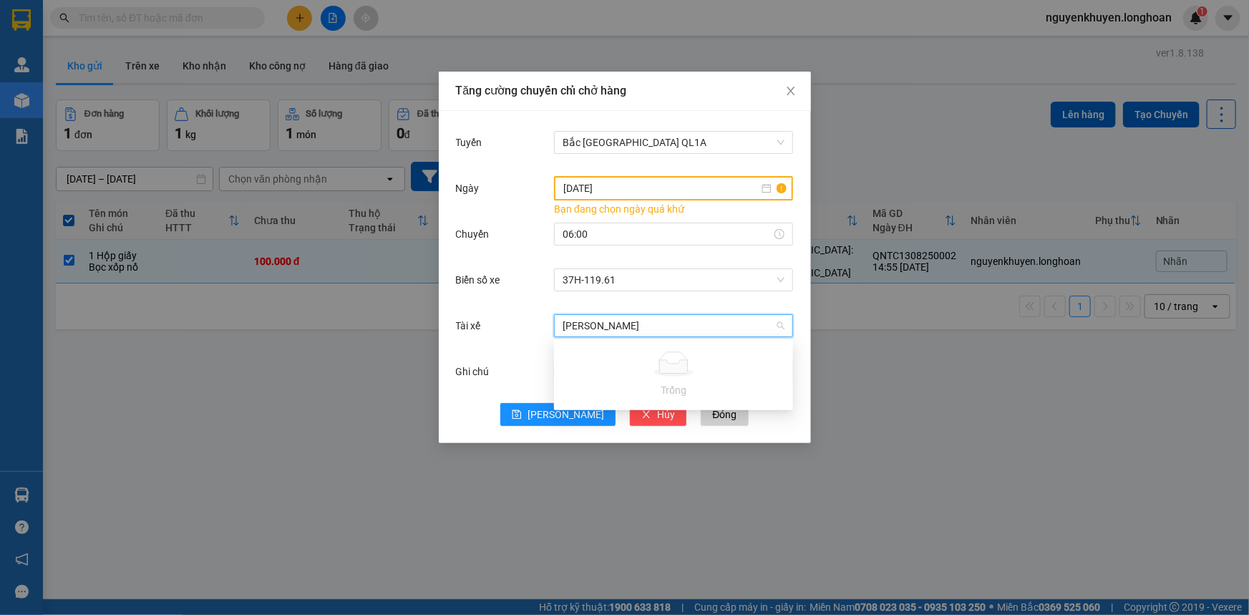
type input "[PERSON_NAME]"
click at [523, 334] on div "Tài xế" at bounding box center [505, 325] width 99 height 29
click at [597, 323] on input "Tài xế" at bounding box center [668, 325] width 212 height 21
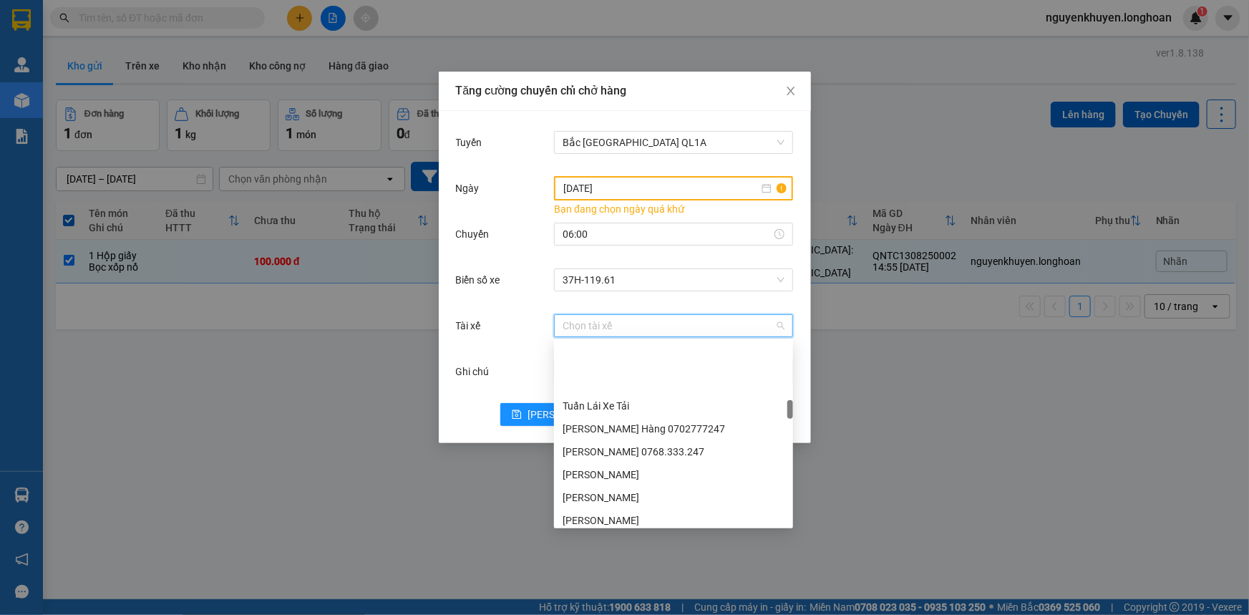
scroll to position [585, 0]
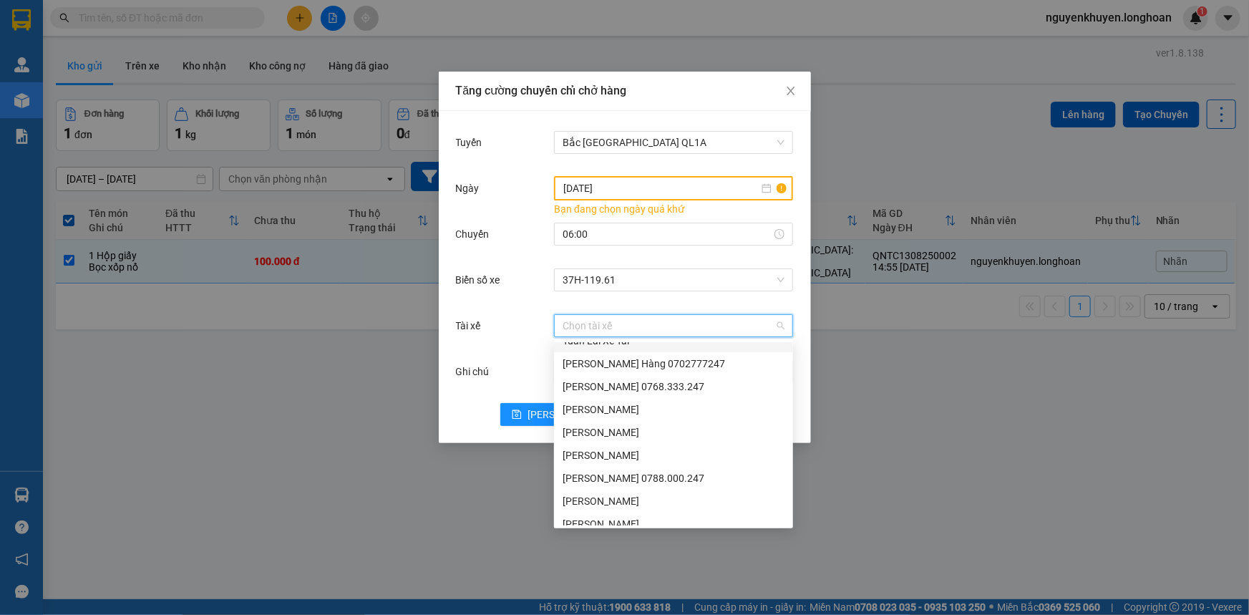
click at [603, 328] on input "Tài xế" at bounding box center [668, 325] width 212 height 21
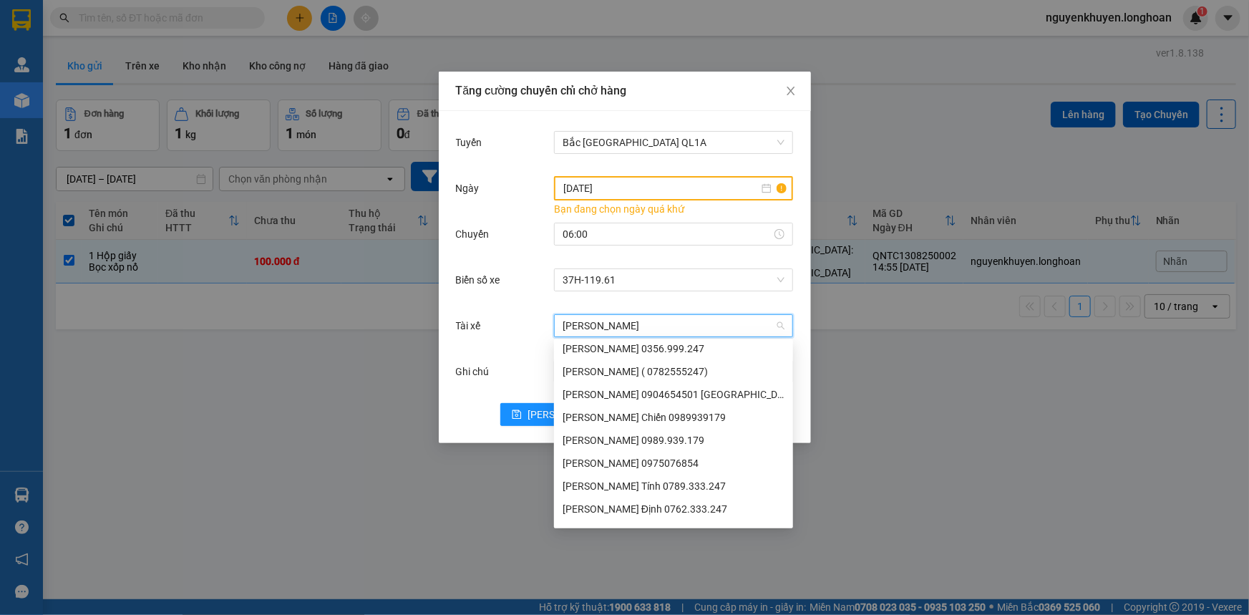
scroll to position [0, 0]
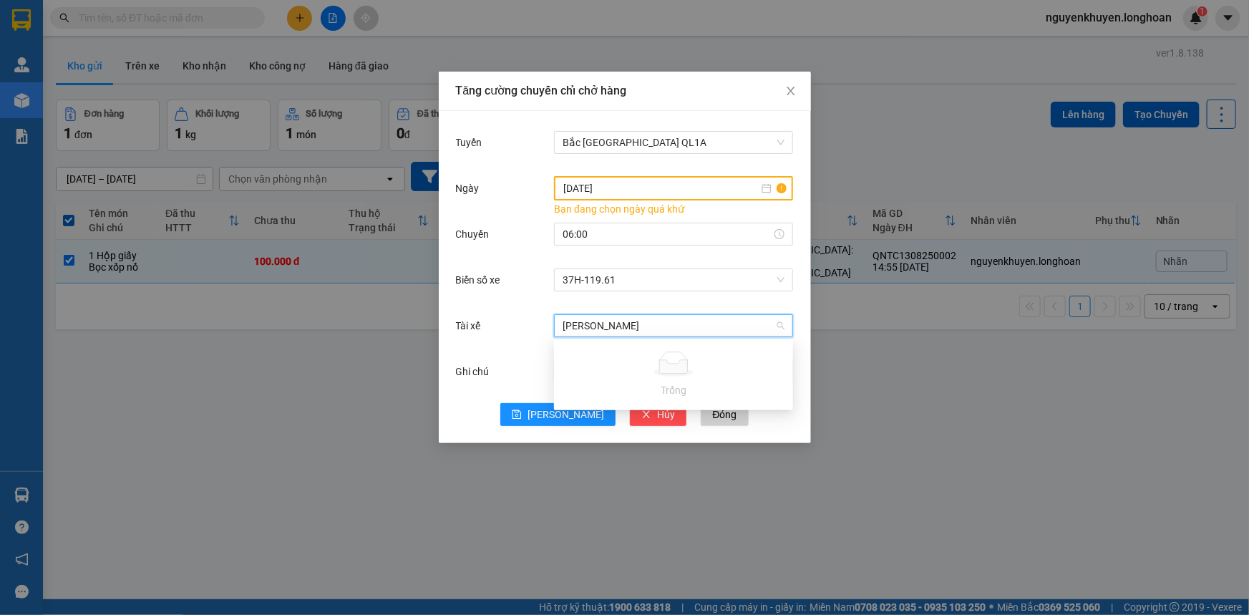
click at [660, 318] on input "[PERSON_NAME]" at bounding box center [668, 325] width 212 height 21
click at [666, 328] on input "[PERSON_NAME]" at bounding box center [668, 325] width 212 height 21
type input "[PERSON_NAME]"
click at [702, 302] on div "Biển số xe 37H-119.61" at bounding box center [625, 288] width 338 height 46
click at [611, 331] on input "Tài xế" at bounding box center [668, 325] width 212 height 21
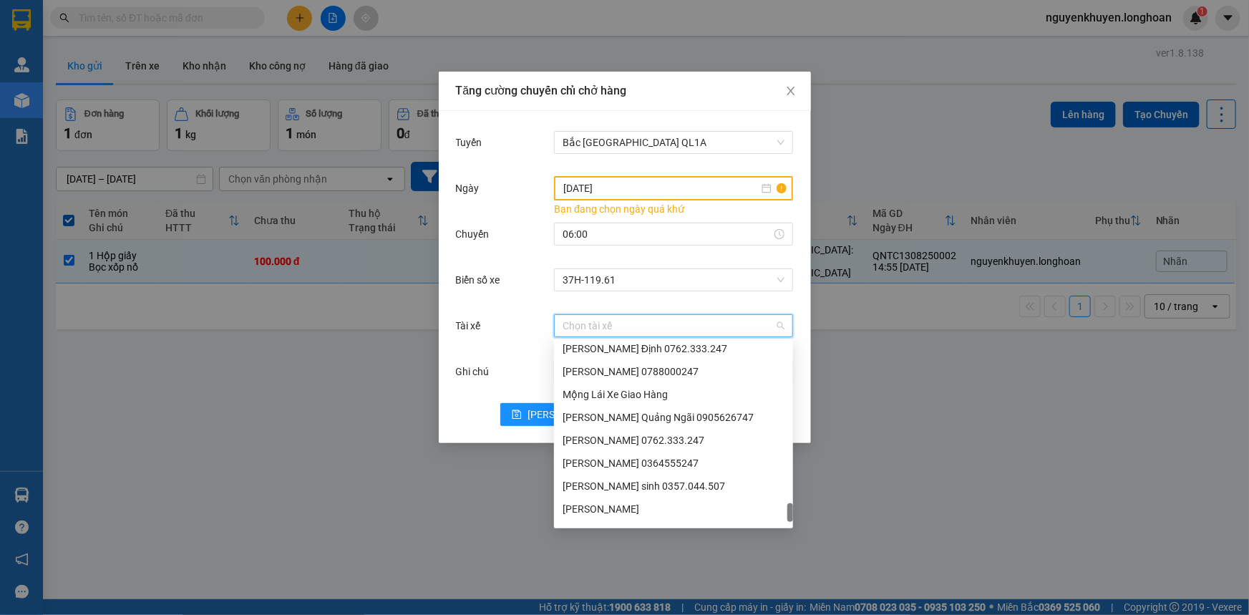
scroll to position [1992, 0]
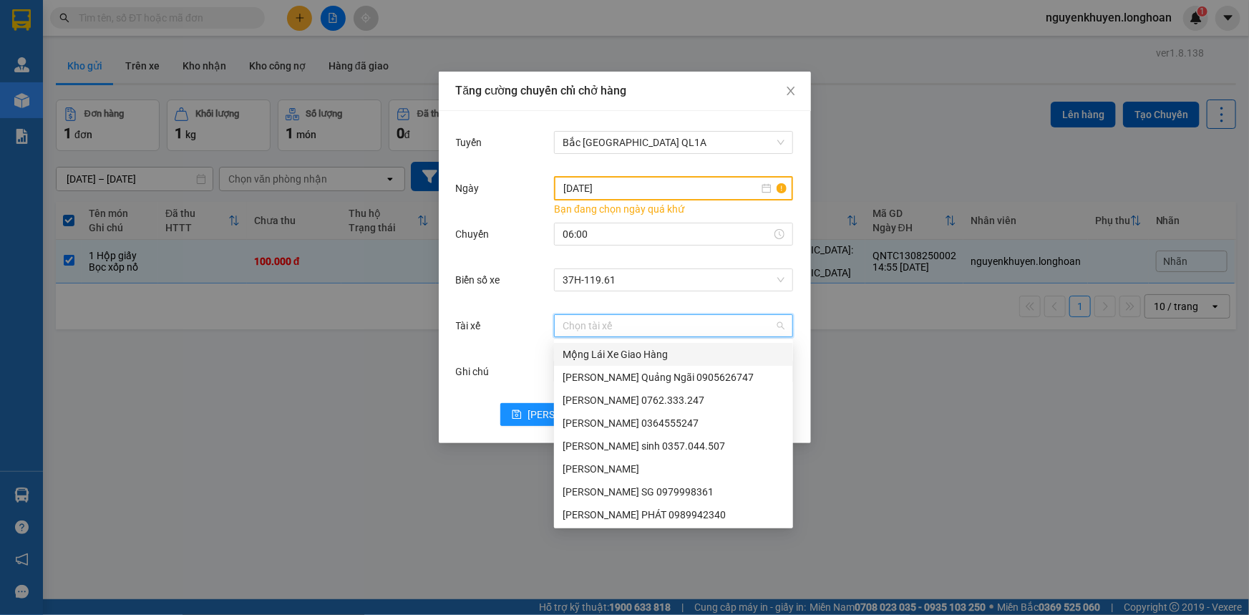
click at [608, 323] on input "Tài xế" at bounding box center [668, 325] width 212 height 21
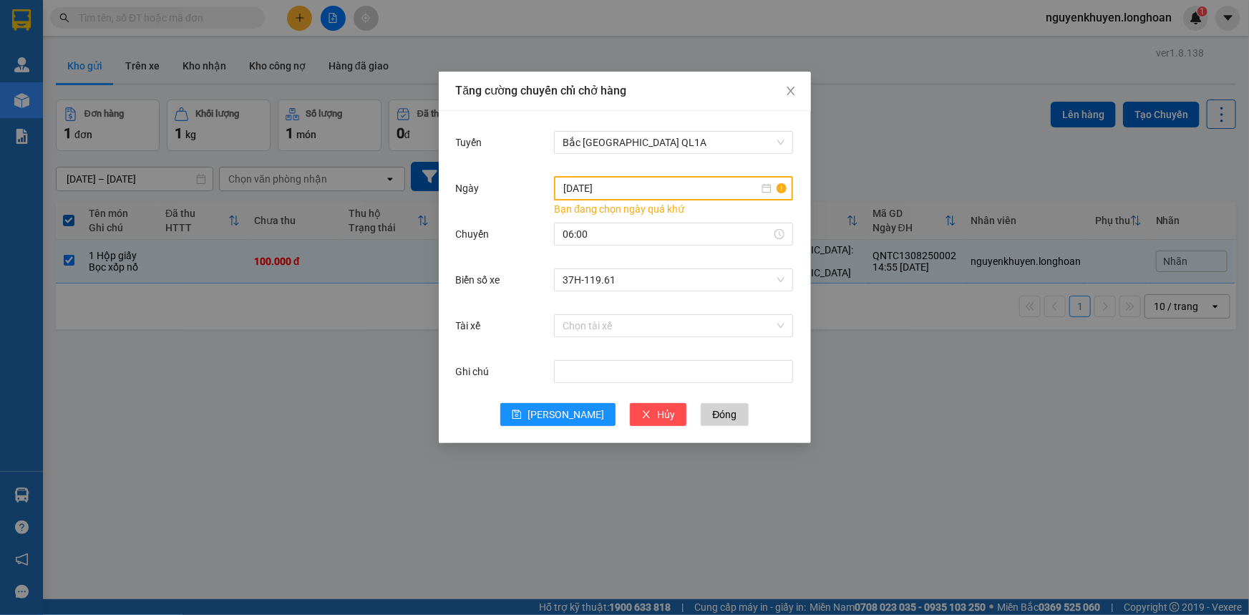
click at [478, 507] on div "Tăng cường chuyến chỉ chở hàng Tuyến [GEOGRAPHIC_DATA] QL1A [DATE] Bạn đang chọ…" at bounding box center [624, 307] width 1249 height 615
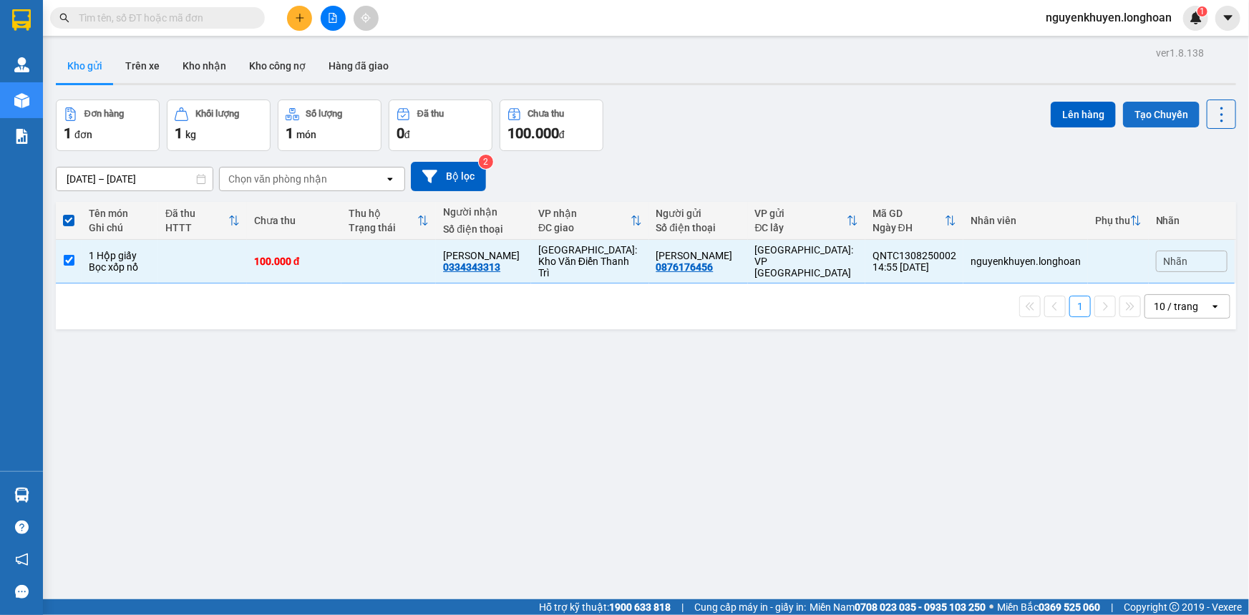
click at [1158, 115] on button "Tạo Chuyến" at bounding box center [1161, 115] width 77 height 26
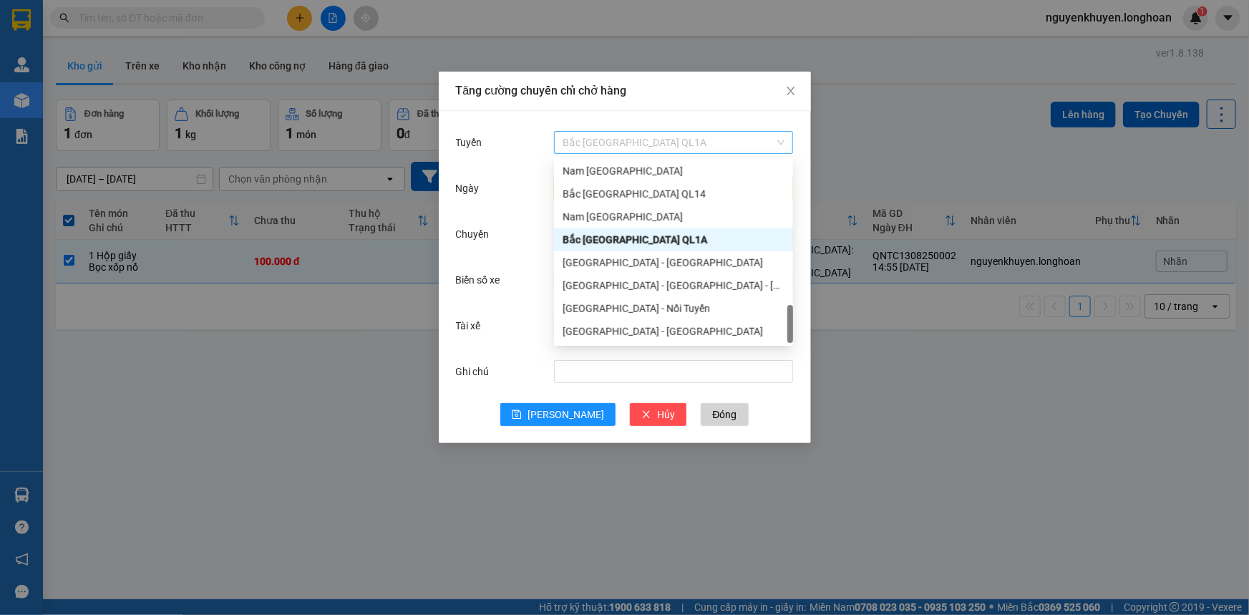
click at [661, 140] on span "Bắc [GEOGRAPHIC_DATA] QL1A" at bounding box center [673, 142] width 222 height 21
click at [590, 218] on div "Nam [GEOGRAPHIC_DATA]" at bounding box center [673, 217] width 222 height 16
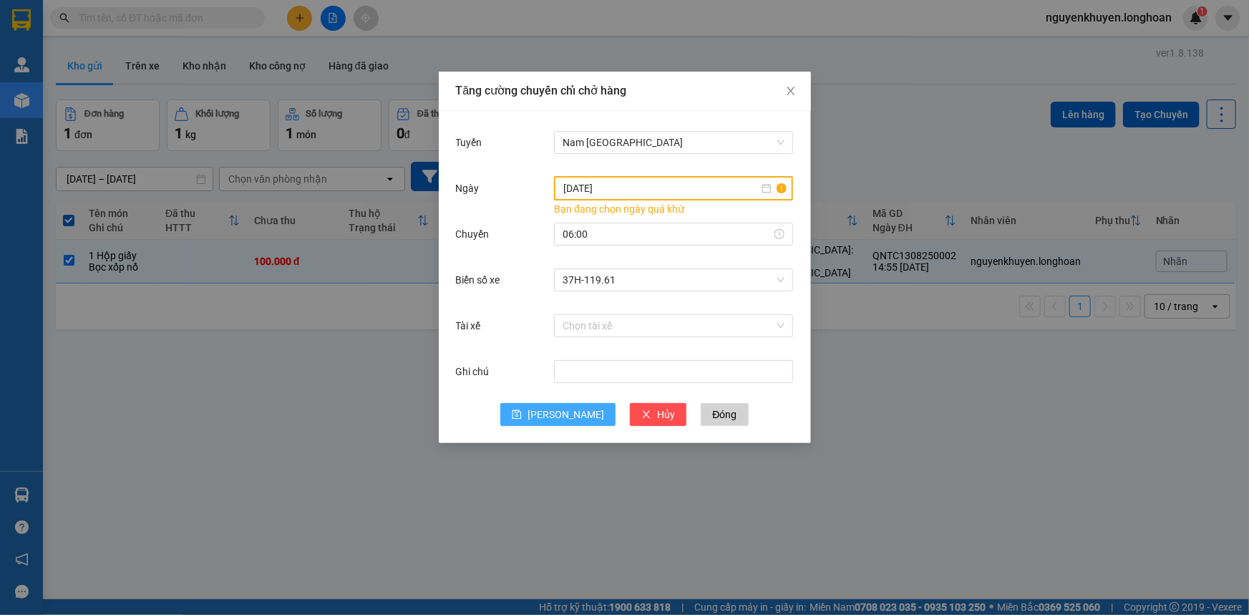
click at [567, 415] on span "[PERSON_NAME]" at bounding box center [565, 414] width 77 height 16
click at [1058, 114] on div "Tăng cường chuyến chỉ chở hàng Tuyến Nam [GEOGRAPHIC_DATA] [DATE] Bạn đang chọn…" at bounding box center [624, 307] width 1249 height 615
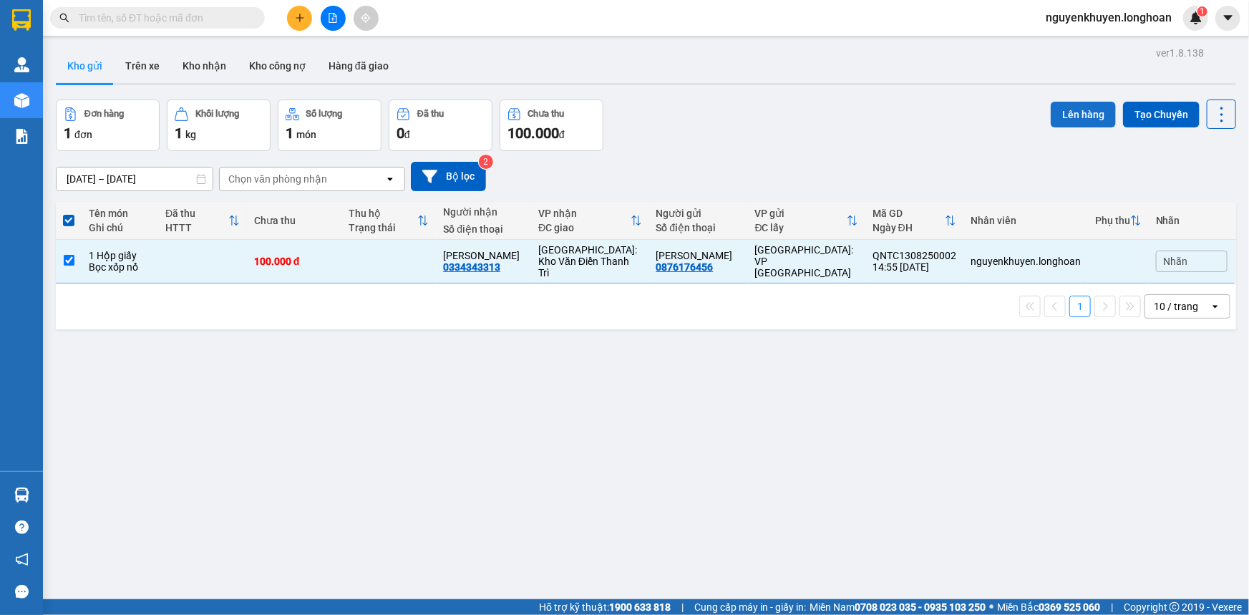
click at [1064, 107] on button "Lên hàng" at bounding box center [1083, 115] width 65 height 26
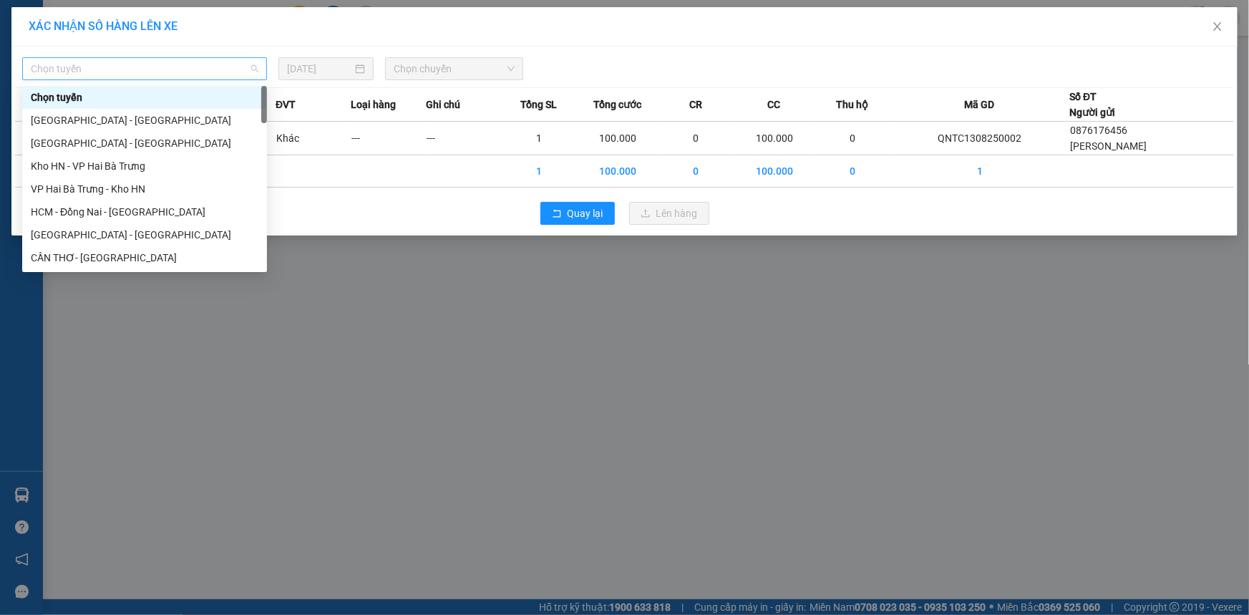
click at [134, 67] on span "Chọn tuyến" at bounding box center [145, 68] width 228 height 21
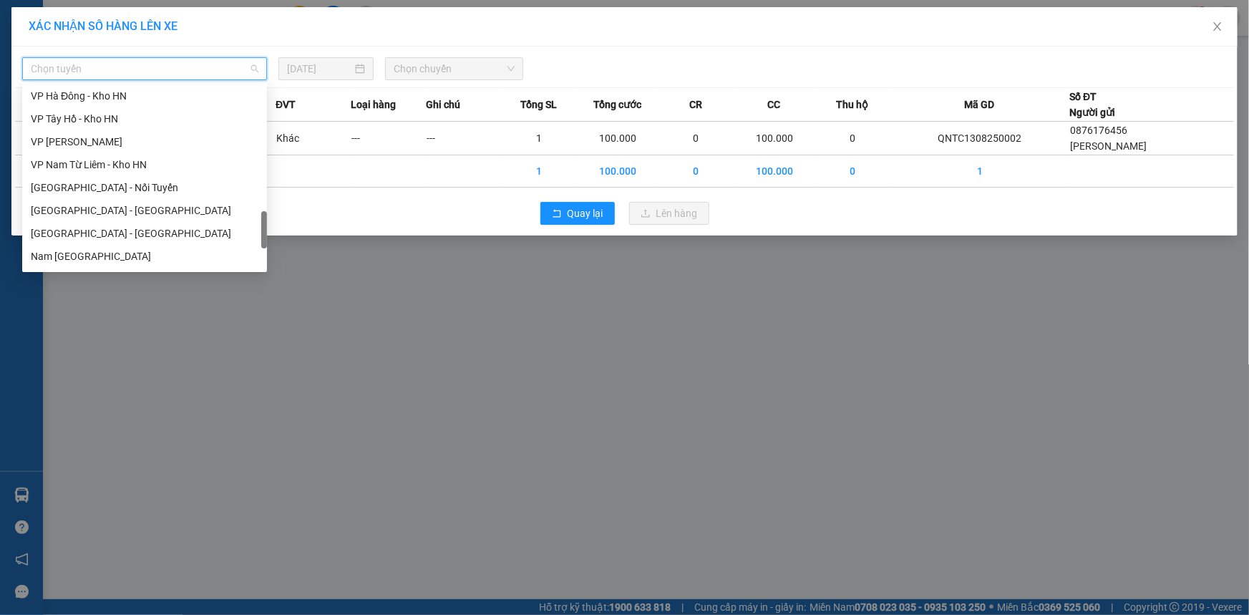
scroll to position [910, 0]
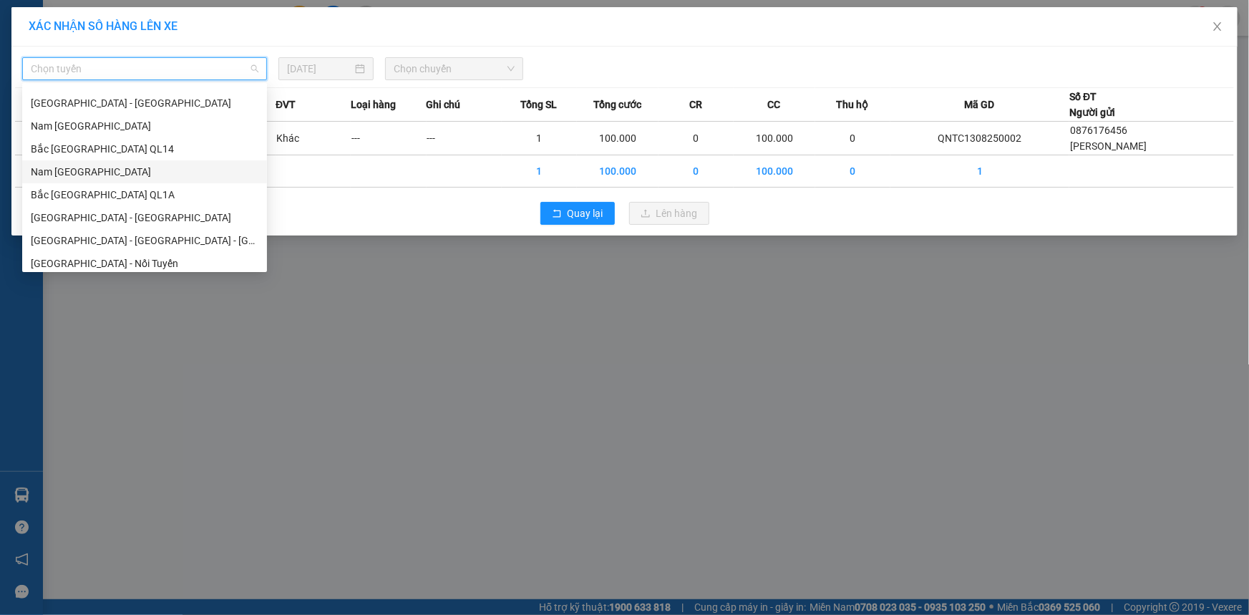
click at [78, 171] on div "Nam [GEOGRAPHIC_DATA]" at bounding box center [145, 172] width 228 height 16
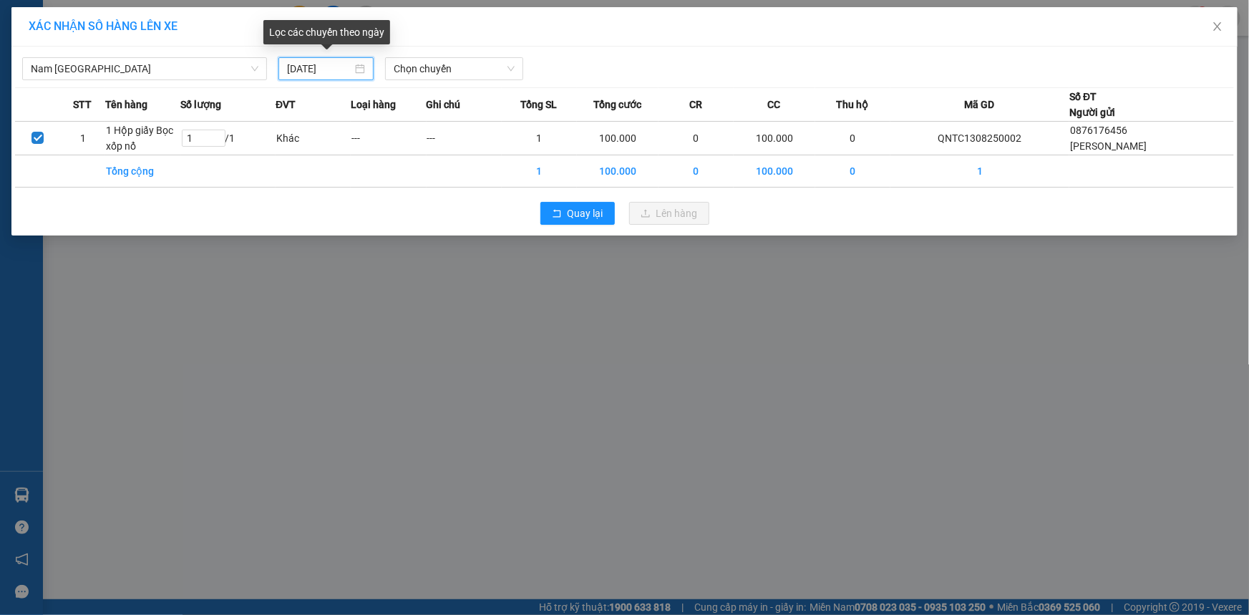
click at [346, 71] on input "[DATE]" at bounding box center [319, 69] width 65 height 16
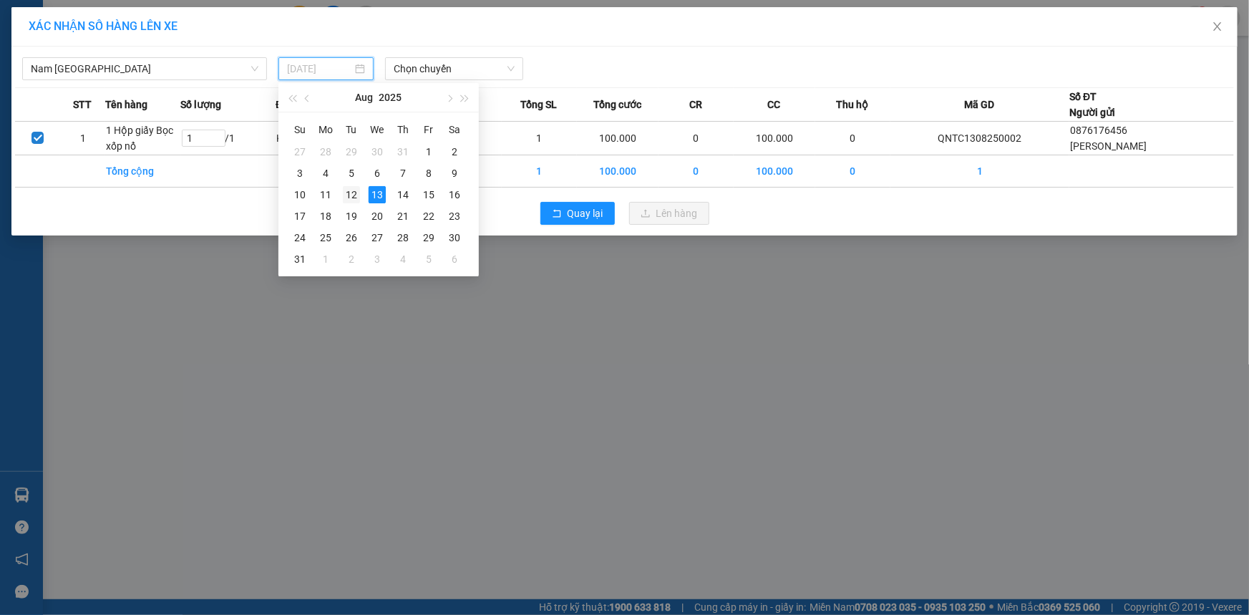
click at [351, 194] on div "12" at bounding box center [351, 194] width 17 height 17
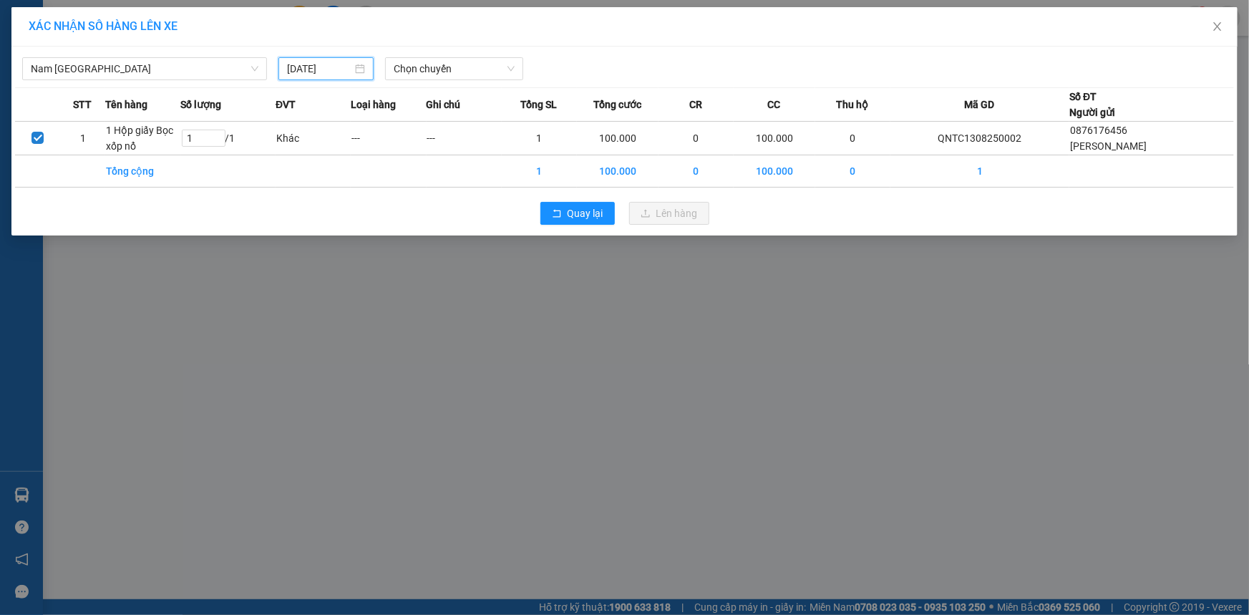
type input "[DATE]"
click at [489, 69] on span "Chọn chuyến" at bounding box center [454, 68] width 121 height 21
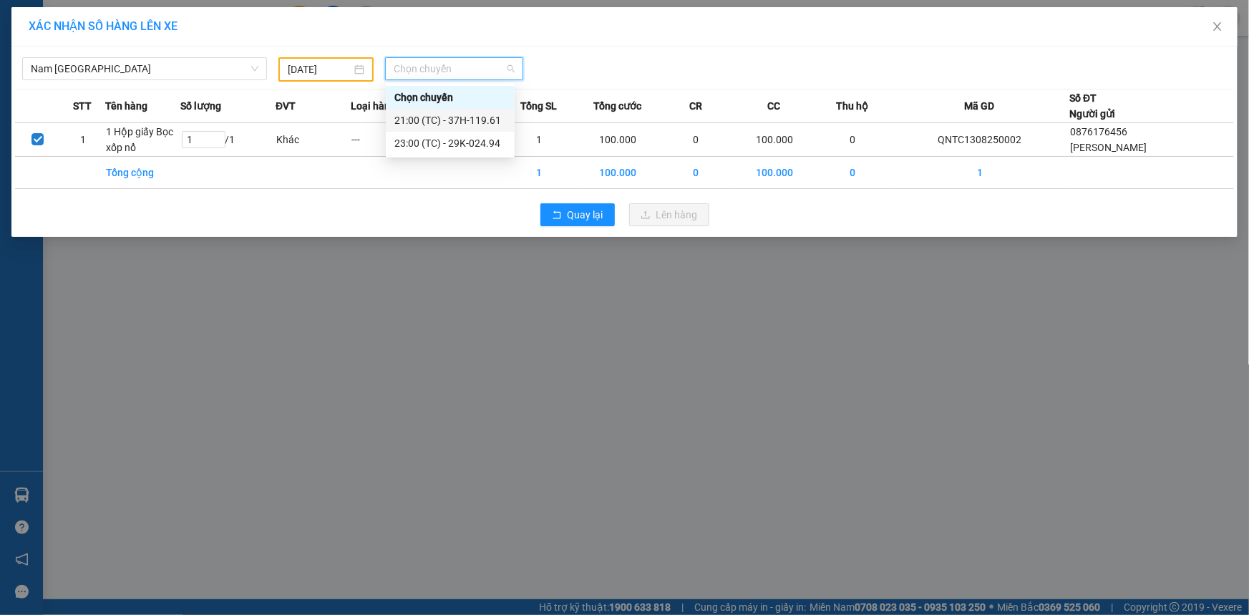
click at [448, 122] on div "21:00 (TC) - 37H-119.61" at bounding box center [450, 120] width 112 height 16
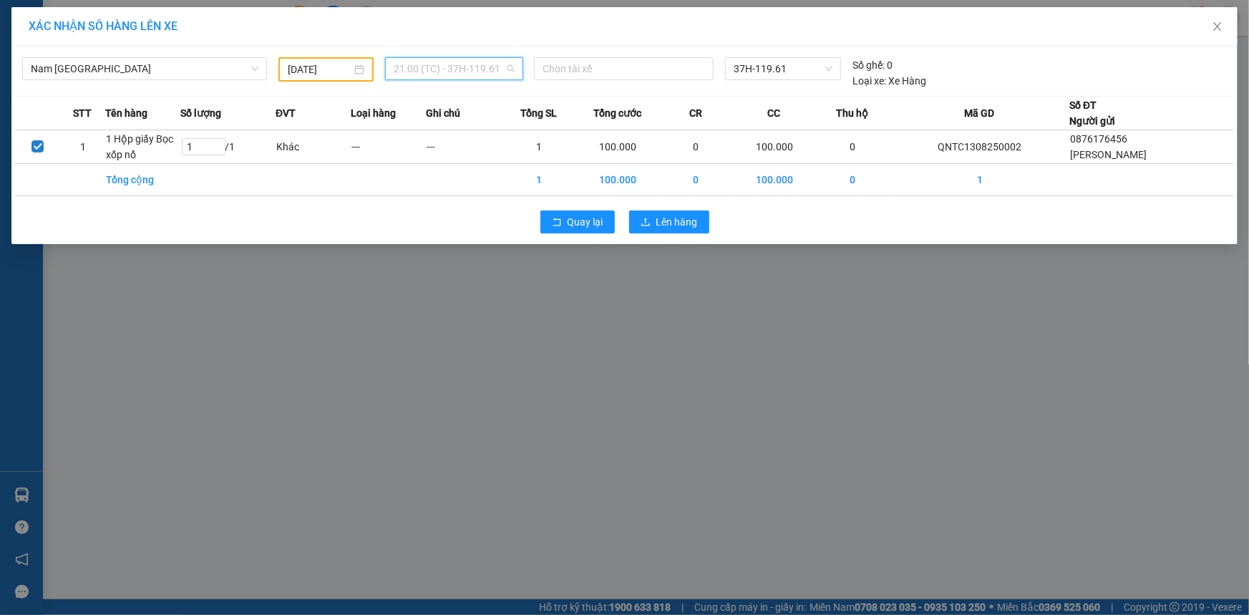
click at [504, 68] on span "21:00 (TC) - 37H-119.61" at bounding box center [454, 68] width 121 height 21
click at [429, 120] on div "21:00 (TC) - 37H-119.61" at bounding box center [450, 120] width 112 height 16
click at [677, 225] on span "Lên hàng" at bounding box center [677, 222] width 42 height 16
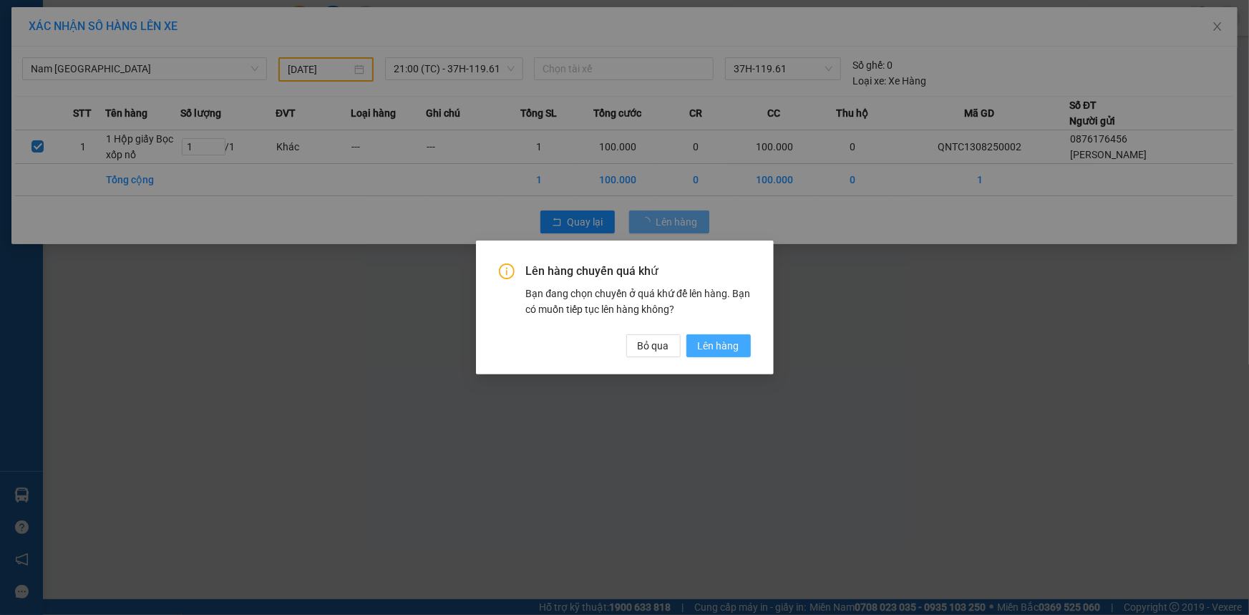
click at [709, 350] on span "Lên hàng" at bounding box center [719, 346] width 42 height 16
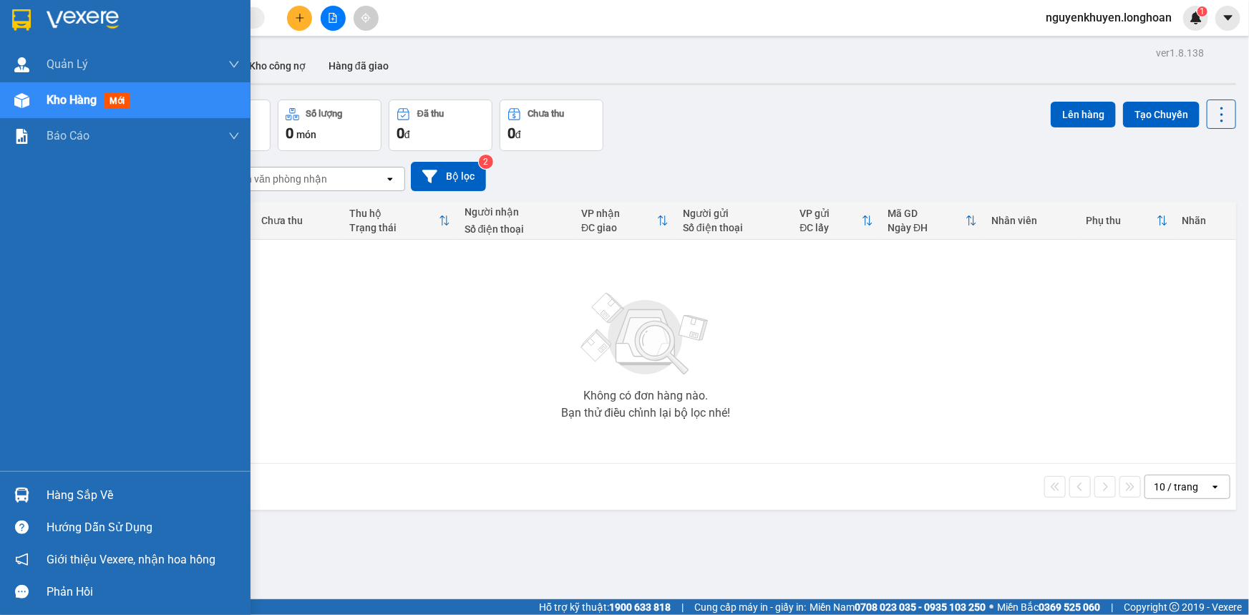
click at [80, 497] on div "Hàng sắp về" at bounding box center [143, 494] width 193 height 21
click at [29, 21] on img at bounding box center [21, 19] width 19 height 21
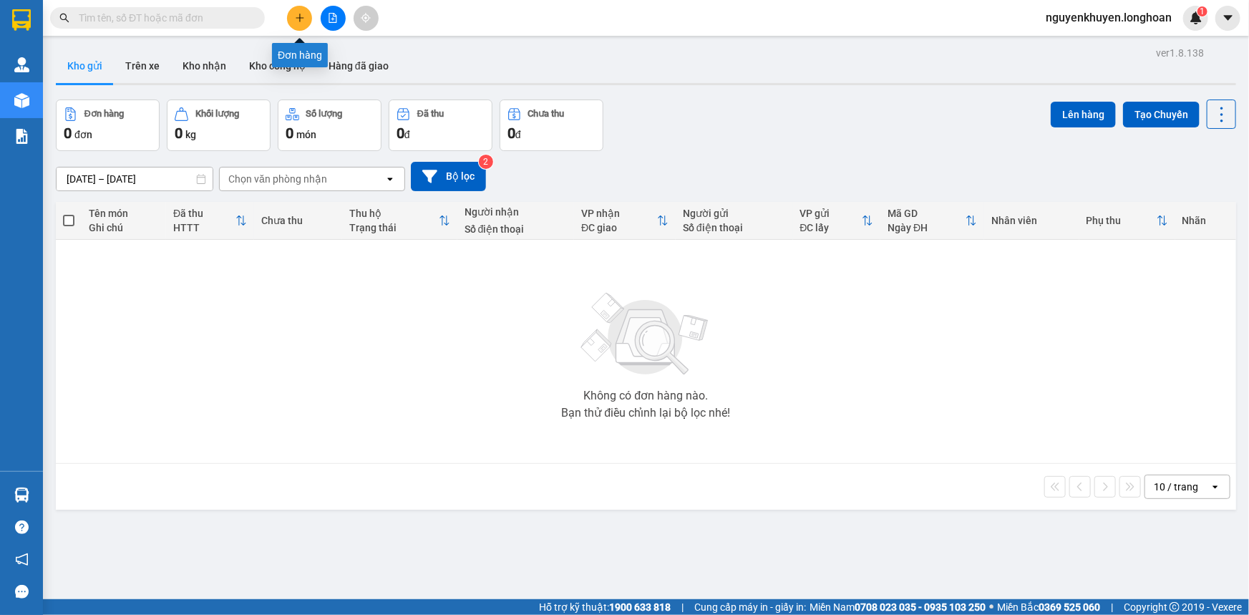
click at [293, 16] on button at bounding box center [299, 18] width 25 height 25
click at [201, 67] on button "Kho nhận" at bounding box center [204, 66] width 67 height 34
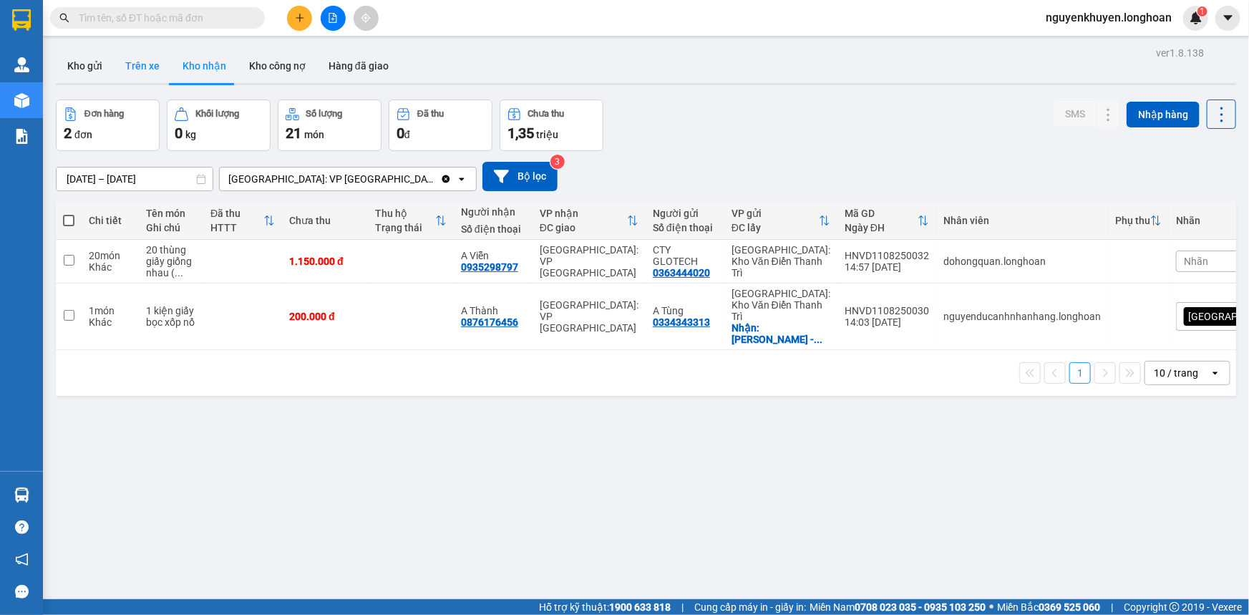
click at [140, 64] on button "Trên xe" at bounding box center [142, 66] width 57 height 34
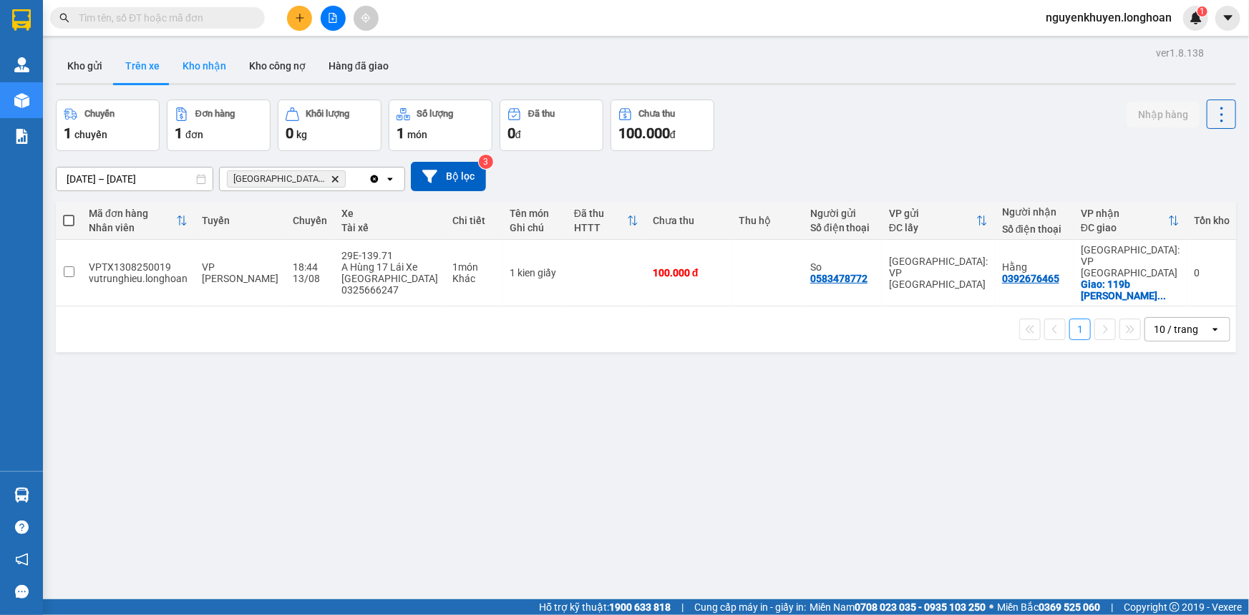
click at [205, 69] on button "Kho nhận" at bounding box center [204, 66] width 67 height 34
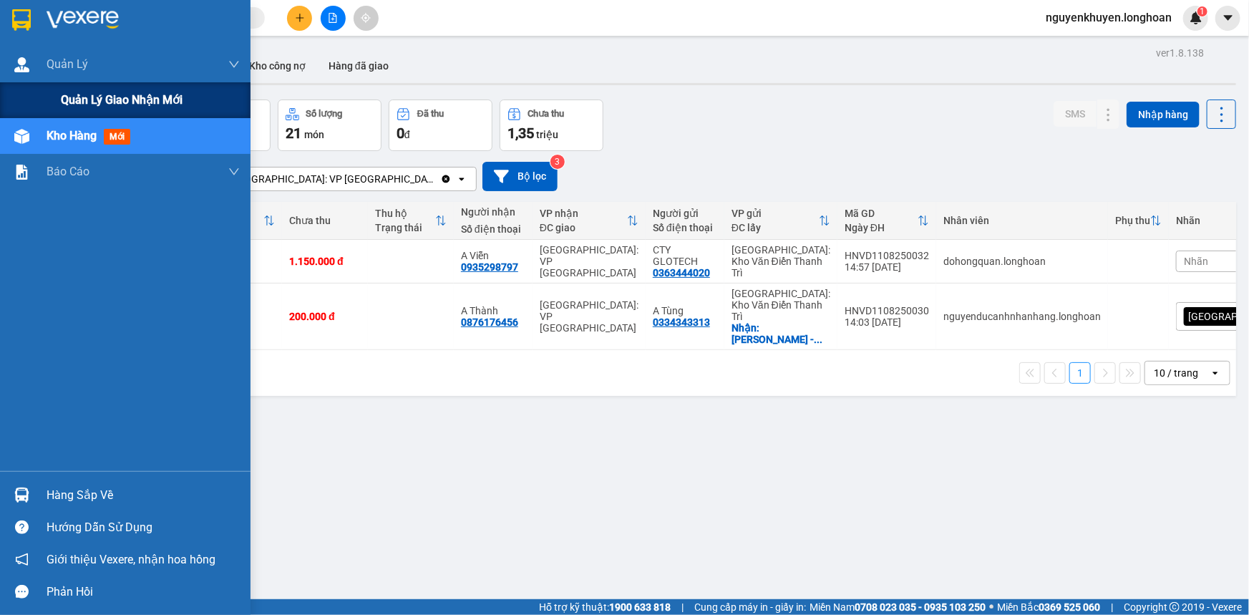
click at [78, 102] on span "Quản lý giao nhận mới" at bounding box center [122, 100] width 122 height 18
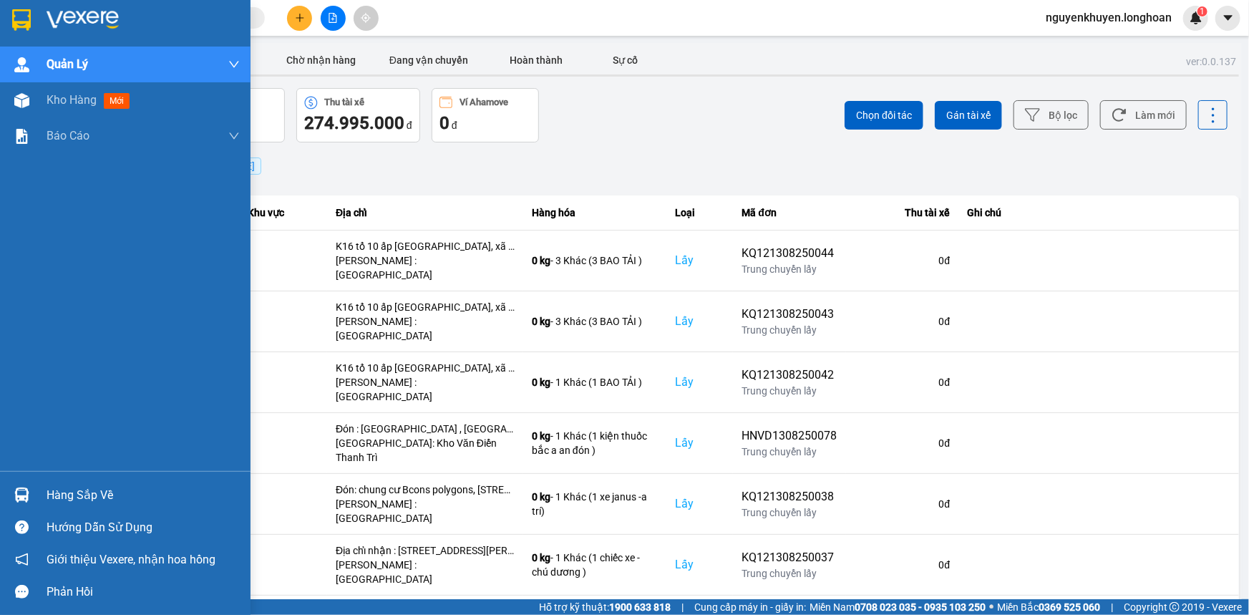
click at [78, 499] on div "Hàng sắp về" at bounding box center [143, 494] width 193 height 21
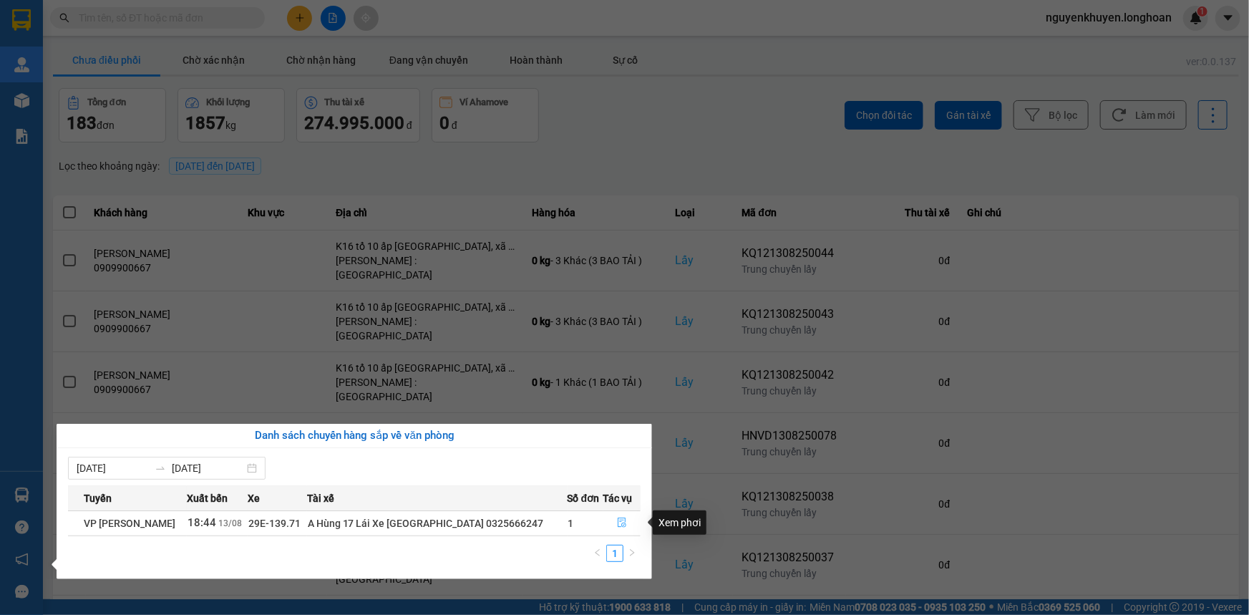
click at [618, 522] on icon "file-done" at bounding box center [622, 522] width 10 height 10
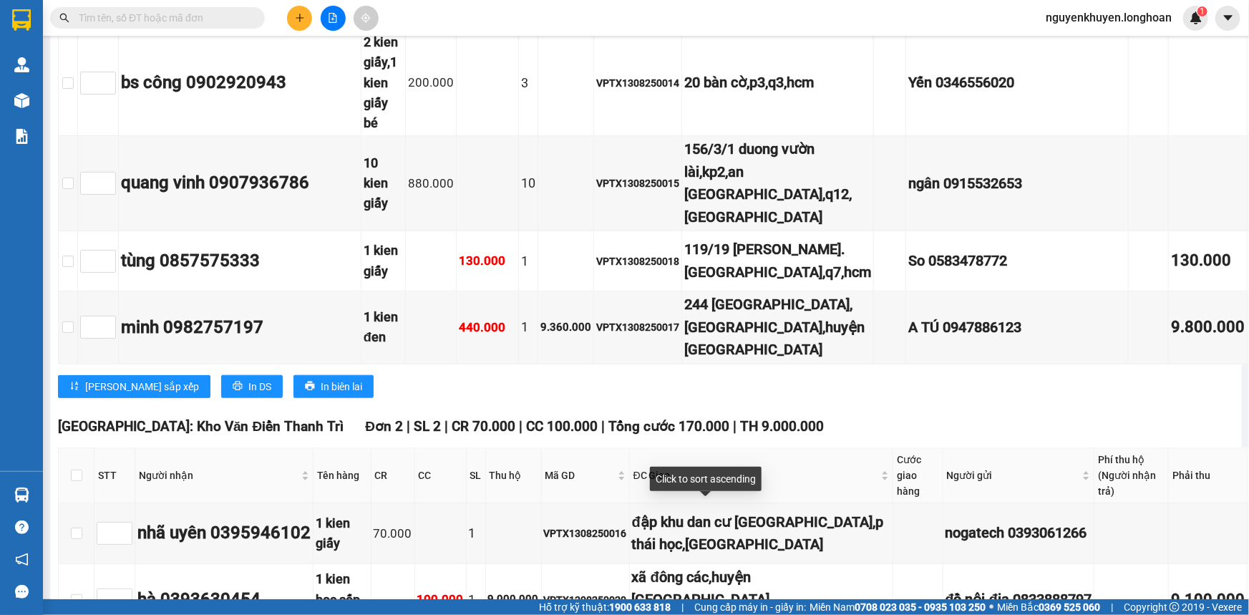
scroll to position [759, 0]
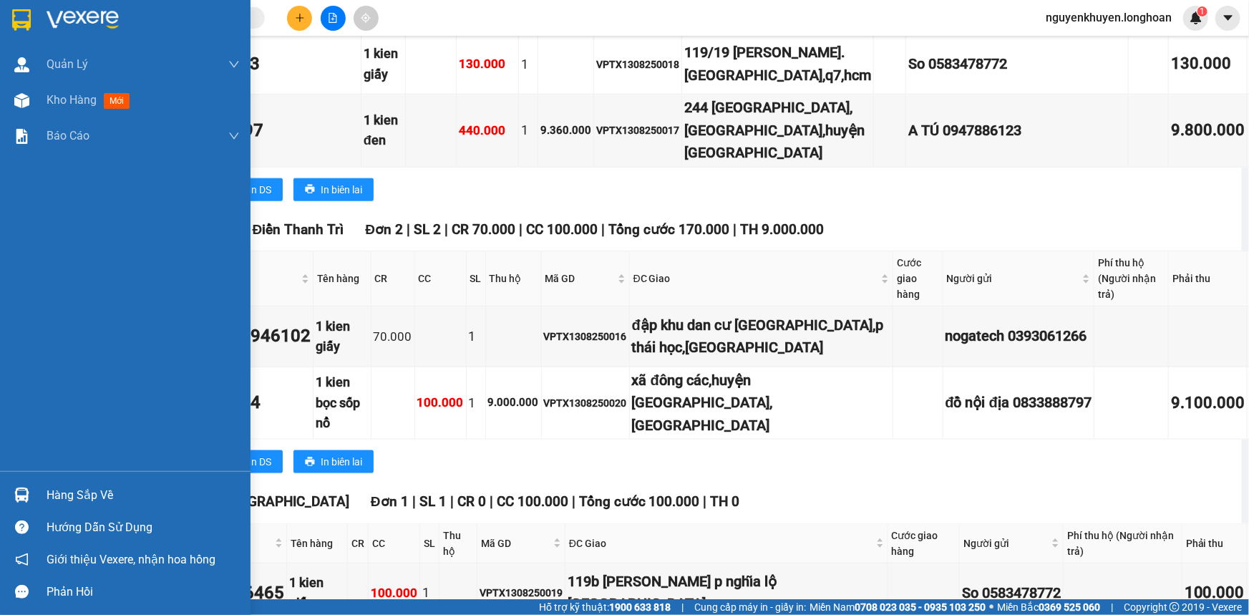
click at [62, 492] on div "Hàng sắp về" at bounding box center [143, 494] width 193 height 21
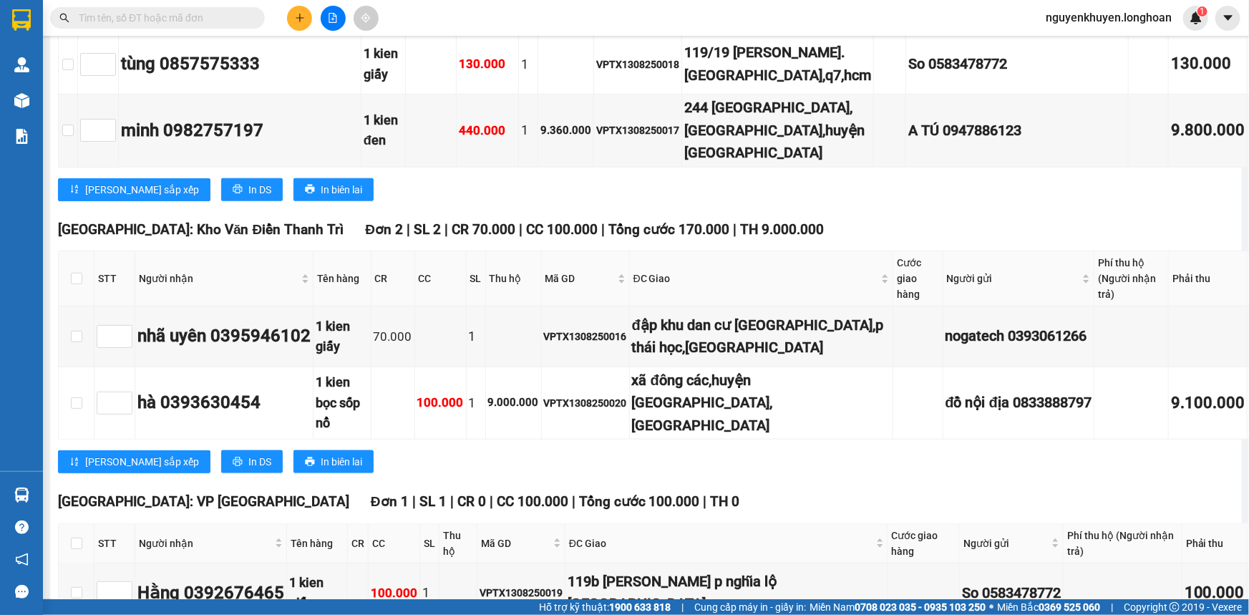
click at [950, 94] on section "Kết quả tìm kiếm ( 0 ) Bộ lọc No Data nguyenkhuyen.longhoan 1 Quản Lý Quản lý g…" at bounding box center [624, 307] width 1249 height 615
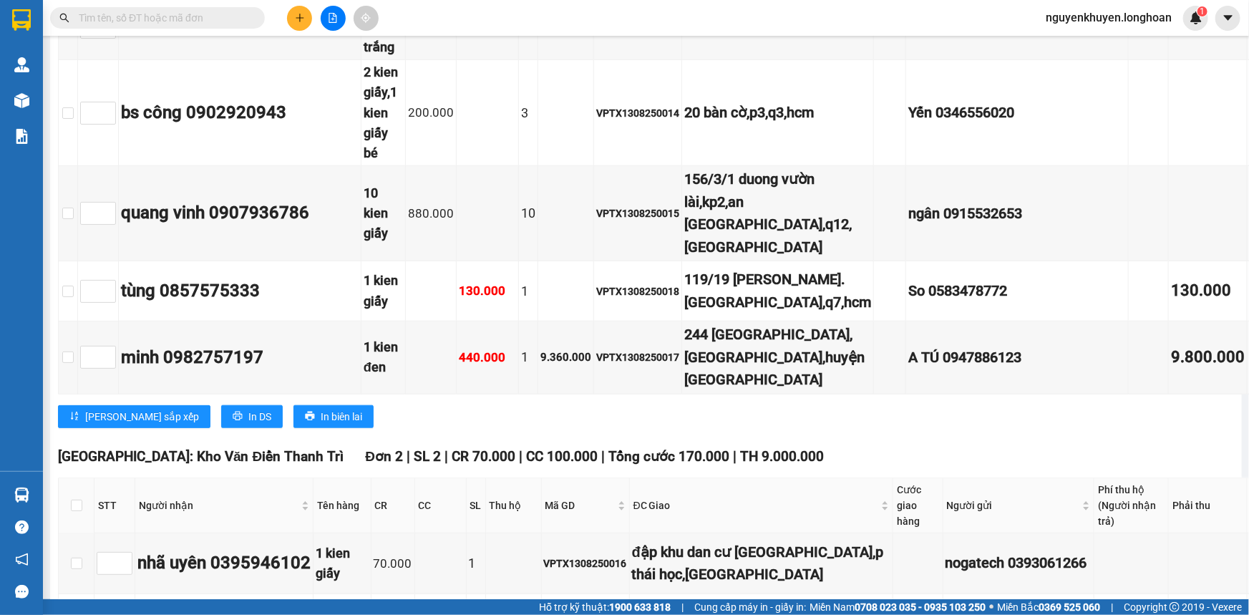
scroll to position [498, 0]
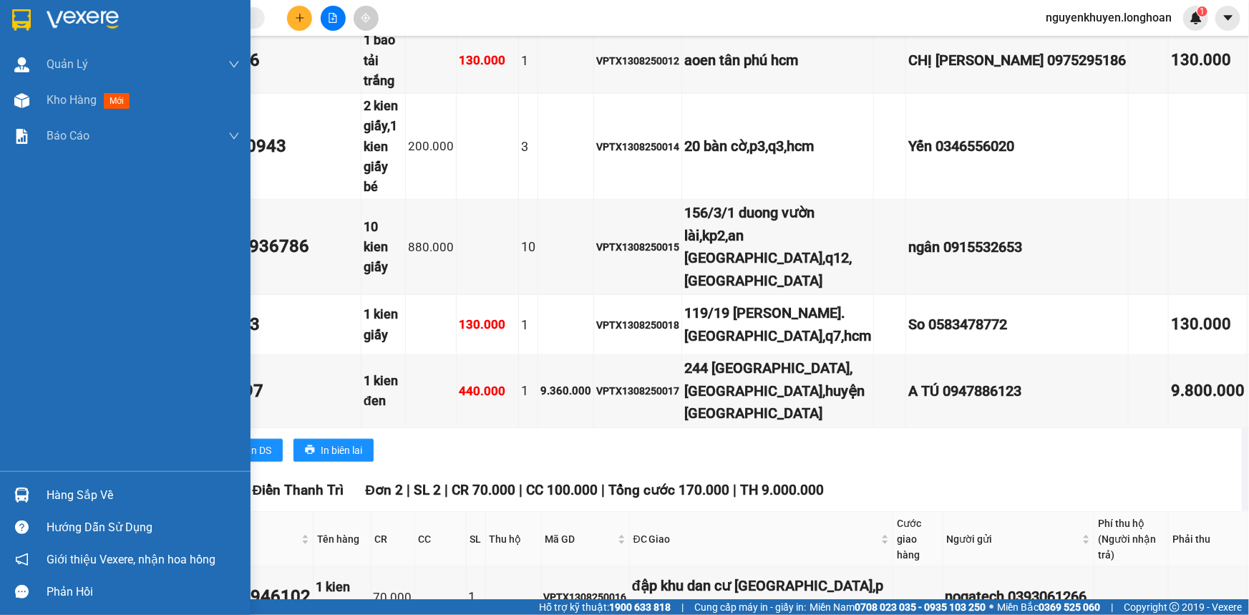
click at [22, 21] on img at bounding box center [21, 19] width 19 height 21
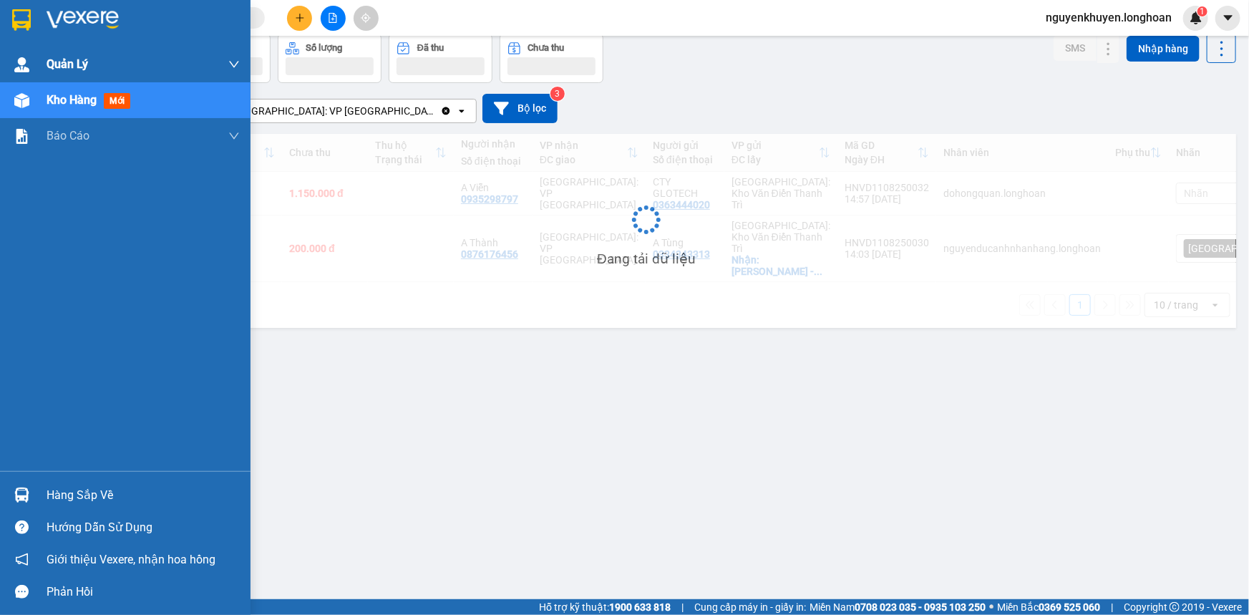
scroll to position [65, 0]
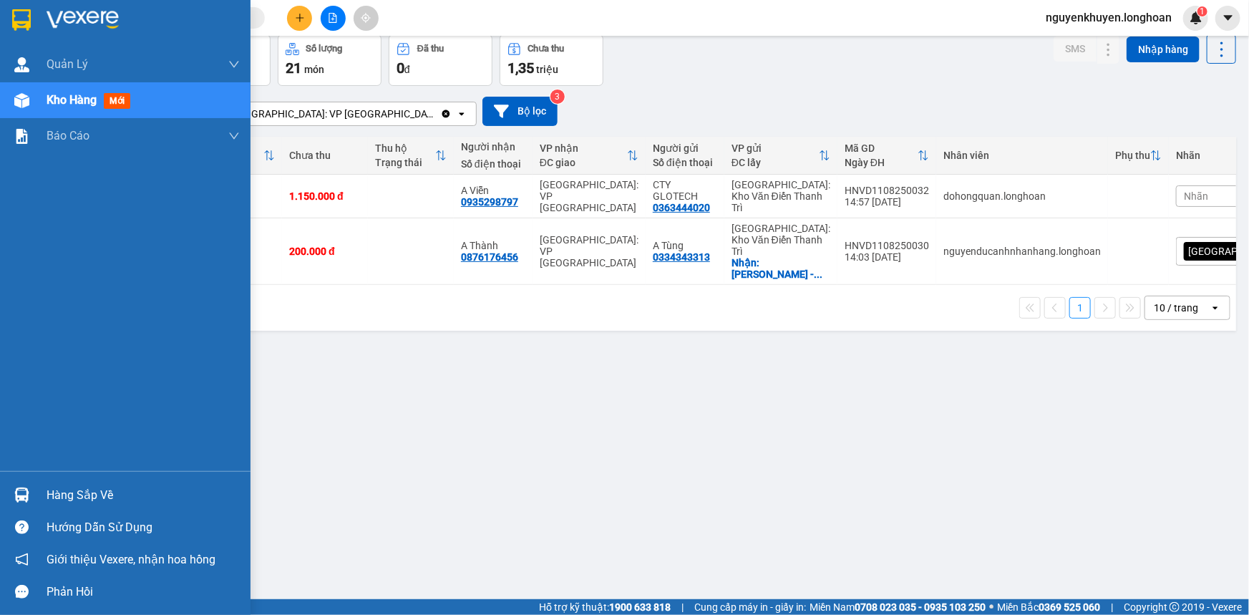
click at [26, 22] on img at bounding box center [21, 19] width 19 height 21
